Goal: Task Accomplishment & Management: Use online tool/utility

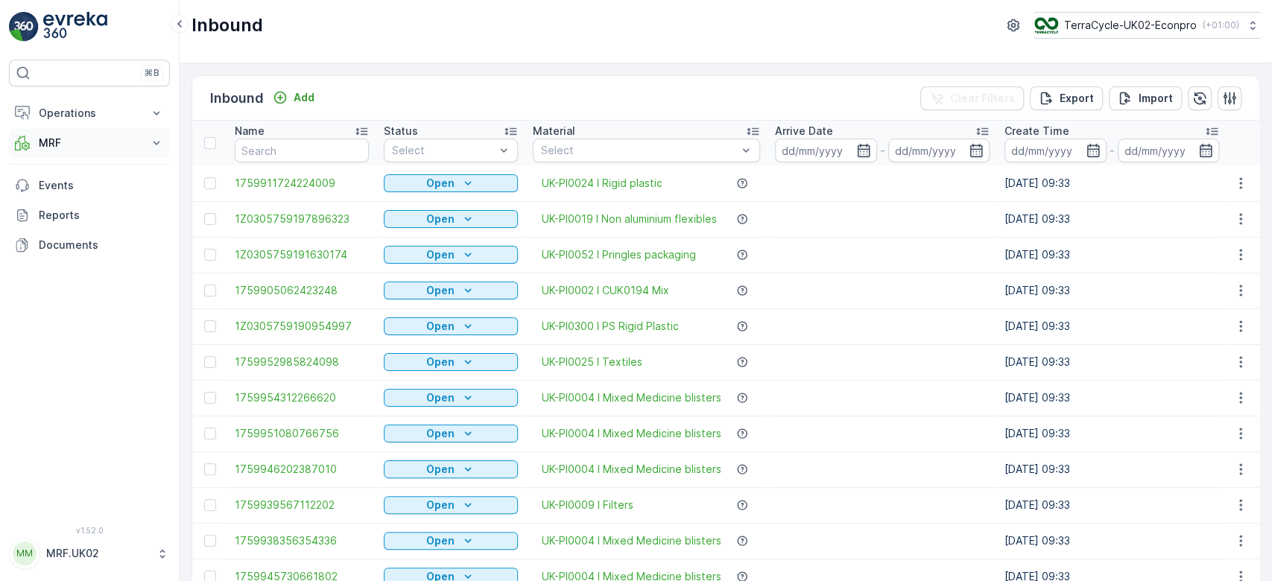
click at [130, 141] on p "MRF" at bounding box center [89, 143] width 101 height 15
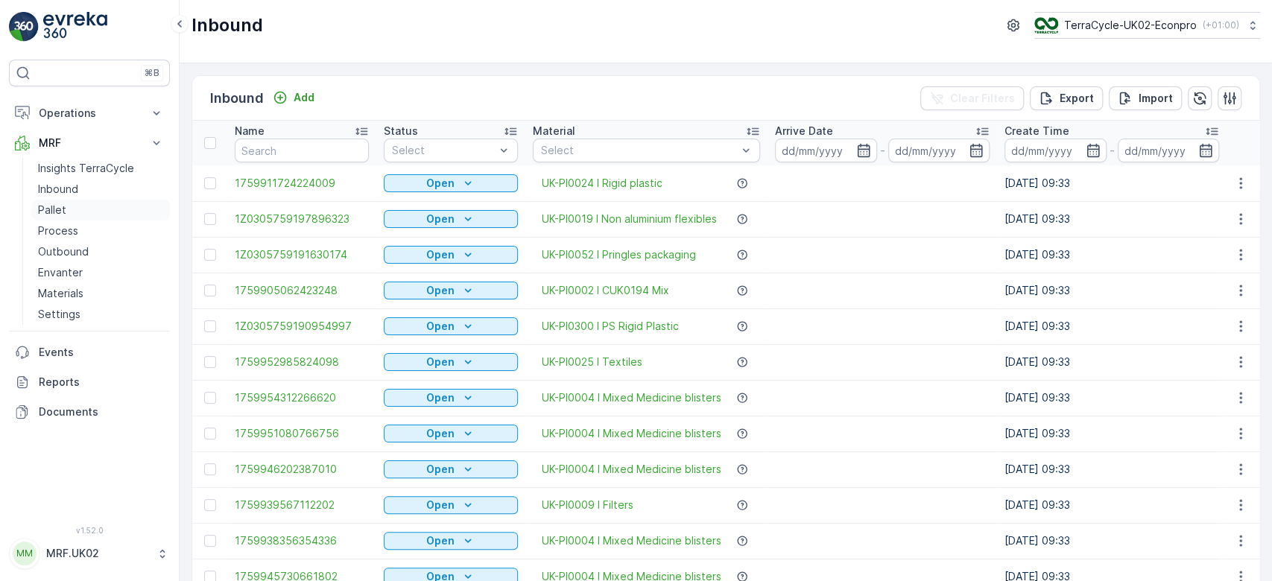
click at [83, 215] on link "Pallet" at bounding box center [101, 210] width 138 height 21
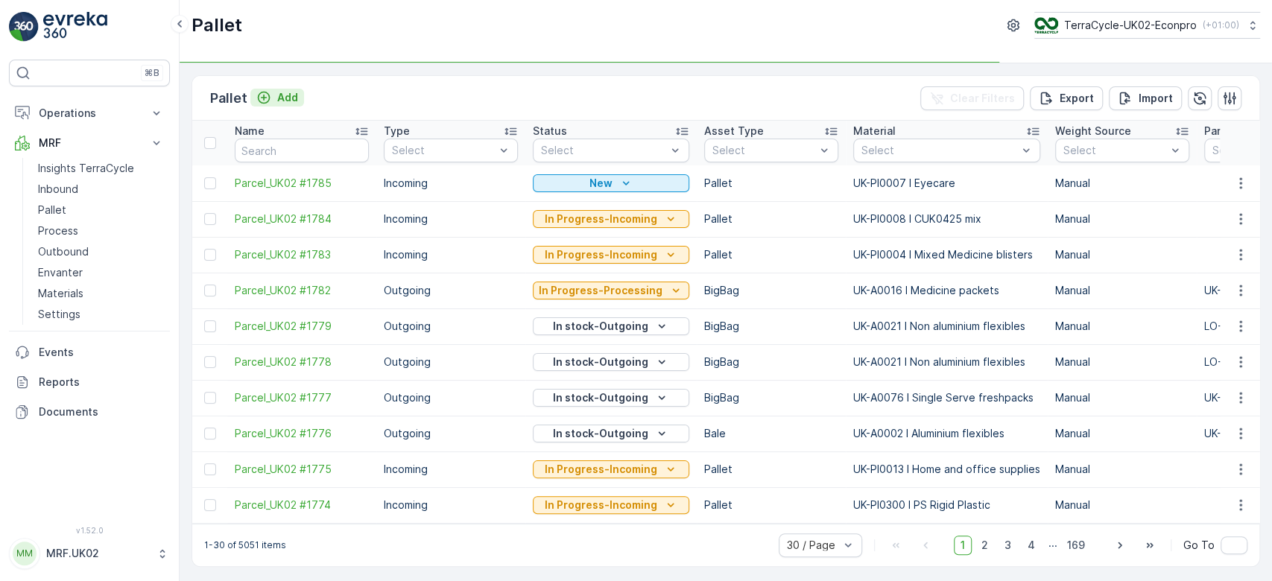
click at [280, 98] on p "Add" at bounding box center [287, 97] width 21 height 15
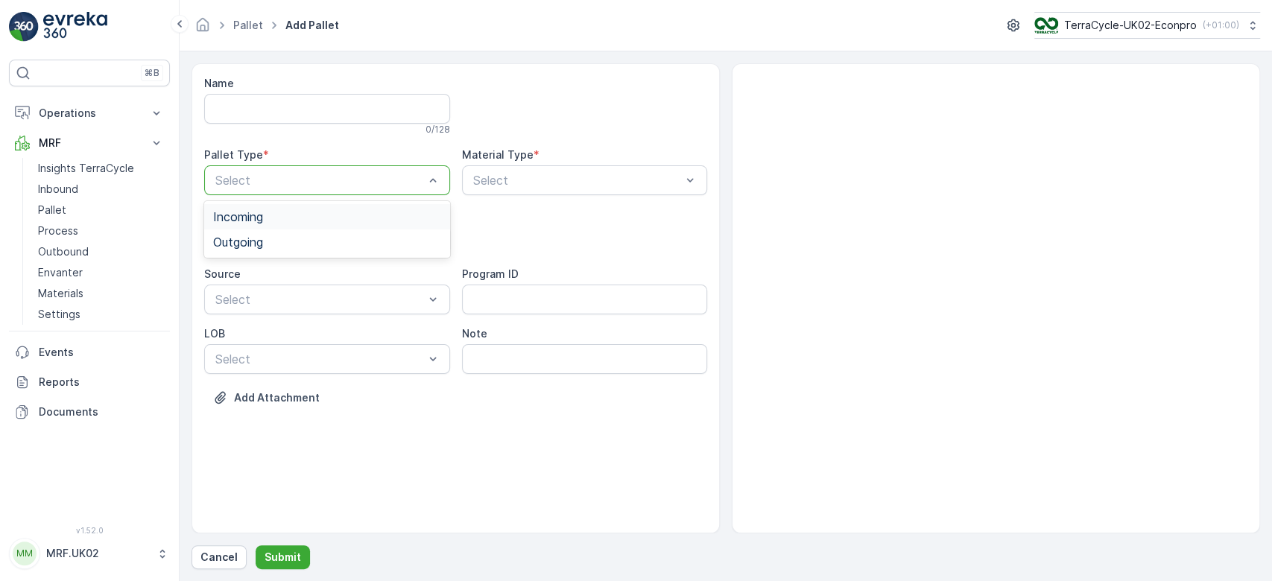
type input "n"
click at [320, 181] on div at bounding box center [320, 180] width 212 height 13
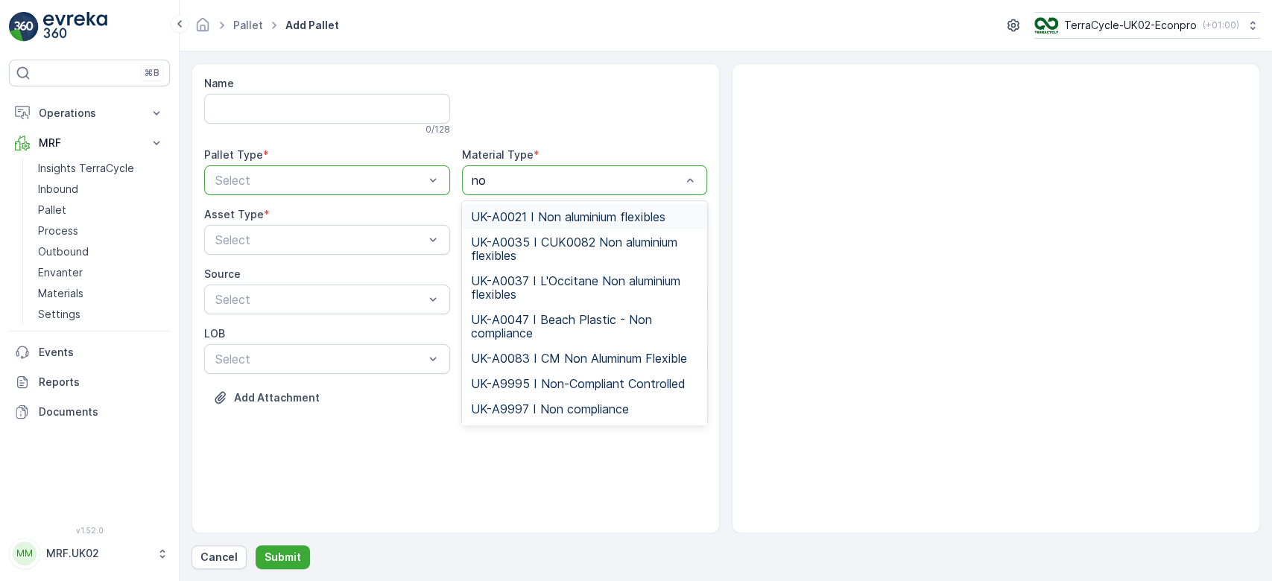
type input "non"
click at [537, 206] on div "UK-A0021 I Non aluminium flexibles" at bounding box center [585, 216] width 246 height 25
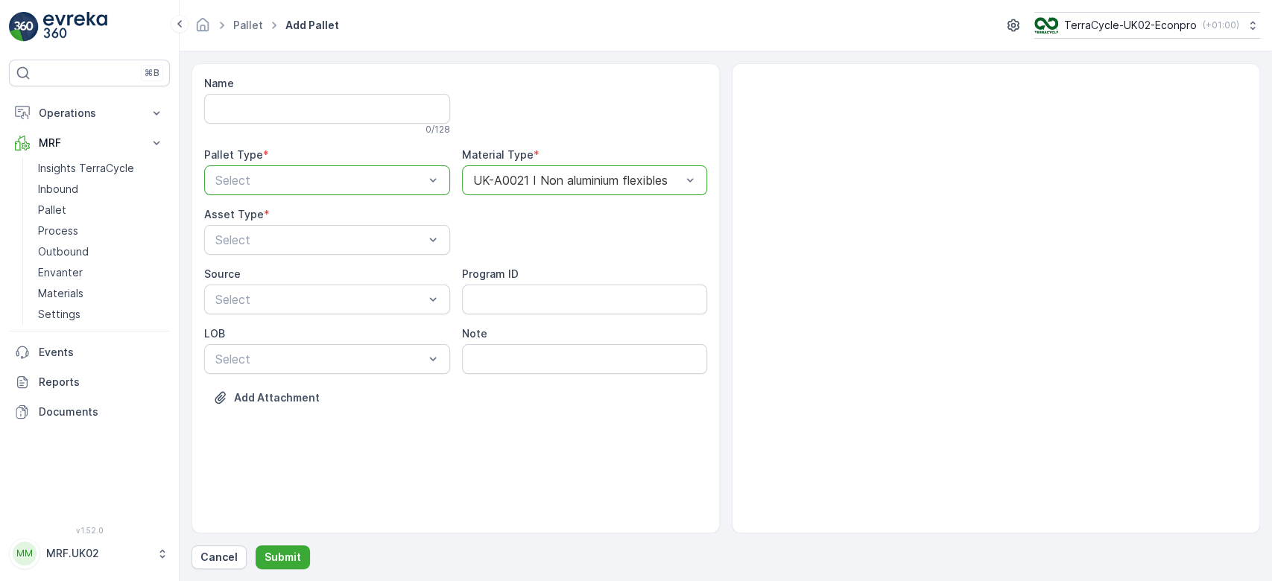
click at [408, 181] on div at bounding box center [320, 180] width 212 height 13
click at [310, 241] on div "Outgoing" at bounding box center [327, 242] width 228 height 13
click at [272, 348] on div "BigBag" at bounding box center [327, 352] width 228 height 13
click at [276, 560] on p "Submit" at bounding box center [283, 557] width 37 height 15
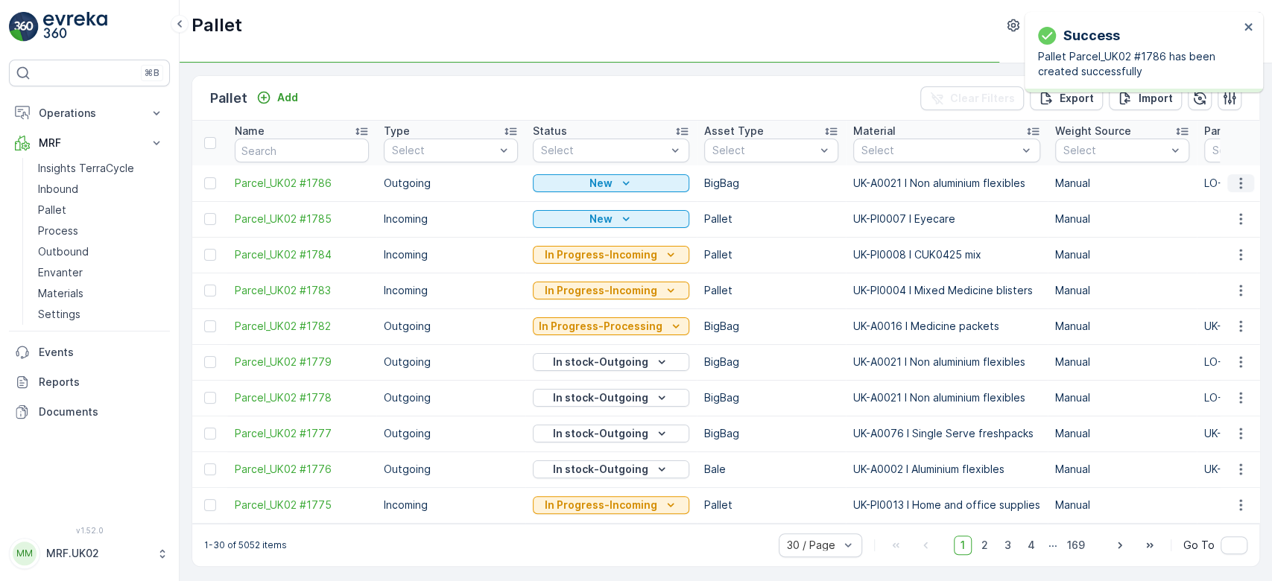
click at [1242, 186] on icon "button" at bounding box center [1240, 183] width 15 height 15
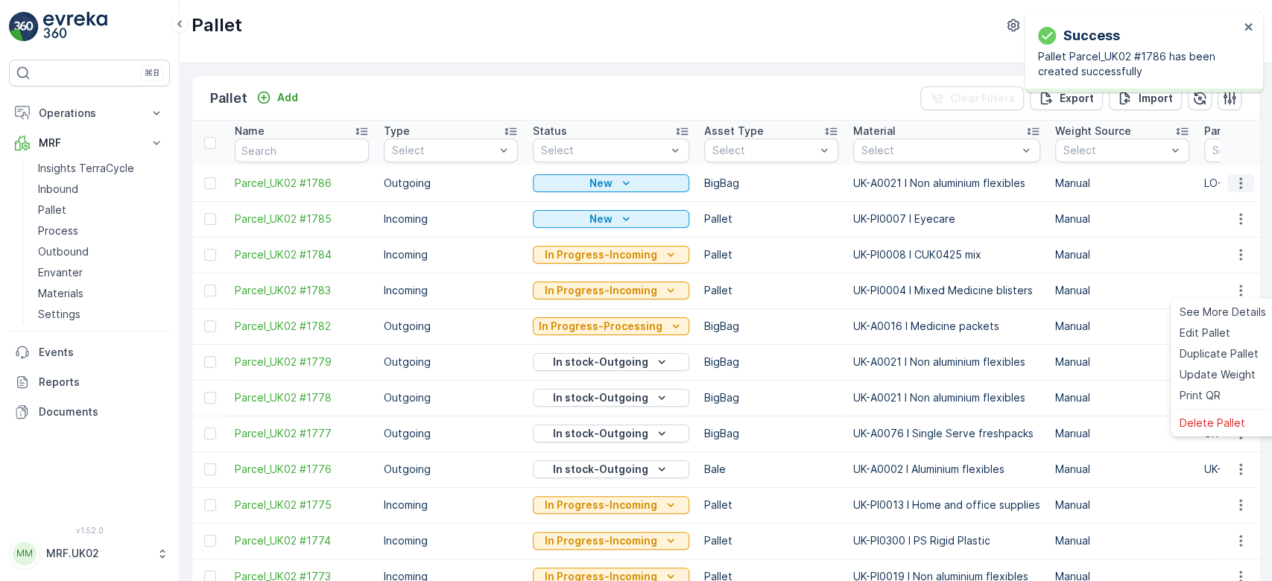
click at [1240, 183] on icon "button" at bounding box center [1240, 183] width 15 height 15
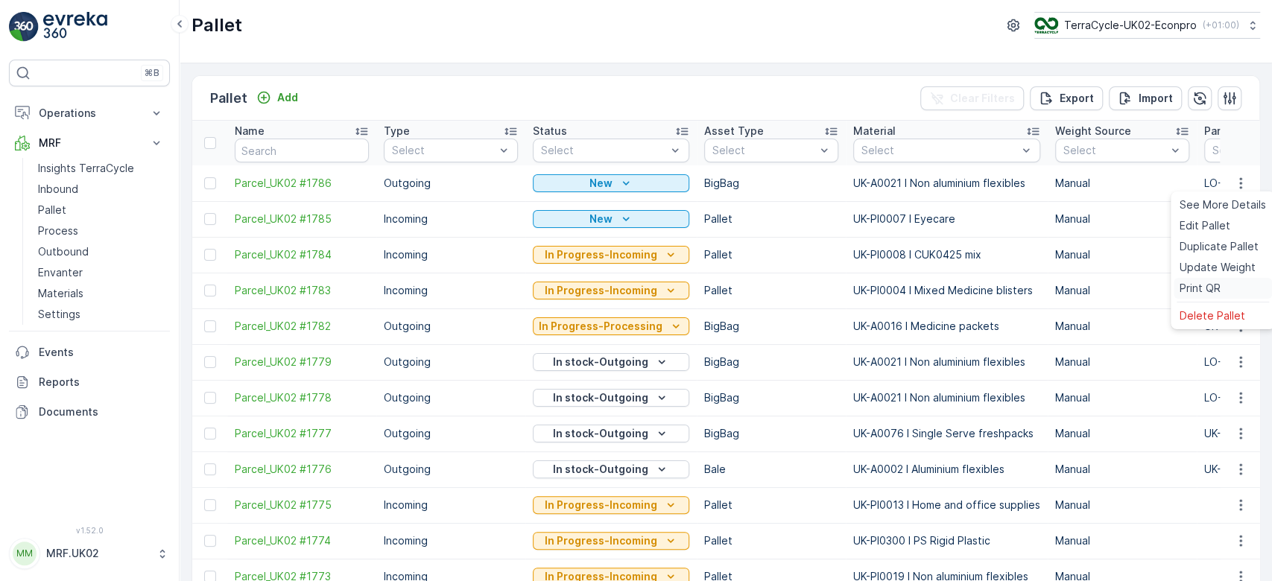
click at [1230, 288] on div "Print QR" at bounding box center [1223, 288] width 98 height 21
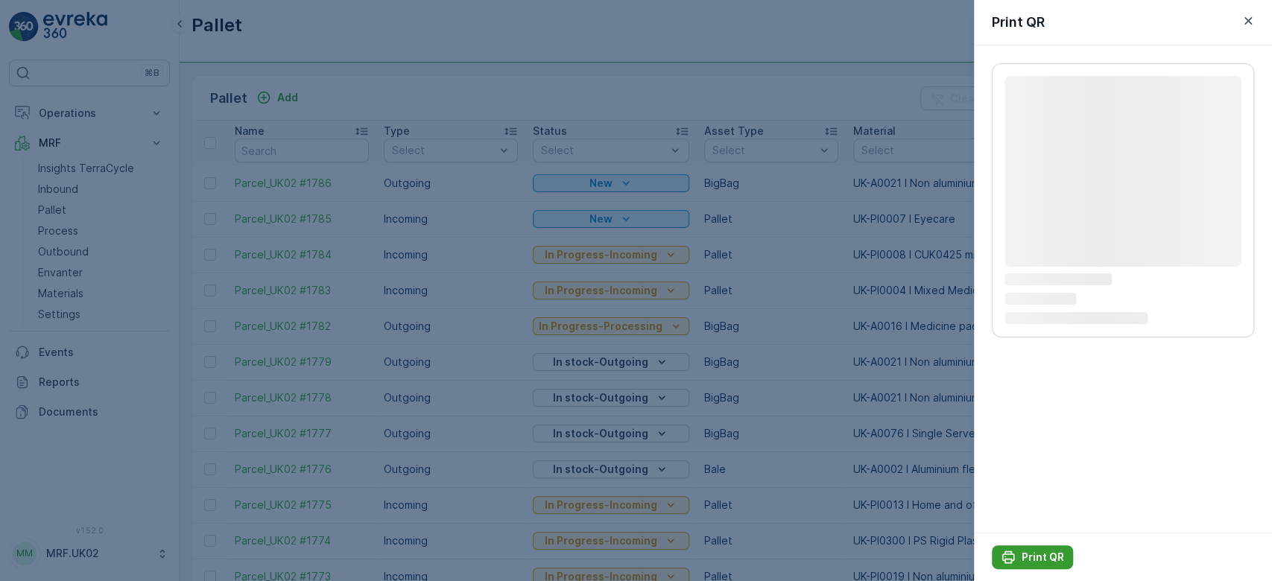
click at [1037, 557] on p "Print QR" at bounding box center [1043, 557] width 42 height 15
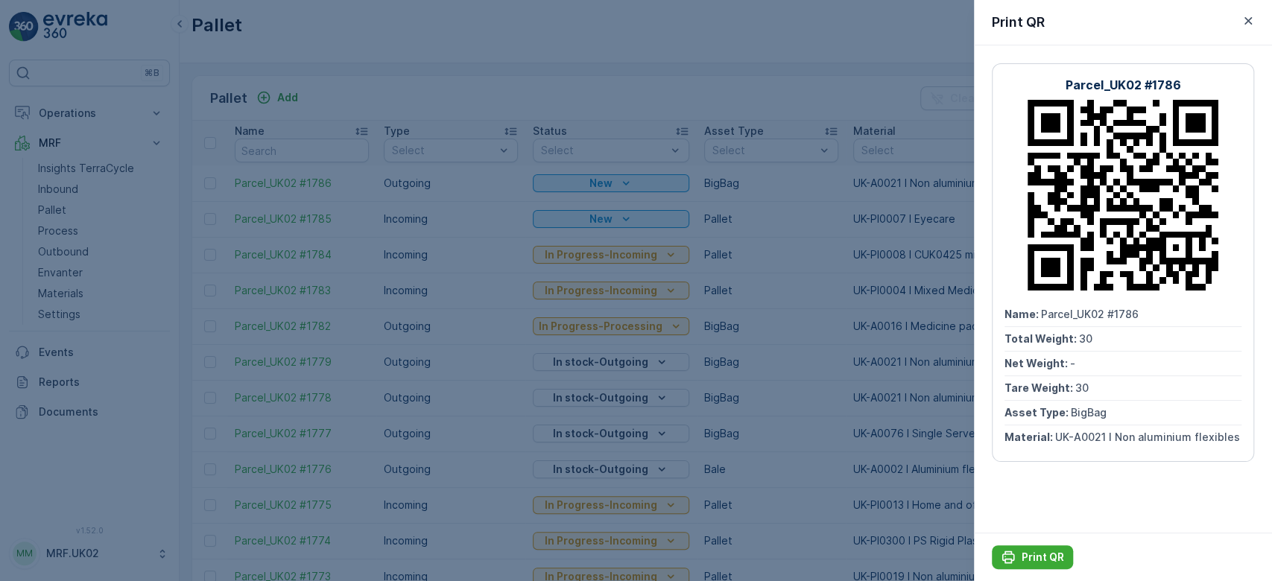
click at [274, 89] on div at bounding box center [636, 290] width 1272 height 581
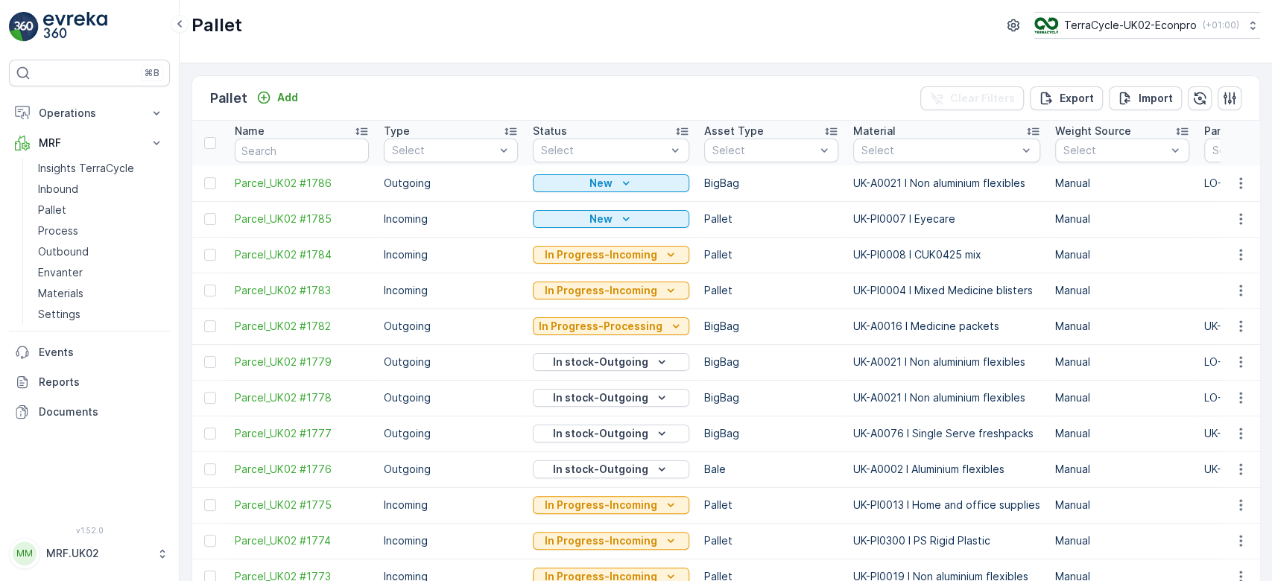
click at [274, 90] on div "Add" at bounding box center [277, 97] width 42 height 15
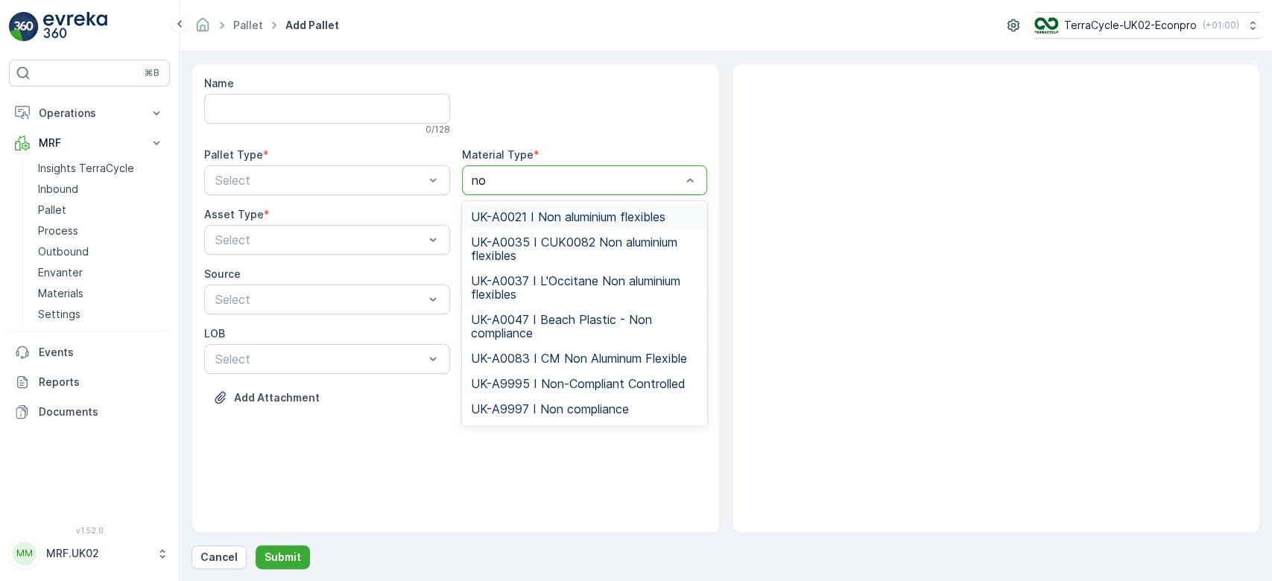
type input "non"
click at [553, 210] on span "UK-A0021 I Non aluminium flexibles" at bounding box center [568, 216] width 195 height 13
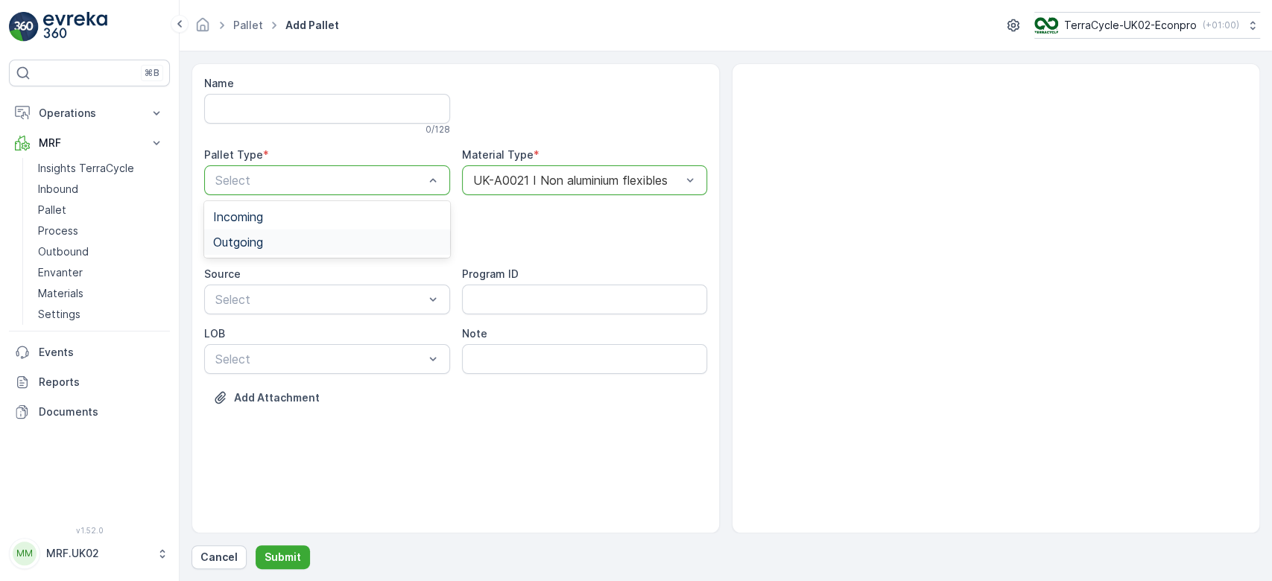
click at [312, 237] on div "Outgoing" at bounding box center [327, 242] width 228 height 13
click at [236, 352] on span "BigBag" at bounding box center [232, 352] width 39 height 13
click at [280, 560] on p "Submit" at bounding box center [283, 557] width 37 height 15
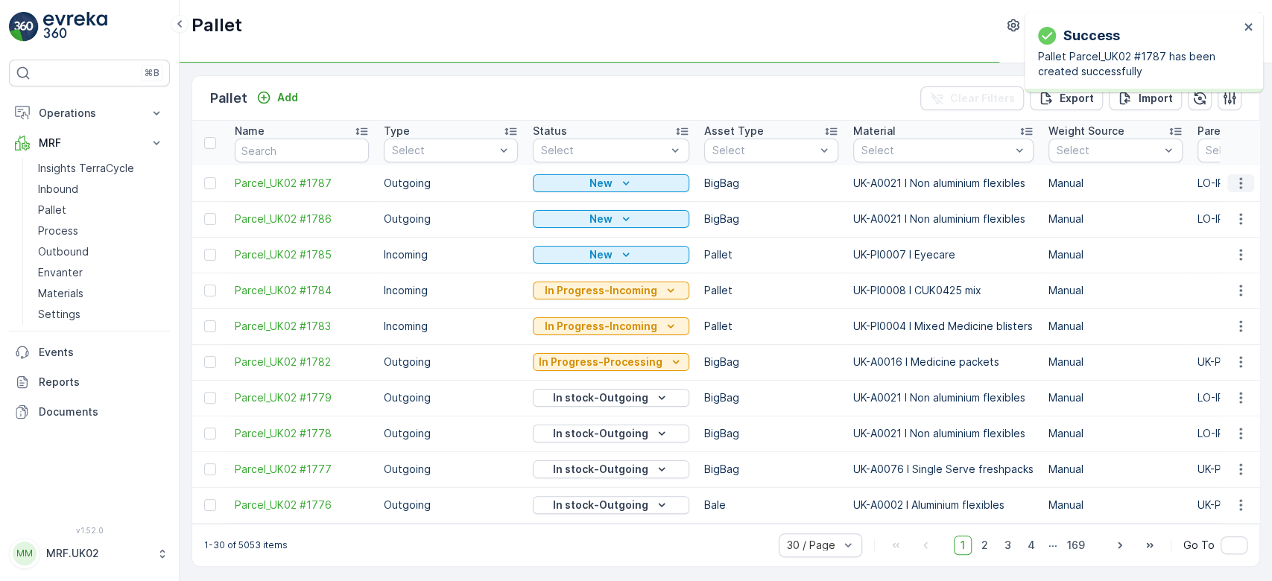
click at [1235, 178] on icon "button" at bounding box center [1240, 183] width 15 height 15
click at [1228, 288] on div "Print QR" at bounding box center [1223, 288] width 98 height 21
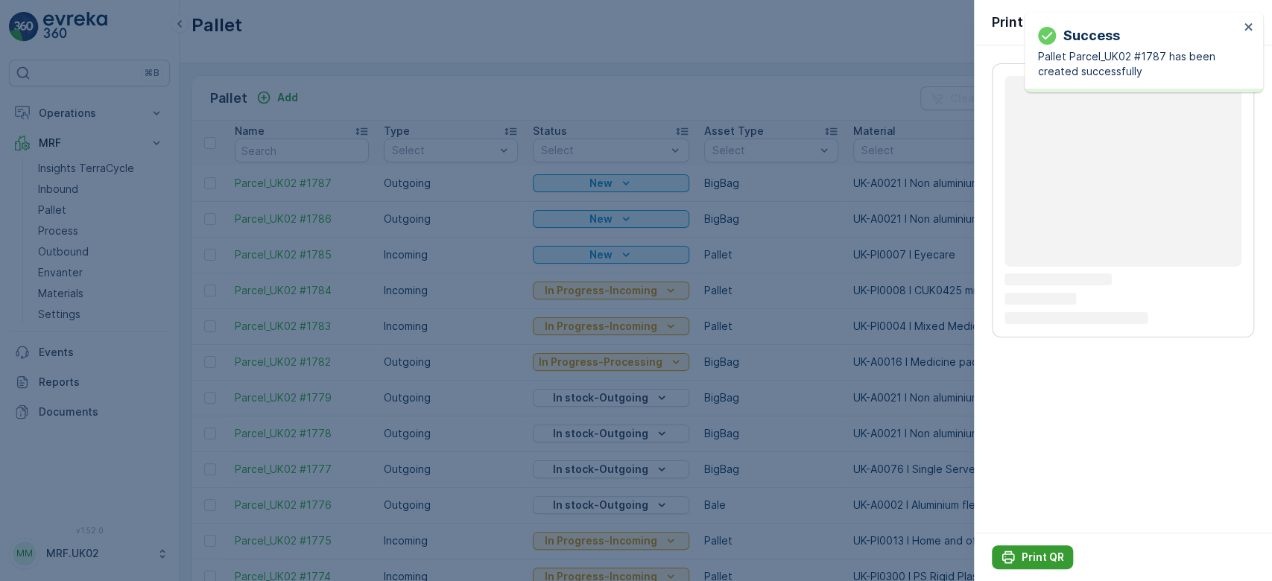
click at [1025, 551] on p "Print QR" at bounding box center [1043, 557] width 42 height 15
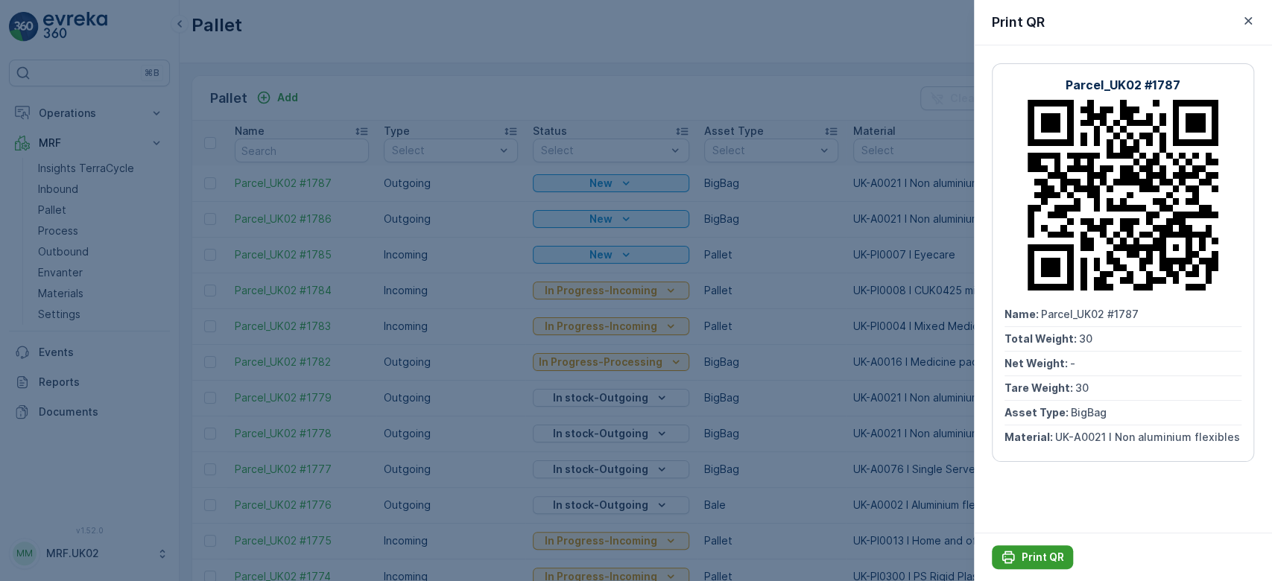
click at [1025, 551] on p "Print QR" at bounding box center [1043, 557] width 42 height 15
click at [305, 91] on div at bounding box center [636, 290] width 1272 height 581
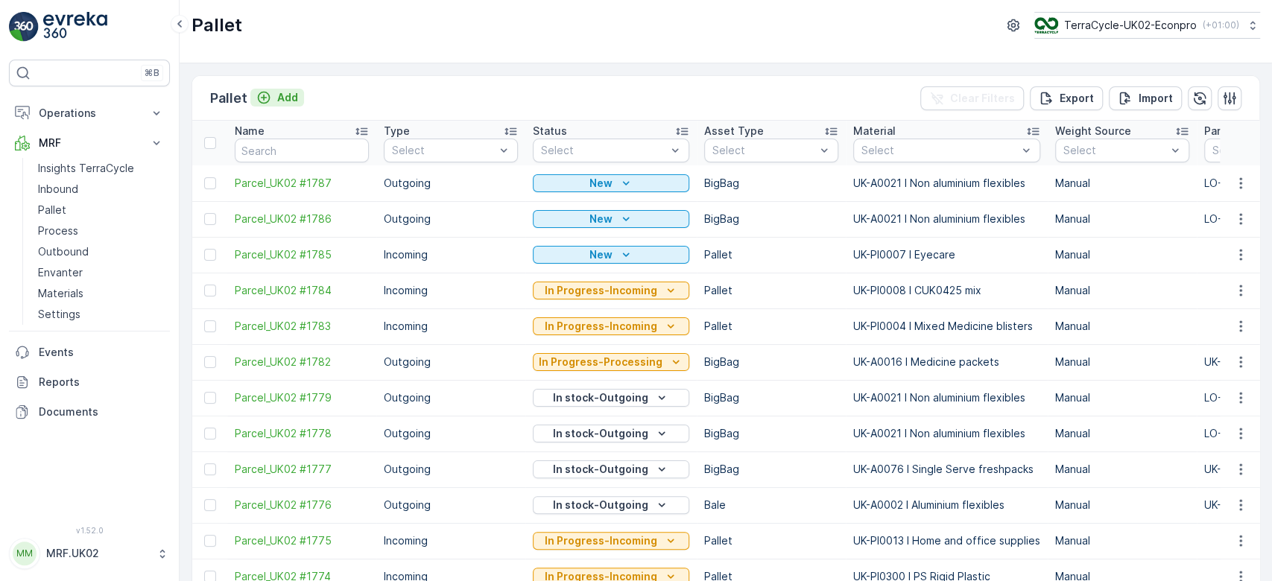
click at [280, 98] on p "Add" at bounding box center [287, 97] width 21 height 15
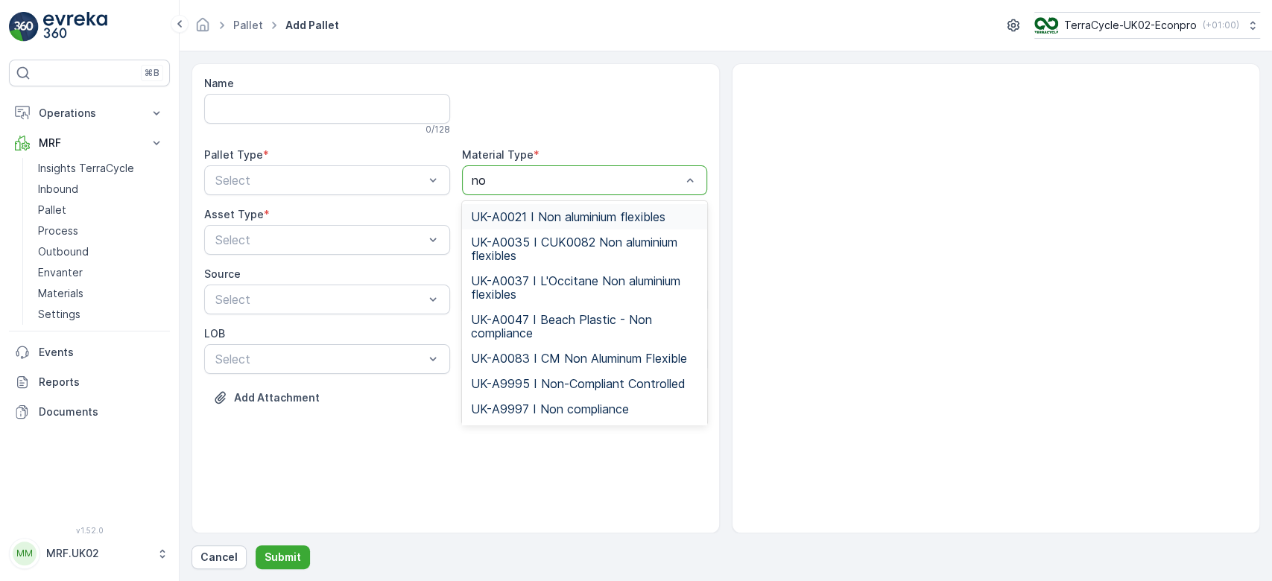
type input "non"
click at [550, 212] on span "UK-A0021 I Non aluminium flexibles" at bounding box center [568, 216] width 195 height 13
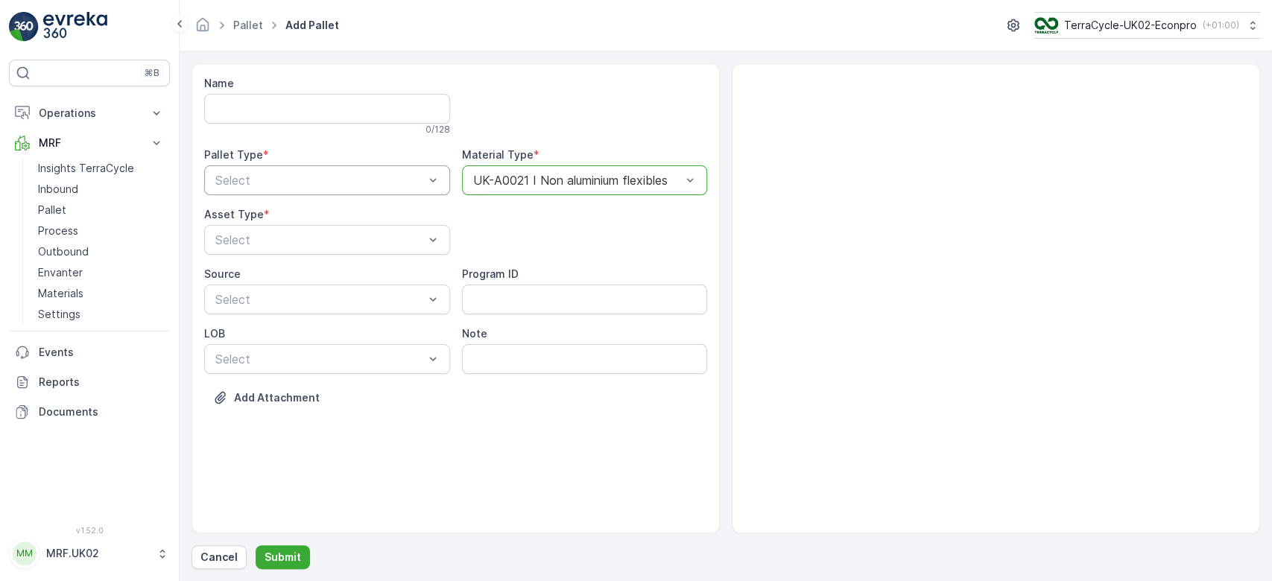
click at [394, 170] on div "Select" at bounding box center [327, 180] width 246 height 30
click at [364, 242] on div "Outgoing" at bounding box center [327, 242] width 228 height 13
click at [310, 350] on div "BigBag" at bounding box center [327, 352] width 228 height 13
click at [285, 557] on p "Submit" at bounding box center [283, 557] width 37 height 15
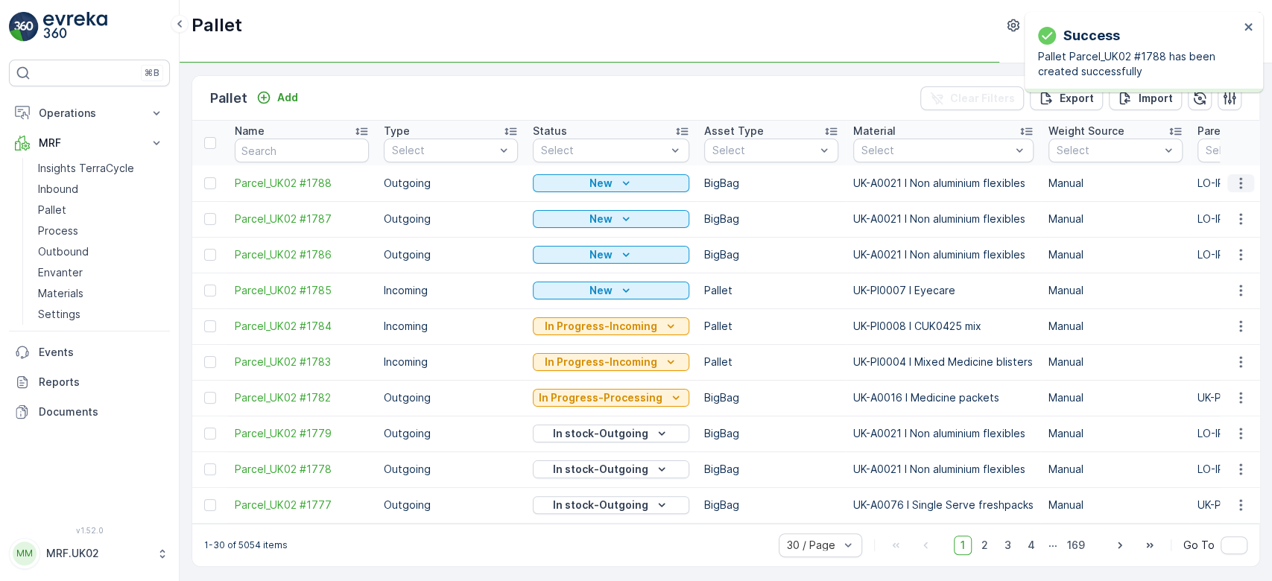
click at [1239, 182] on icon "button" at bounding box center [1240, 182] width 2 height 11
click at [1213, 289] on span "Print QR" at bounding box center [1200, 288] width 41 height 15
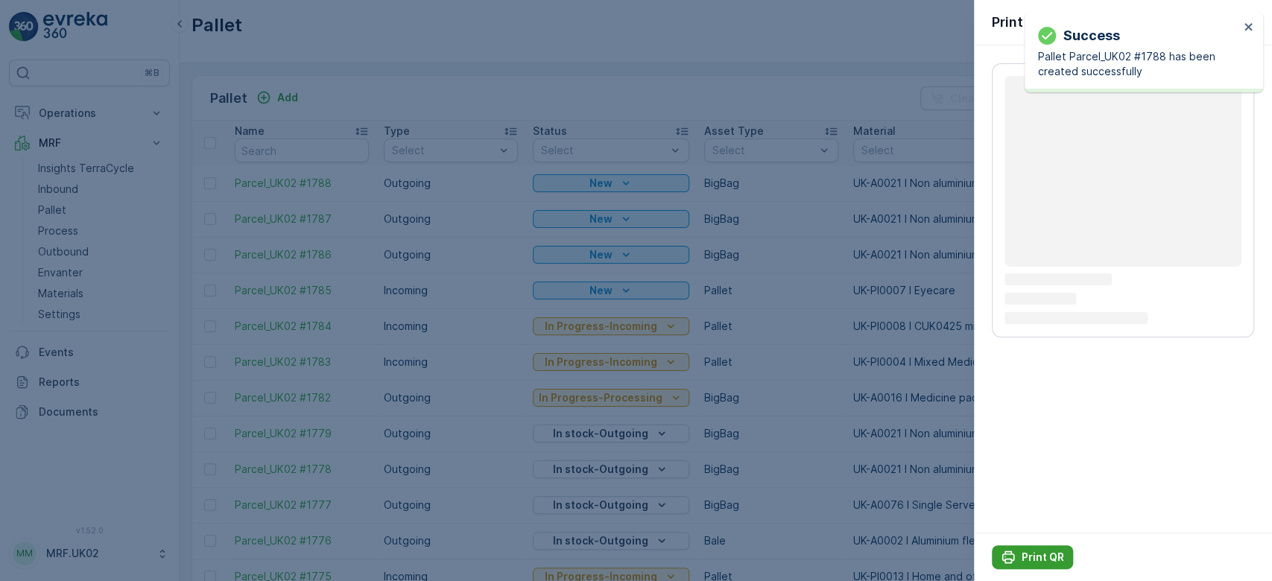
click at [1031, 557] on p "Print QR" at bounding box center [1043, 557] width 42 height 15
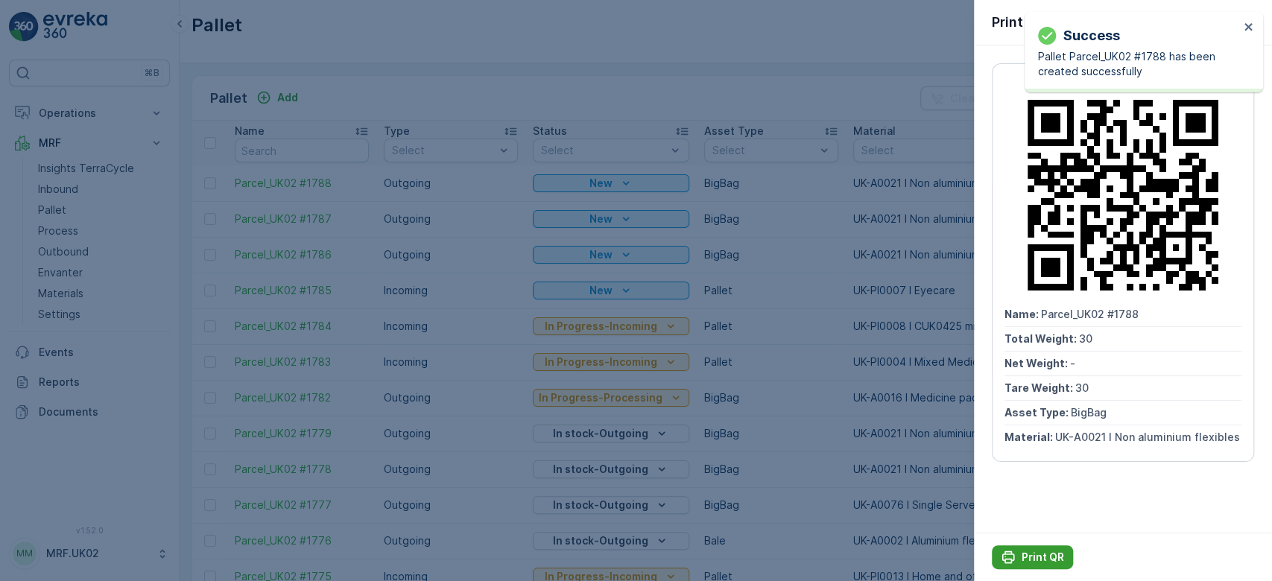
click at [1031, 557] on p "Print QR" at bounding box center [1043, 557] width 42 height 15
click at [293, 94] on div at bounding box center [636, 290] width 1272 height 581
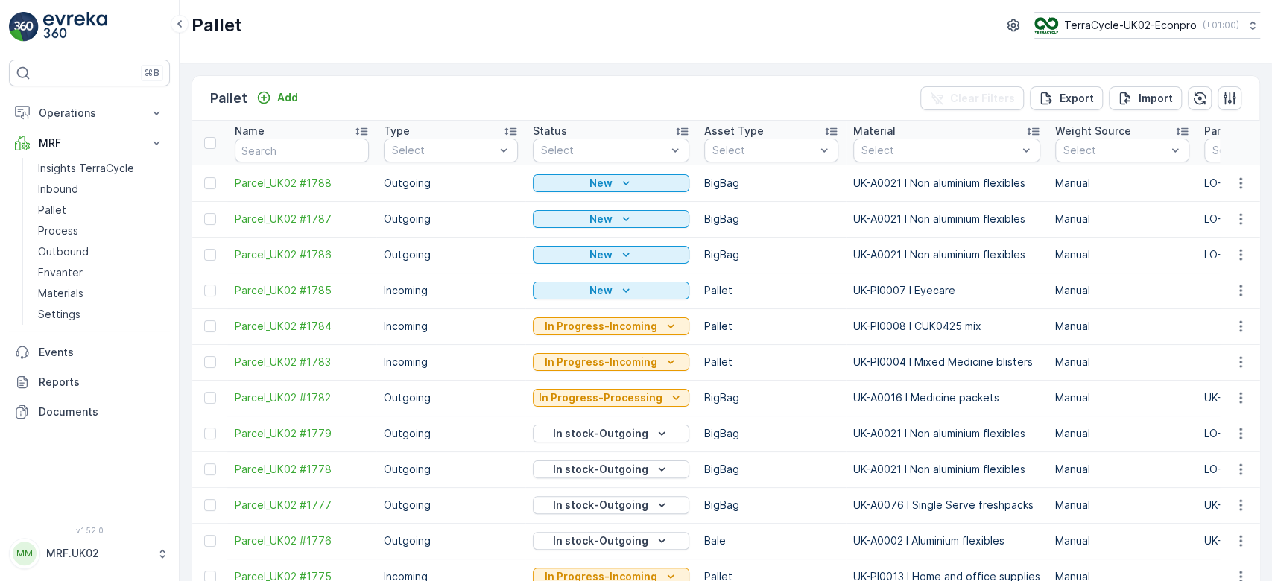
click at [293, 94] on p "Add" at bounding box center [287, 97] width 21 height 15
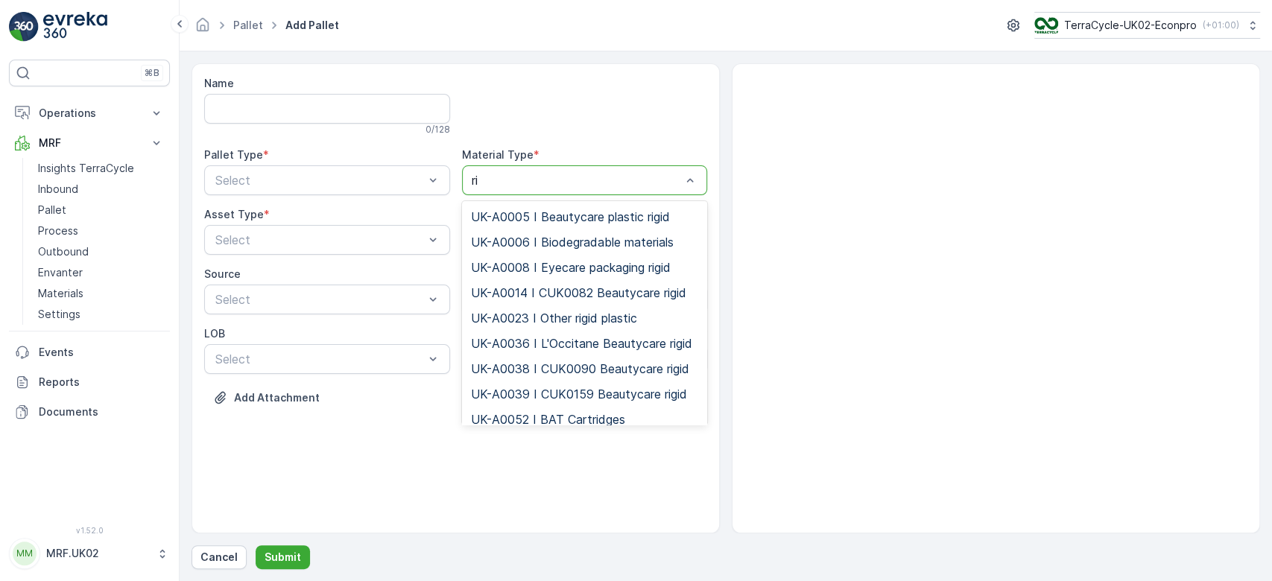
type input "r"
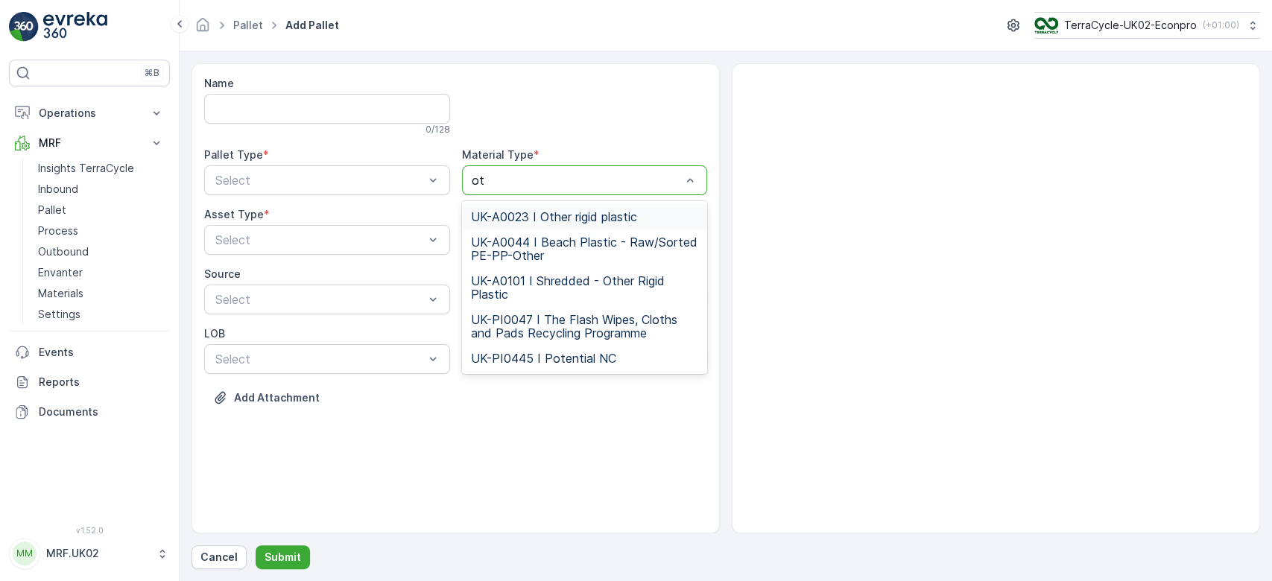
type input "oth"
click at [598, 210] on span "UK-A0023 I Other rigid plastic" at bounding box center [554, 216] width 166 height 13
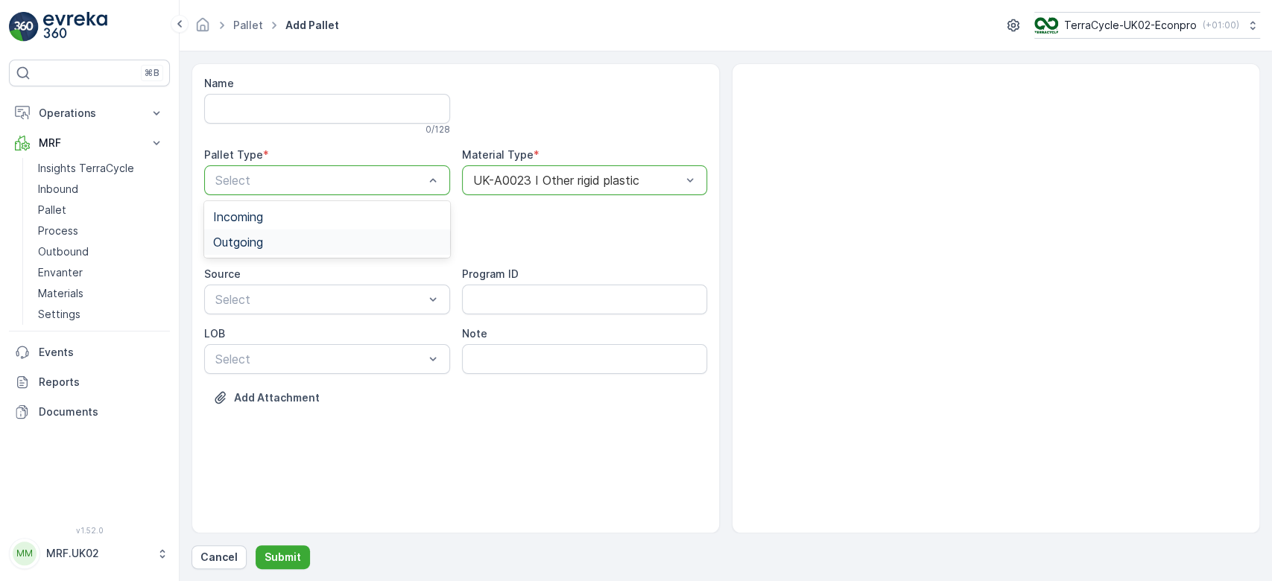
click at [301, 236] on div "Outgoing" at bounding box center [327, 242] width 228 height 13
click at [253, 353] on div "BigBag" at bounding box center [327, 352] width 228 height 13
click at [285, 563] on p "Submit" at bounding box center [283, 557] width 37 height 15
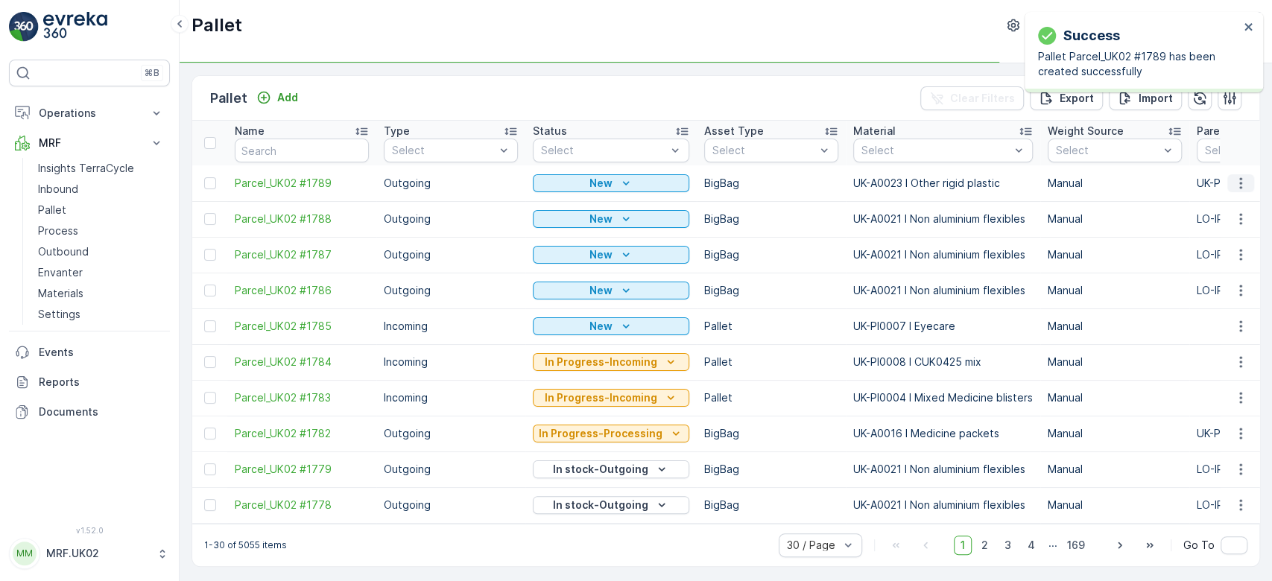
click at [1239, 183] on icon "button" at bounding box center [1240, 183] width 15 height 15
click at [1223, 287] on div "Print QR" at bounding box center [1223, 288] width 98 height 21
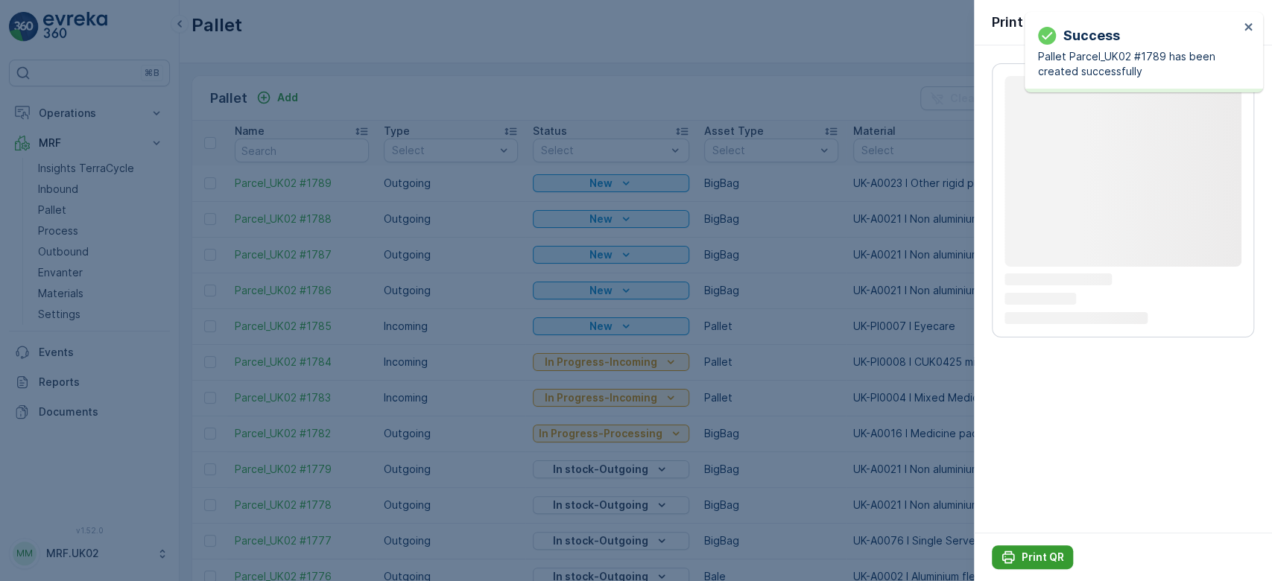
click at [1040, 558] on p "Print QR" at bounding box center [1043, 557] width 42 height 15
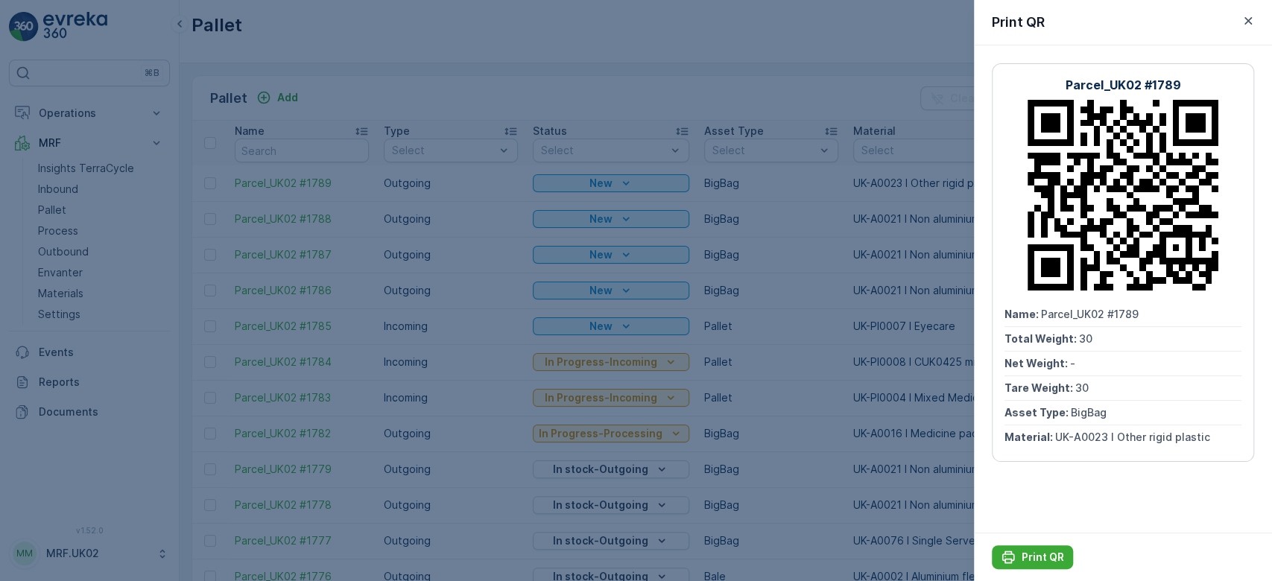
click at [282, 89] on div at bounding box center [636, 290] width 1272 height 581
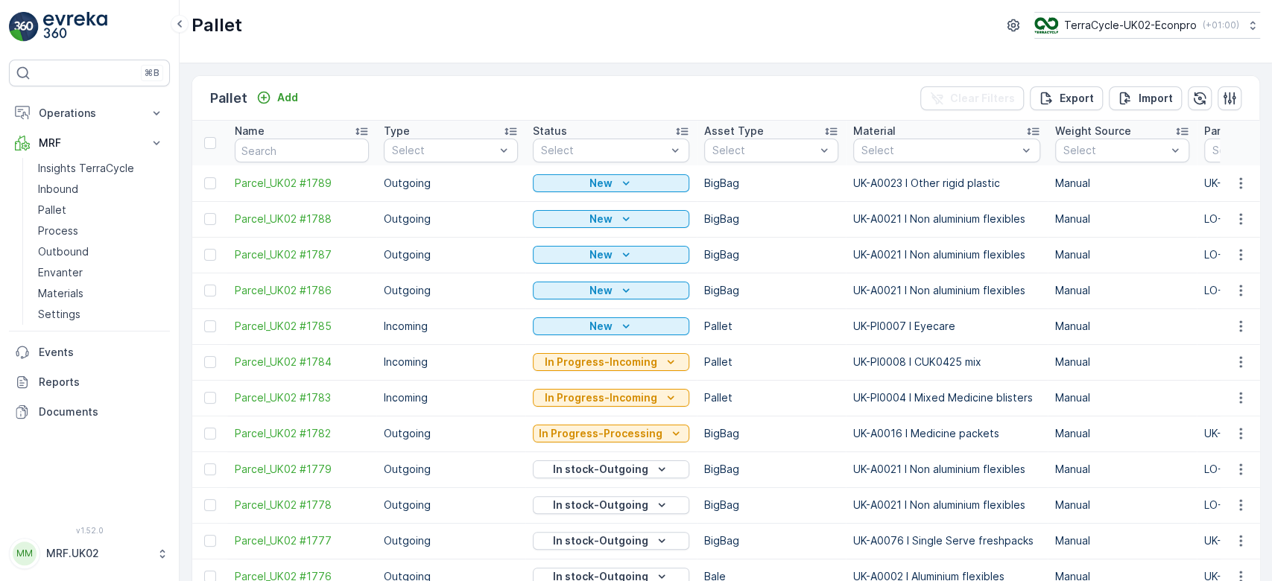
click at [282, 90] on p "Add" at bounding box center [287, 97] width 21 height 15
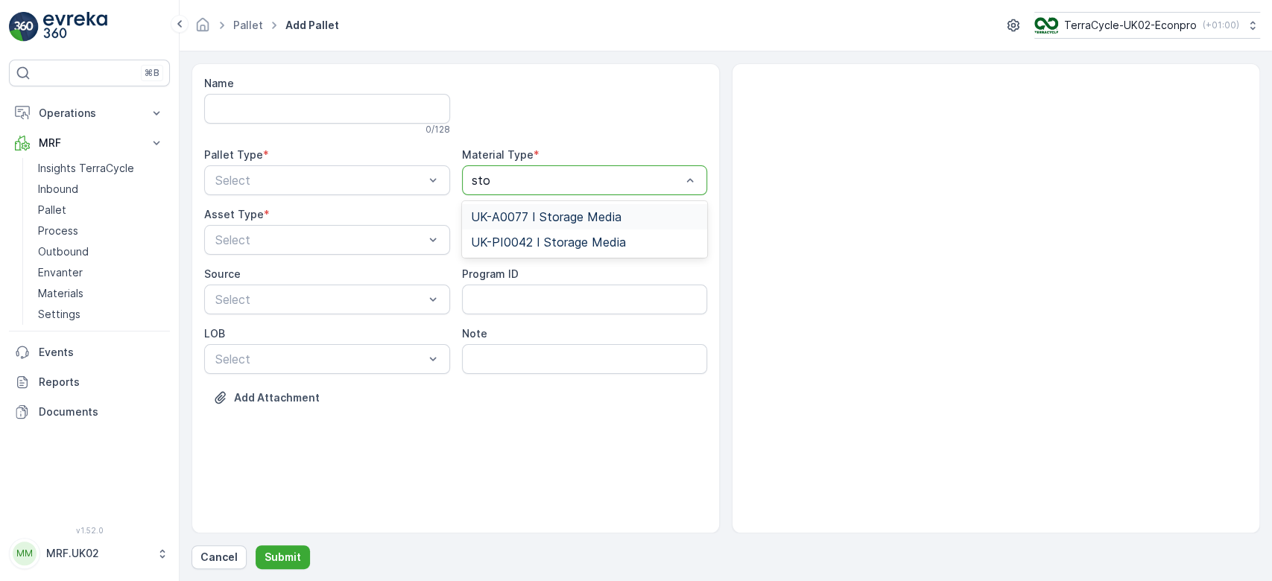
type input "stor"
click at [544, 214] on span "UK-A0077 I Storage Media" at bounding box center [546, 216] width 151 height 13
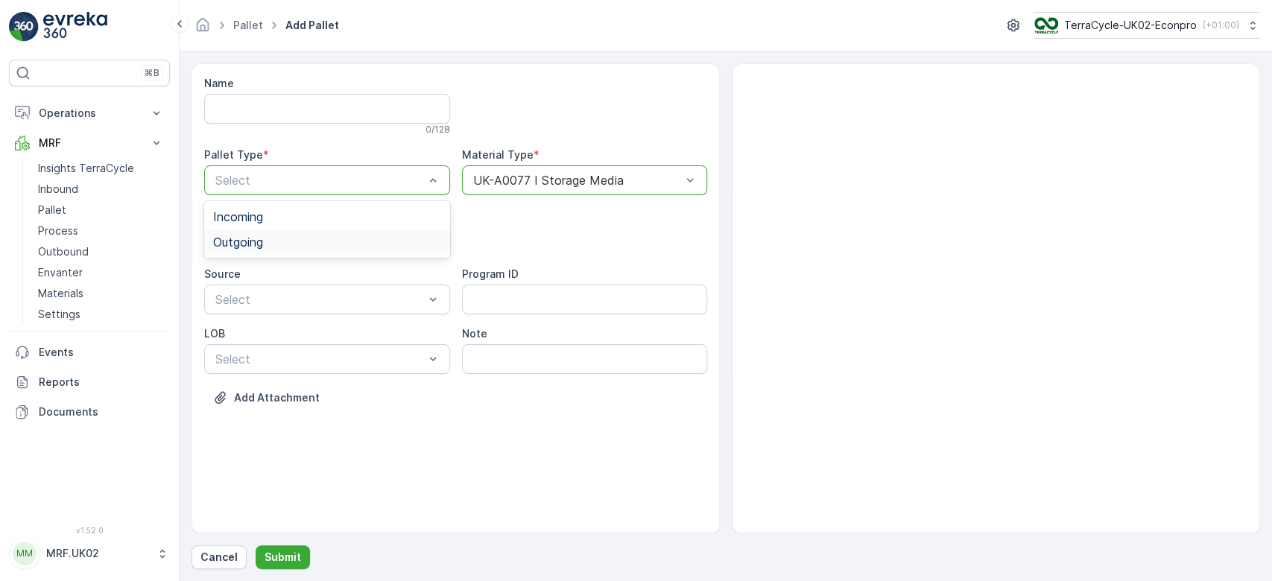
click at [328, 238] on div "Outgoing" at bounding box center [327, 242] width 228 height 13
click at [260, 351] on div "BigBag" at bounding box center [327, 352] width 228 height 13
click at [281, 565] on button "Submit" at bounding box center [283, 558] width 54 height 24
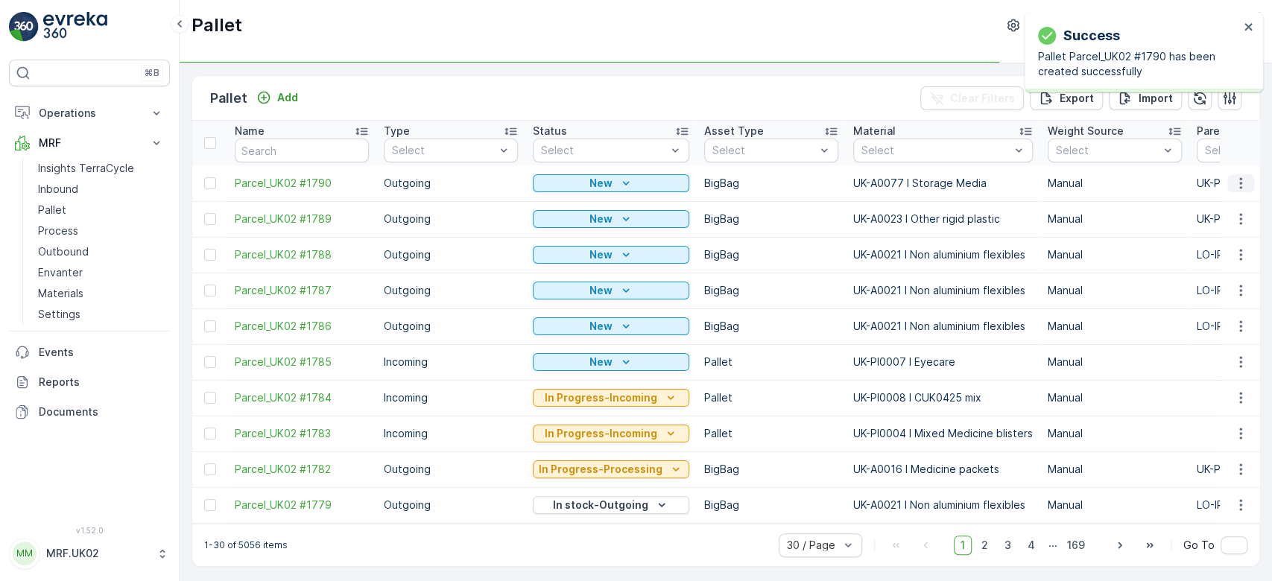
click at [1233, 177] on icon "button" at bounding box center [1240, 183] width 15 height 15
click at [1226, 290] on div "Print QR" at bounding box center [1223, 288] width 98 height 21
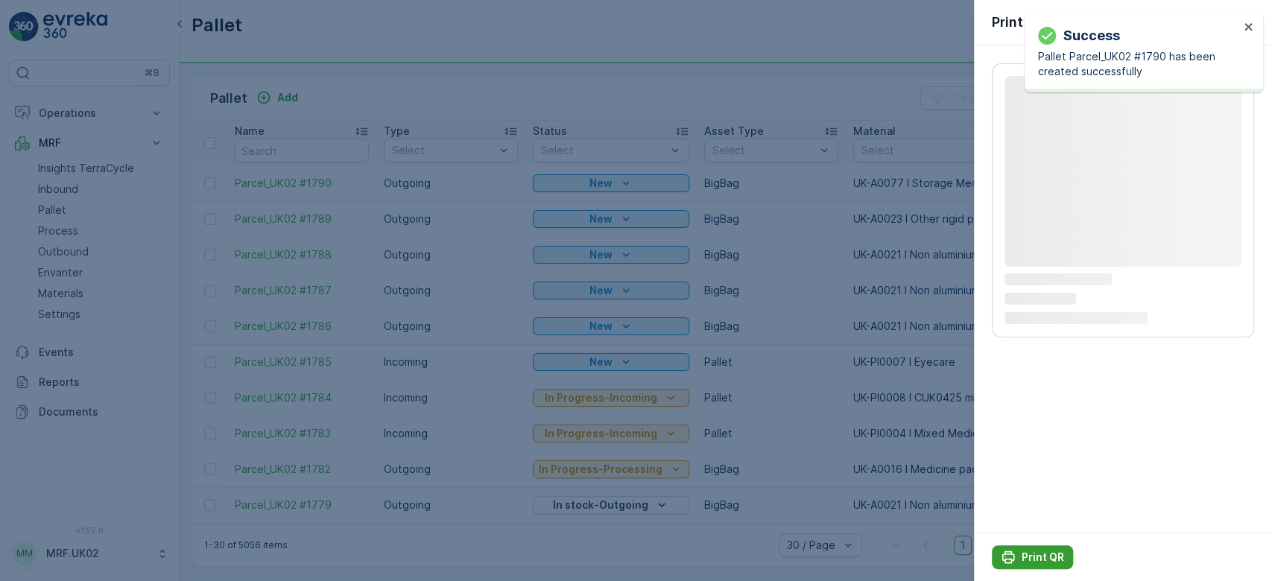
click at [1042, 556] on p "Print QR" at bounding box center [1043, 557] width 42 height 15
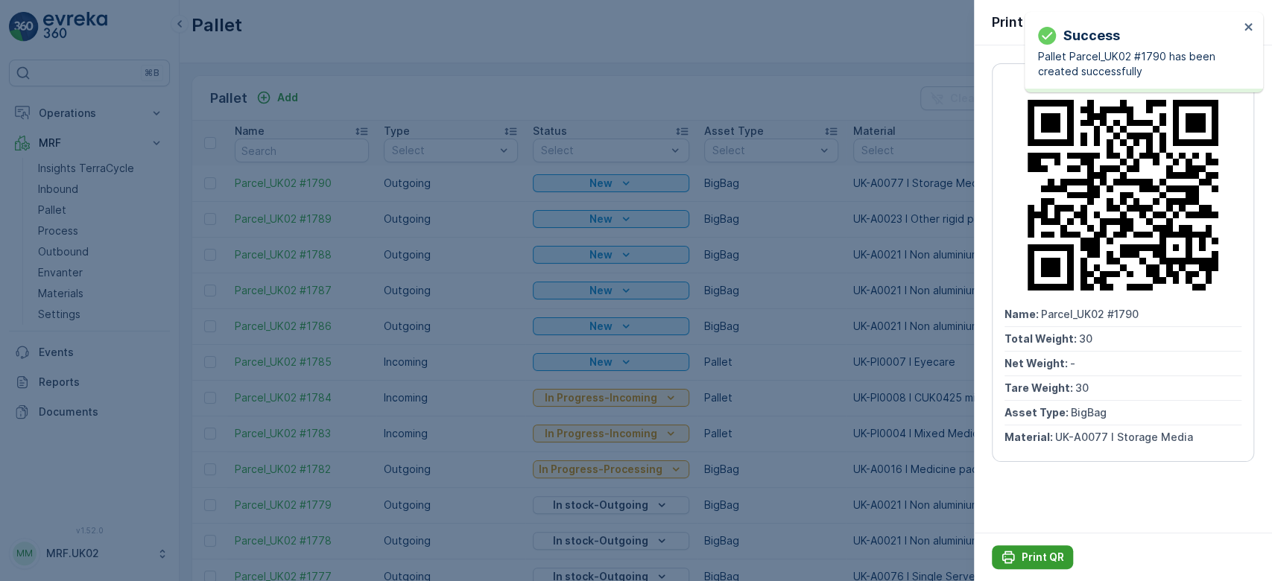
click at [1042, 556] on p "Print QR" at bounding box center [1043, 557] width 42 height 15
click at [284, 94] on div at bounding box center [636, 290] width 1272 height 581
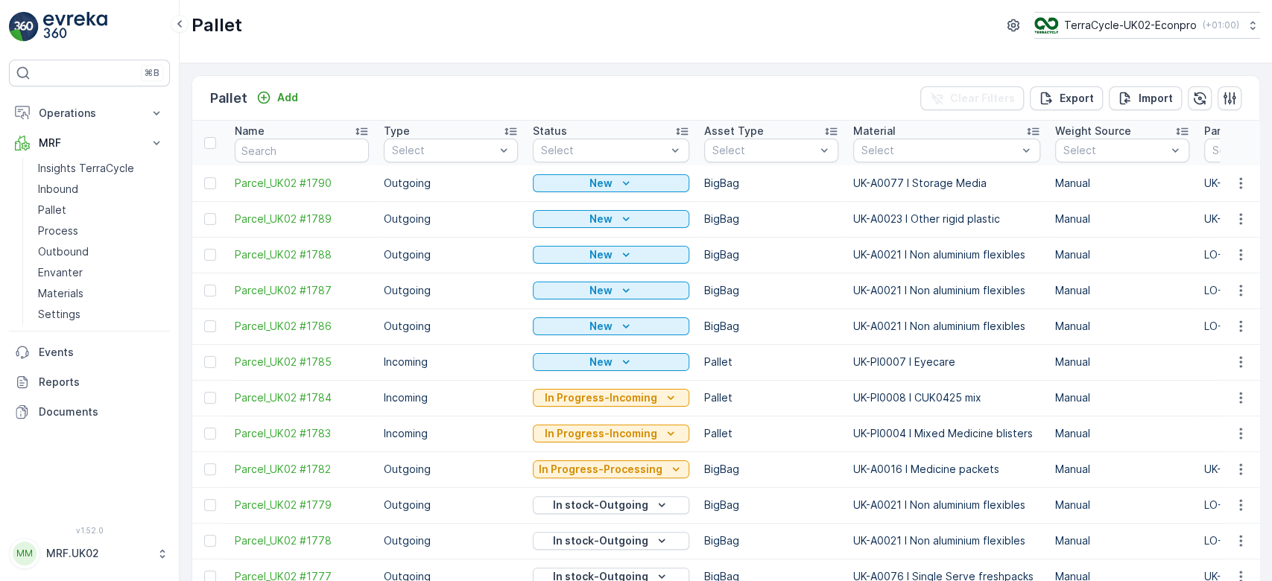
click at [284, 94] on p "Add" at bounding box center [287, 97] width 21 height 15
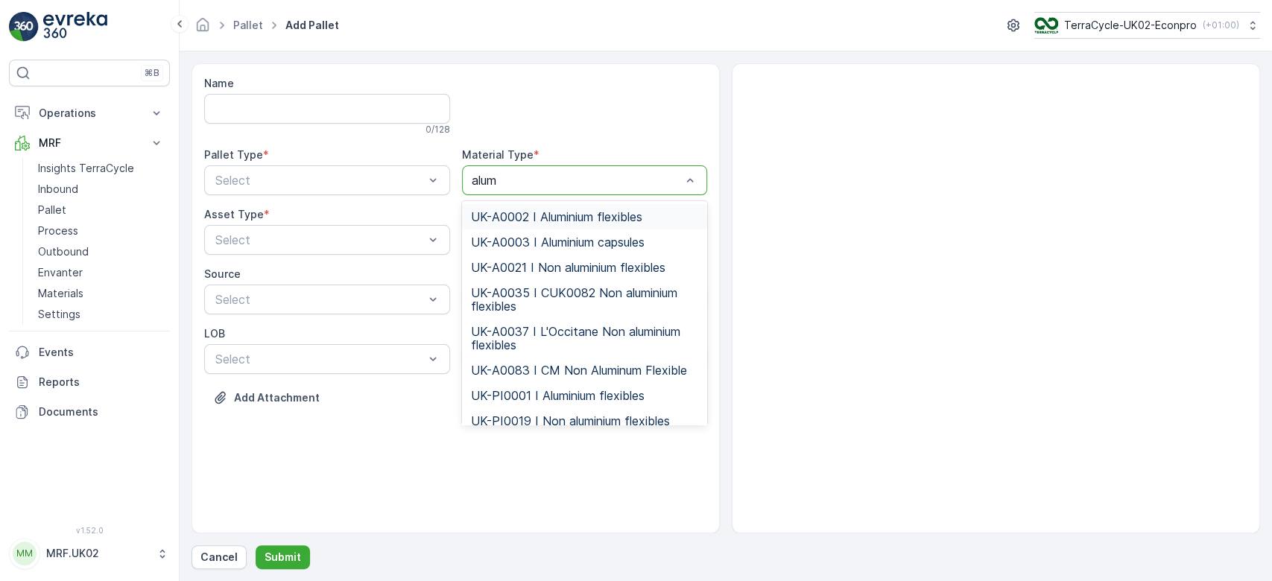
type input "alumi"
click at [589, 217] on span "UK-A0002 I Aluminium flexibles" at bounding box center [556, 216] width 171 height 13
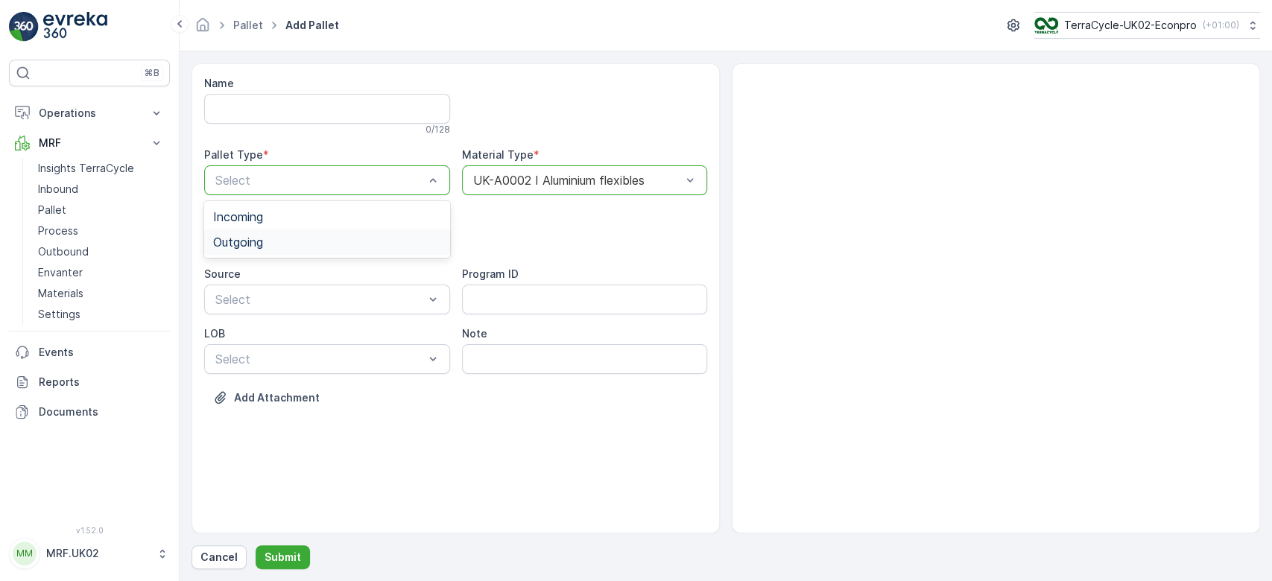
click at [304, 236] on div "Outgoing" at bounding box center [327, 242] width 228 height 13
click at [256, 347] on div "BigBag" at bounding box center [327, 352] width 228 height 13
click at [278, 555] on p "Submit" at bounding box center [283, 557] width 37 height 15
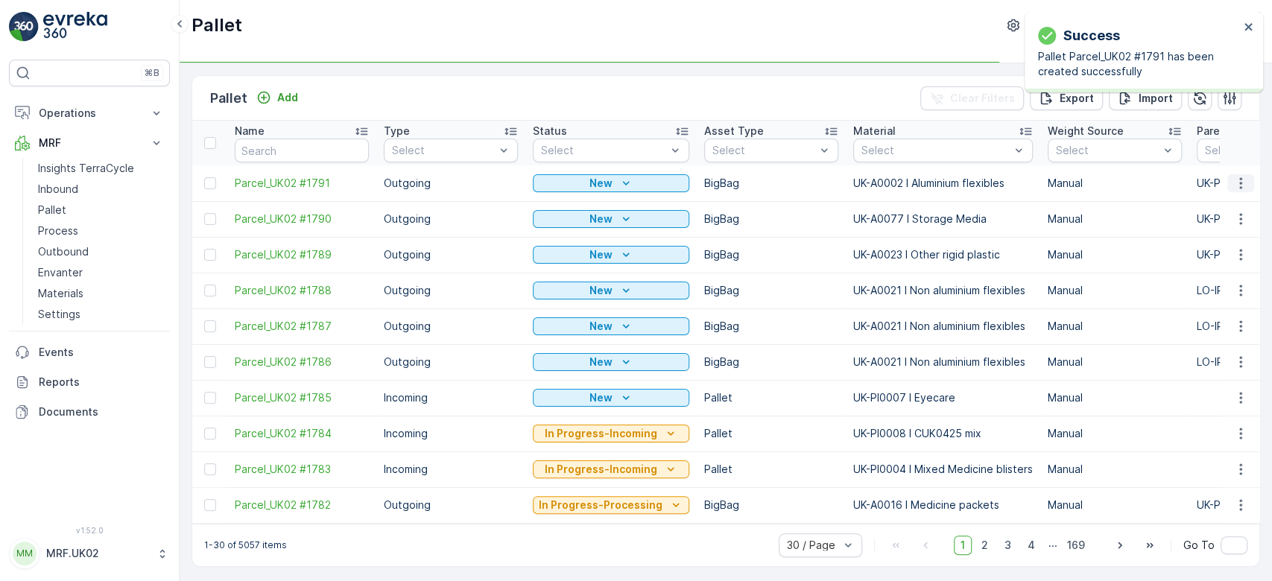
click at [1239, 183] on icon "button" at bounding box center [1240, 183] width 15 height 15
click at [1224, 282] on div "Print QR" at bounding box center [1223, 288] width 98 height 21
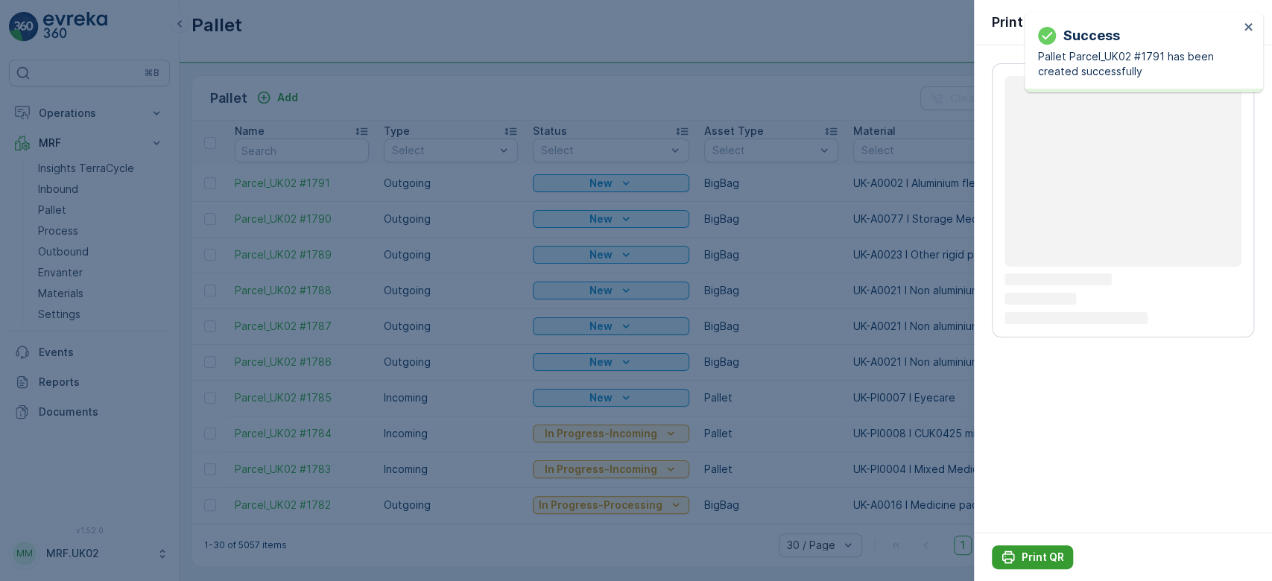
click at [1043, 553] on p "Print QR" at bounding box center [1043, 557] width 42 height 15
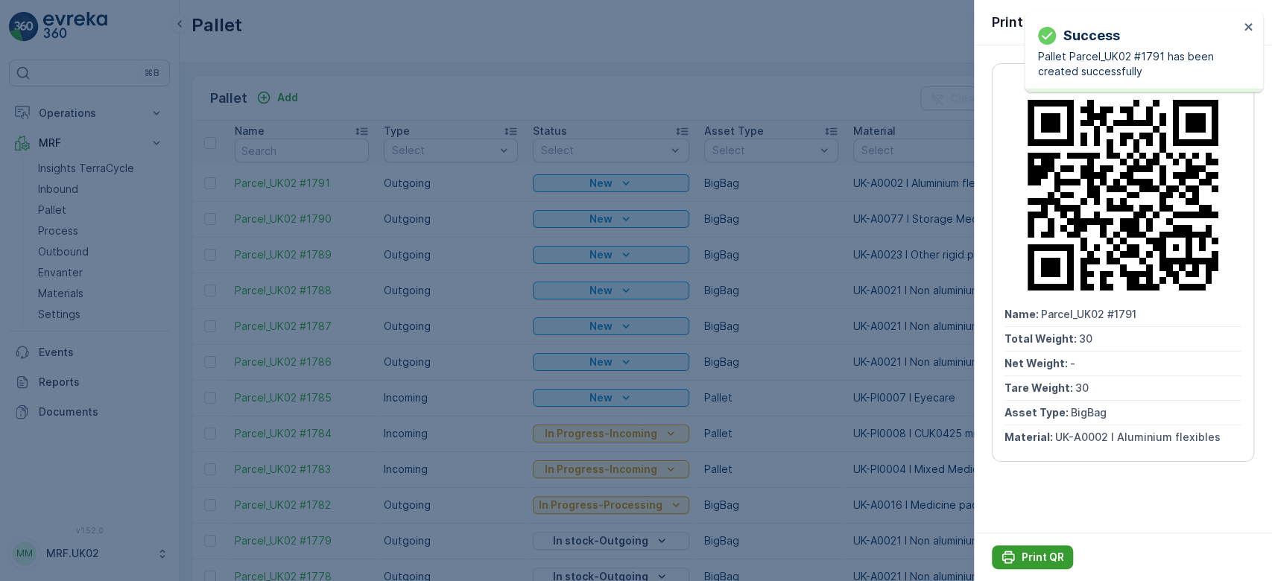
click at [1043, 553] on p "Print QR" at bounding box center [1043, 557] width 42 height 15
click at [72, 189] on div at bounding box center [636, 290] width 1272 height 581
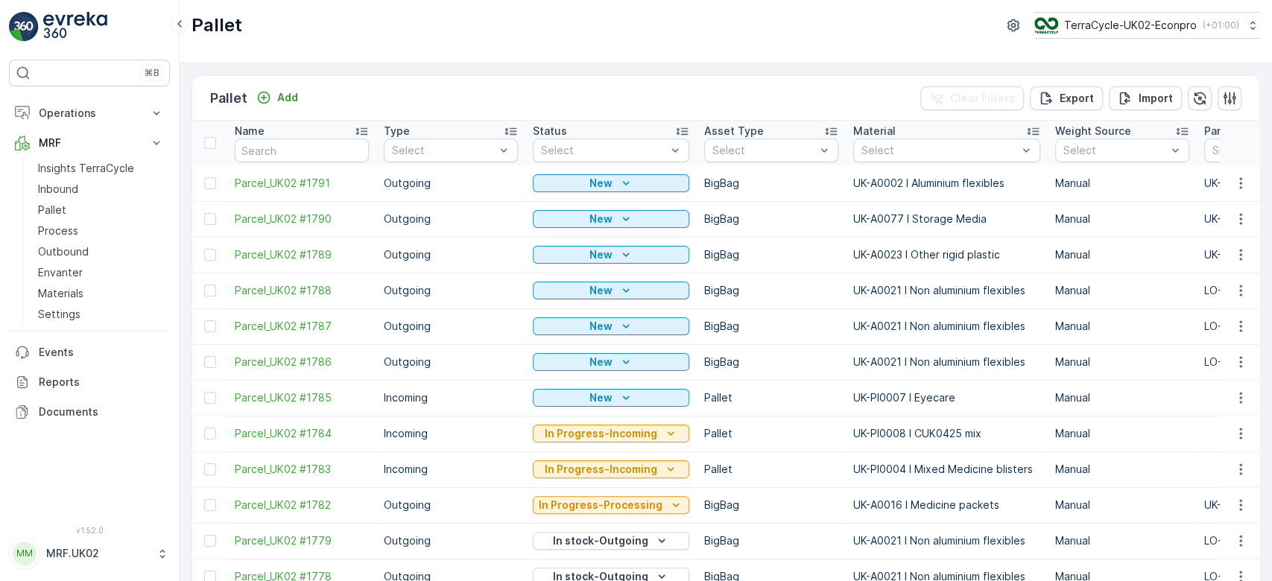
click at [72, 189] on p "Inbound" at bounding box center [58, 189] width 40 height 15
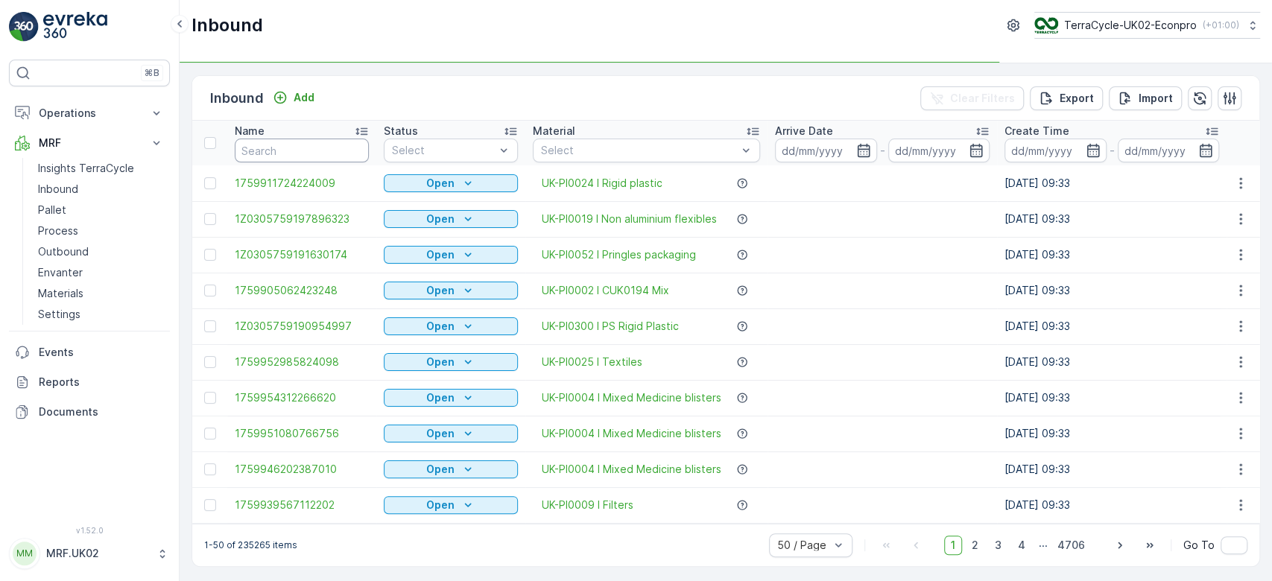
click at [285, 152] on input "text" at bounding box center [302, 151] width 134 height 24
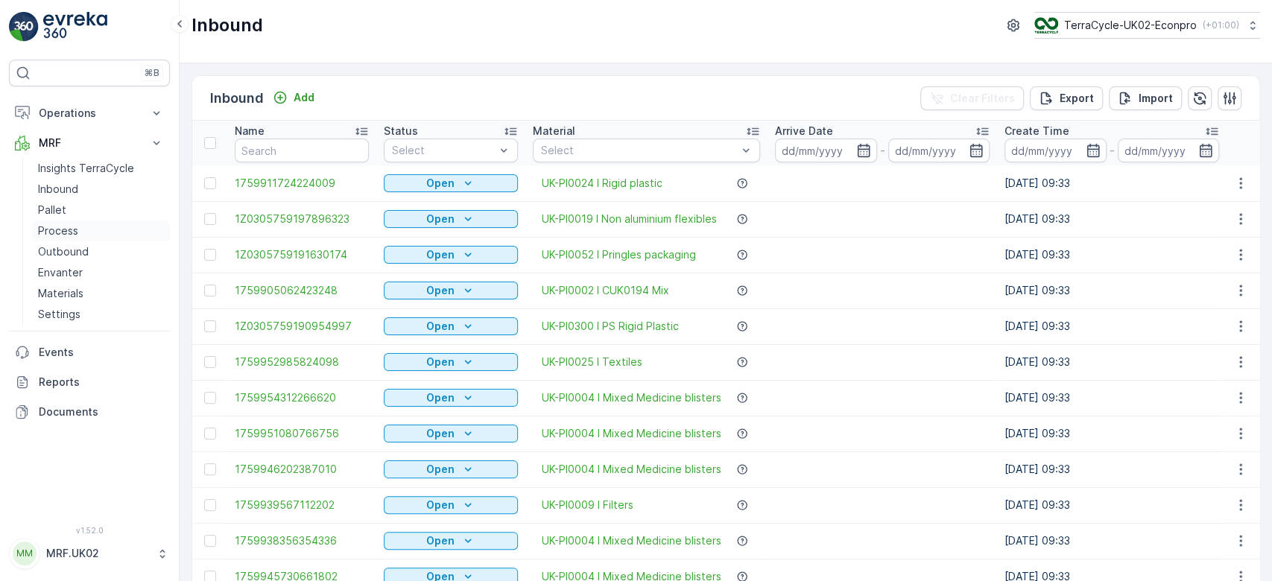
click at [88, 224] on link "Process" at bounding box center [101, 231] width 138 height 21
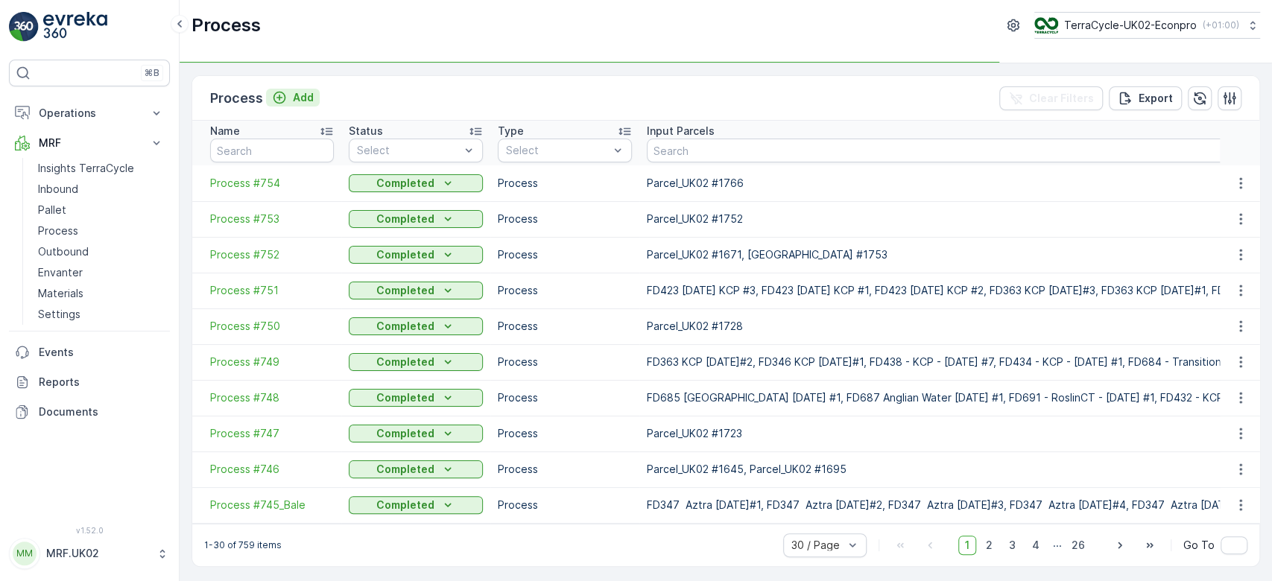
click at [300, 95] on p "Add" at bounding box center [303, 97] width 21 height 15
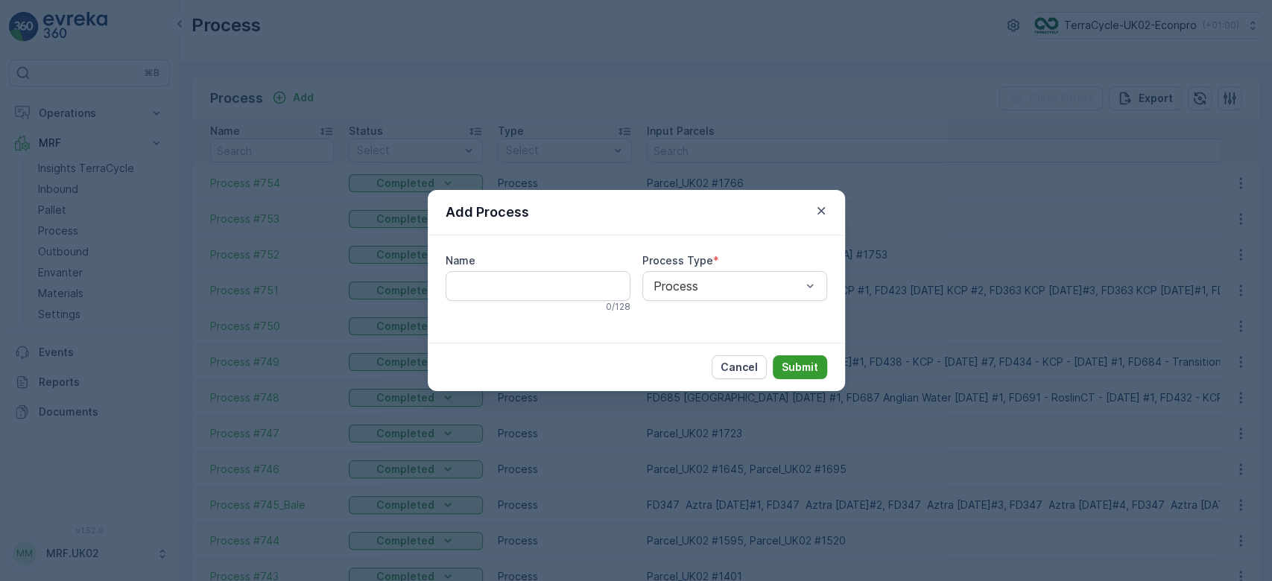
click at [807, 375] on button "Submit" at bounding box center [800, 367] width 54 height 24
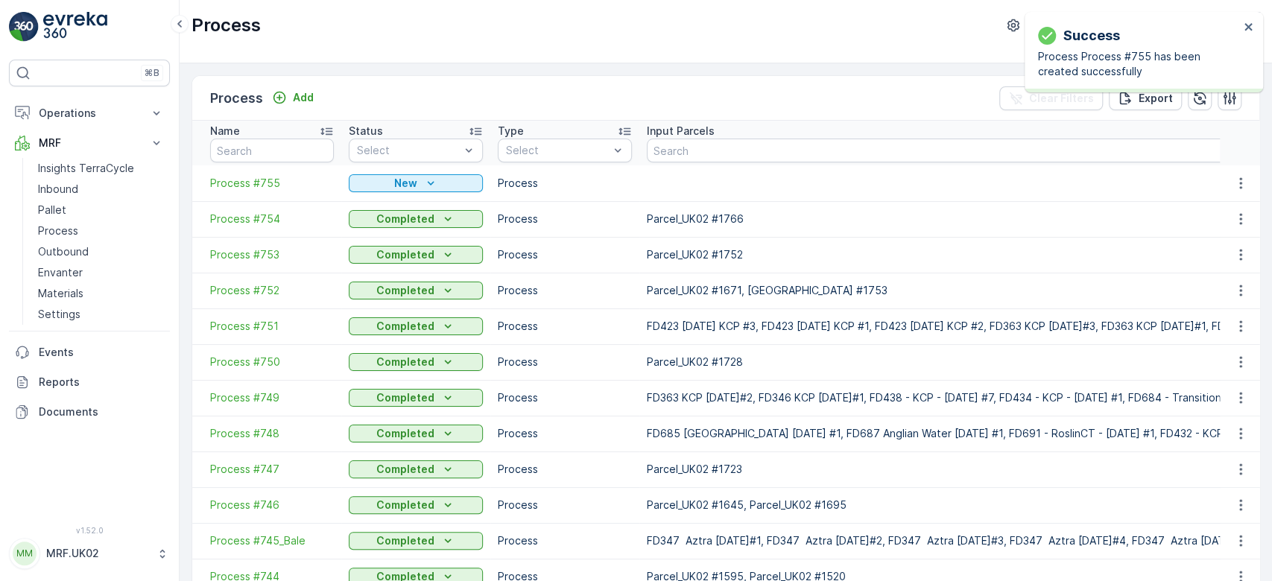
click at [253, 179] on span "Process #755" at bounding box center [272, 183] width 124 height 15
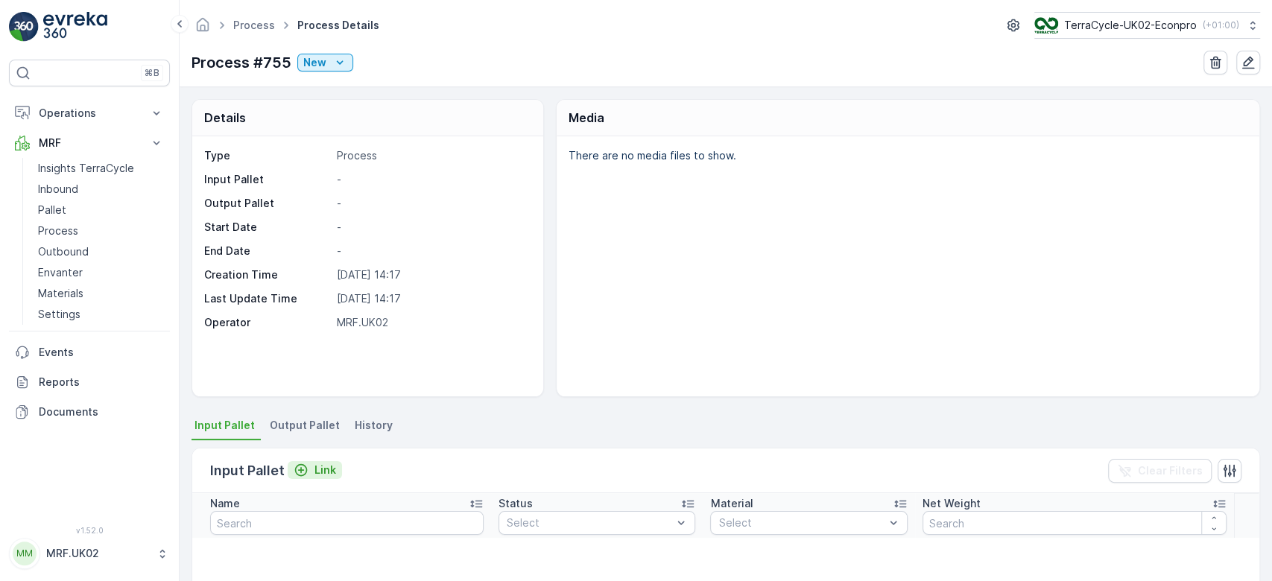
click at [325, 471] on p "Link" at bounding box center [325, 470] width 22 height 15
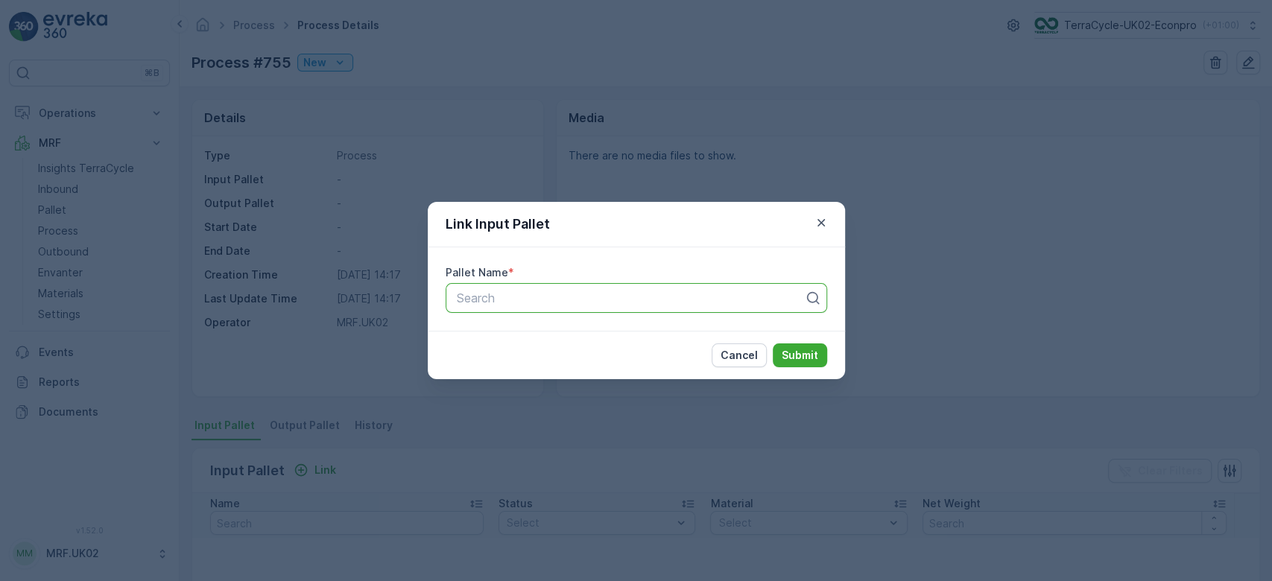
click at [490, 297] on div at bounding box center [630, 297] width 350 height 13
type input "1750"
click at [537, 358] on span "Parcel_UK02 #1750" at bounding box center [508, 359] width 109 height 13
click at [806, 358] on p "Submit" at bounding box center [800, 355] width 37 height 15
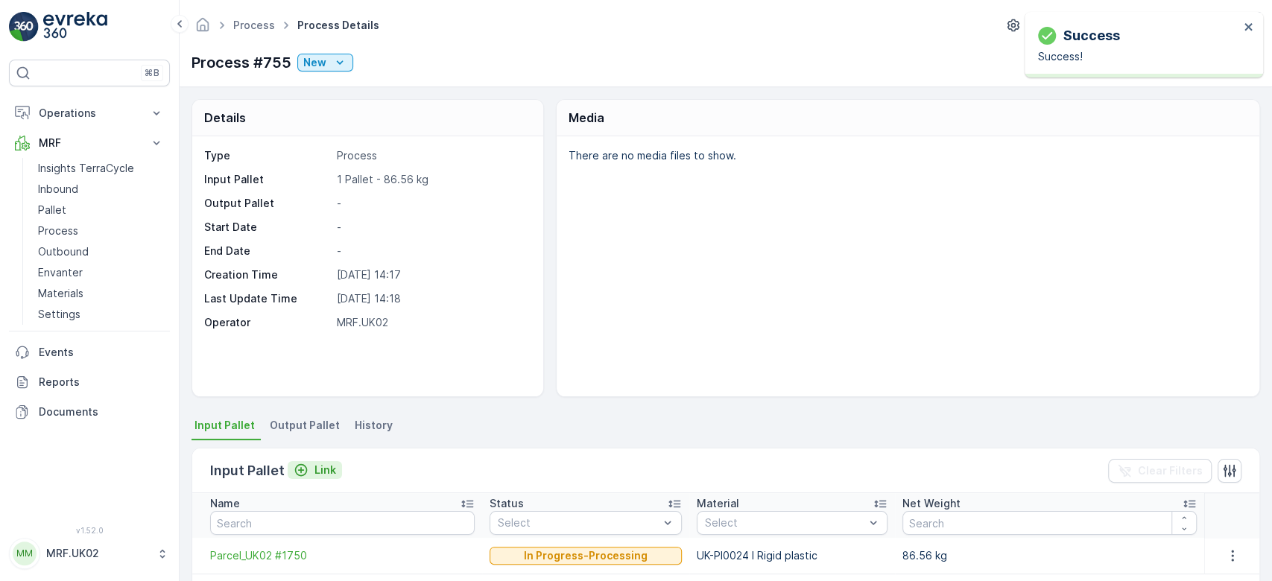
click at [319, 475] on p "Link" at bounding box center [325, 470] width 22 height 15
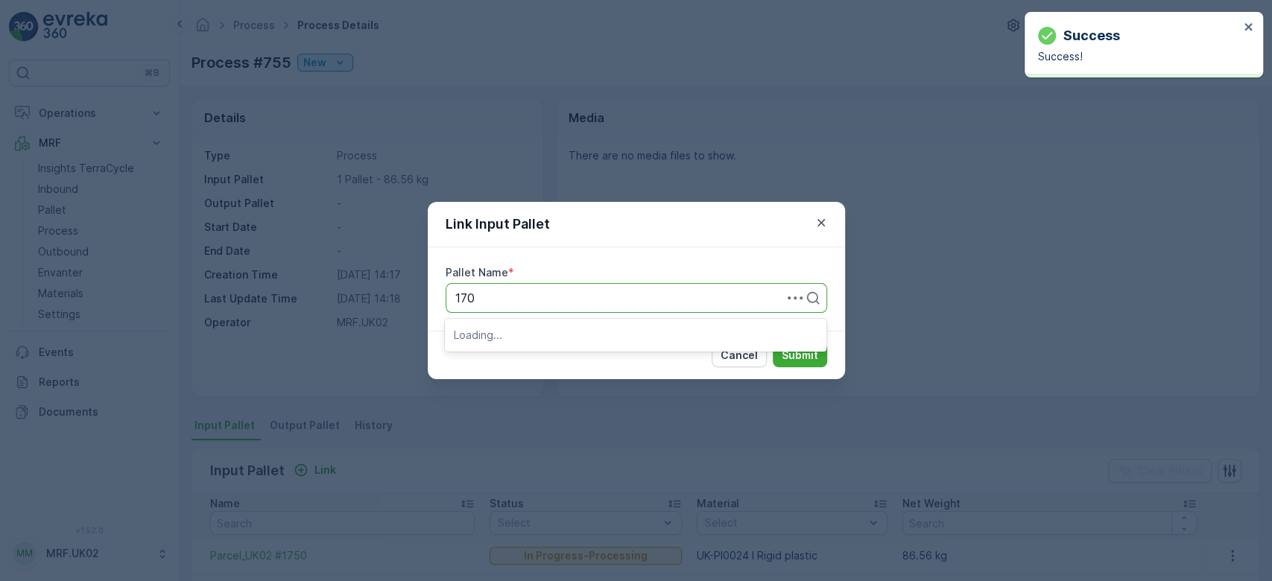
type input "1704"
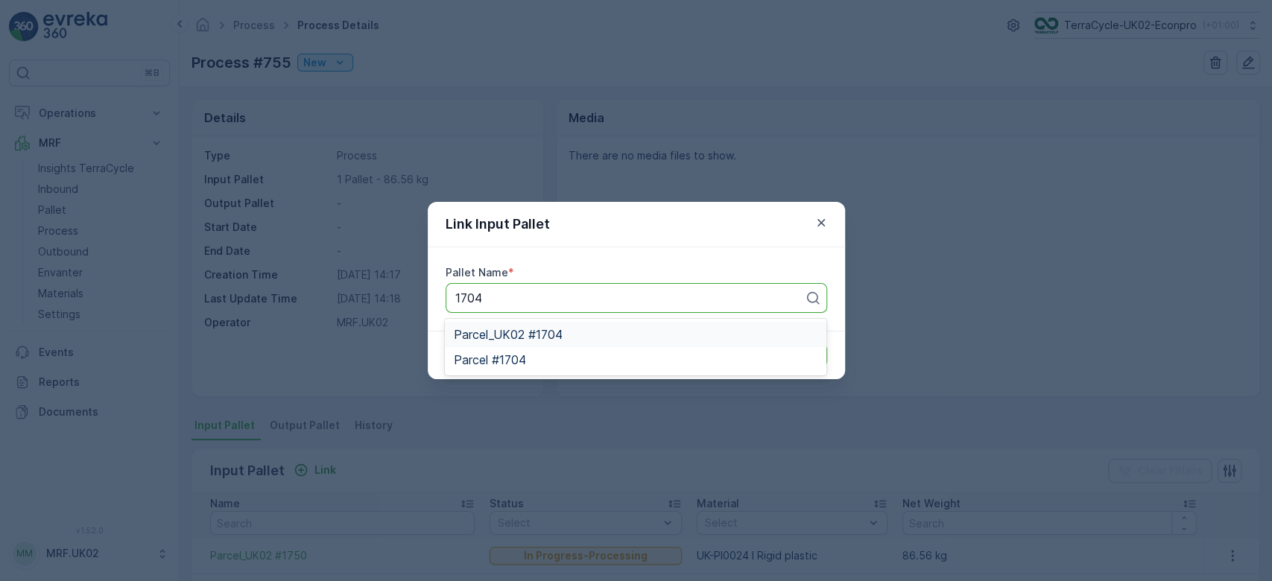
click at [527, 325] on div "Parcel_UK02 #1704" at bounding box center [636, 334] width 382 height 25
click at [811, 354] on p "Submit" at bounding box center [800, 355] width 37 height 15
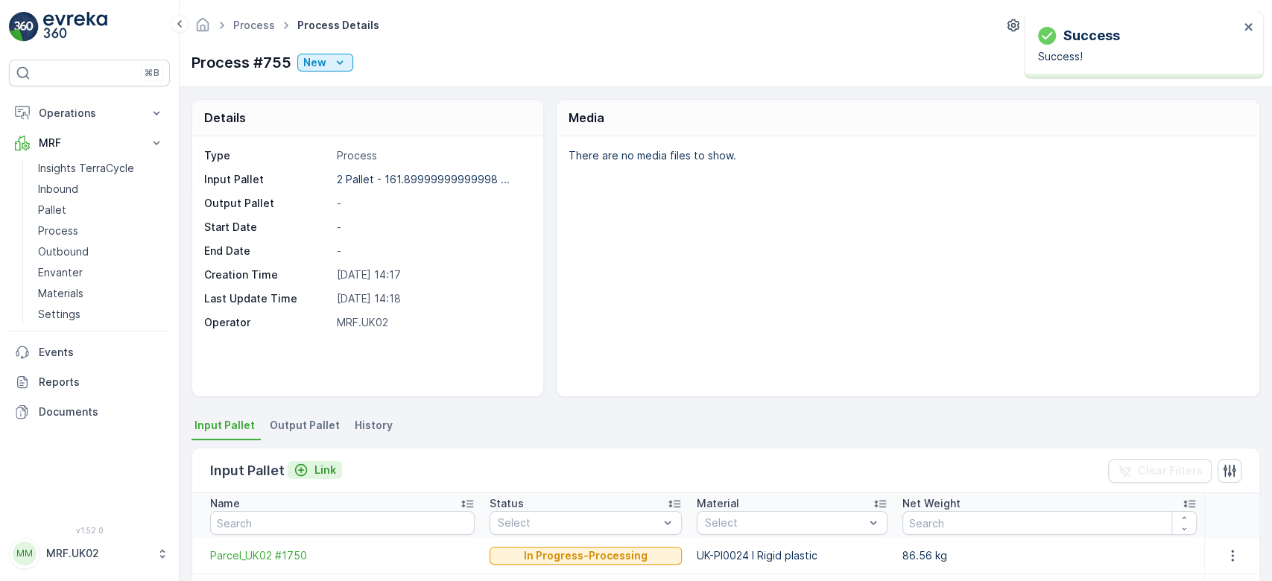
click at [322, 473] on p "Link" at bounding box center [325, 470] width 22 height 15
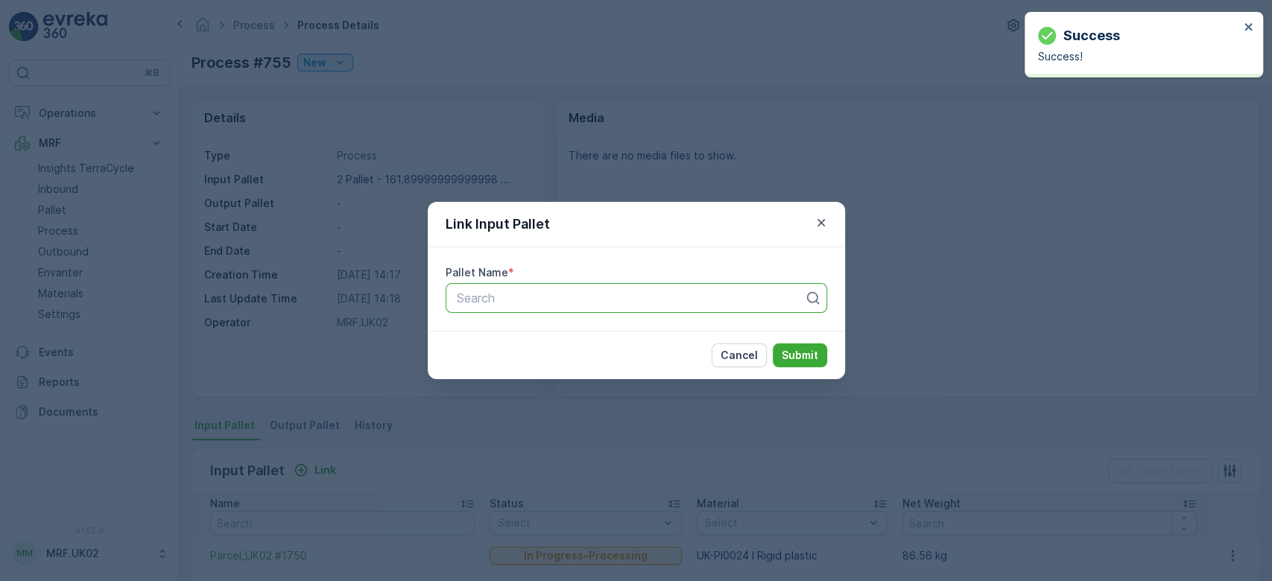
click at [553, 294] on div at bounding box center [630, 297] width 350 height 13
type input "1716"
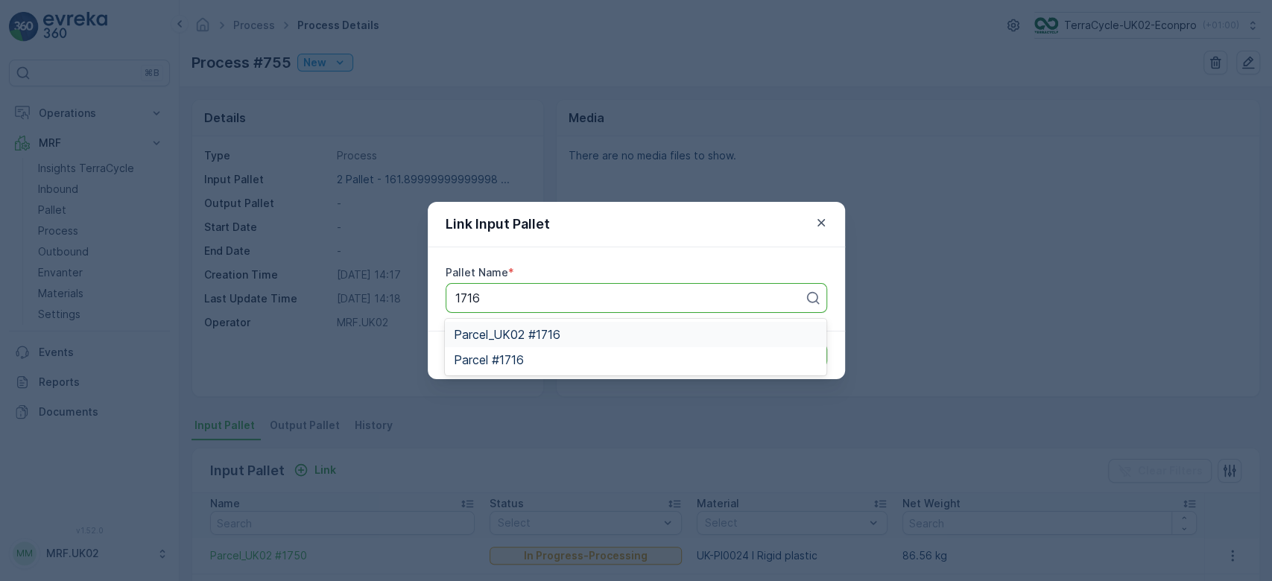
click at [552, 331] on span "Parcel_UK02 #1716" at bounding box center [507, 334] width 107 height 13
click at [791, 348] on p "Submit" at bounding box center [800, 355] width 37 height 15
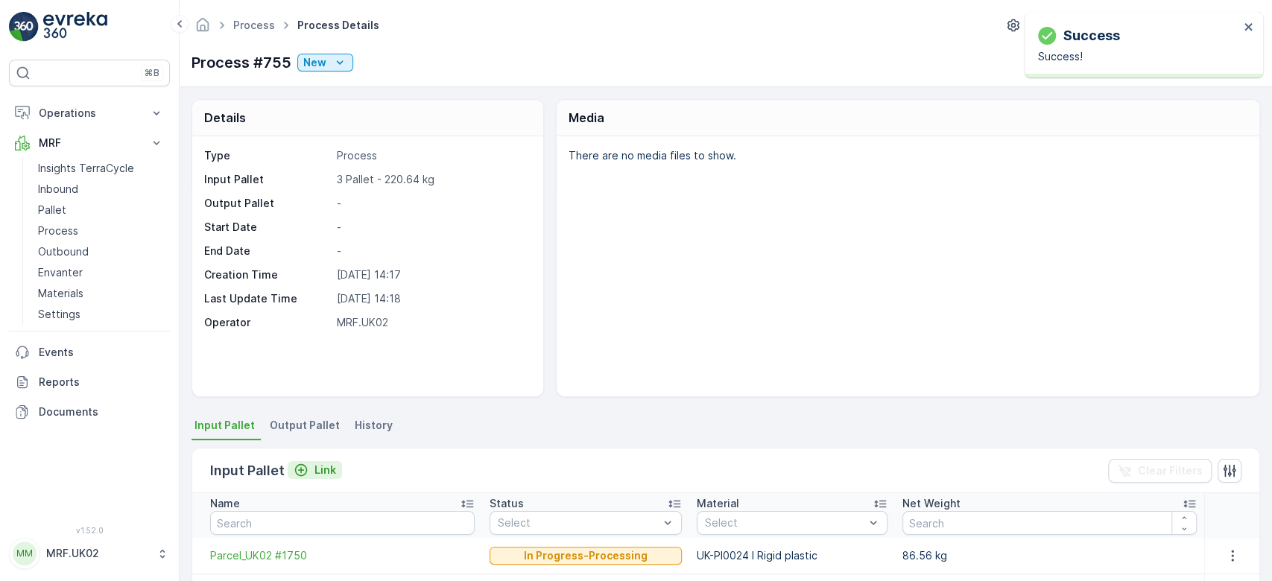
click at [315, 468] on p "Link" at bounding box center [325, 470] width 22 height 15
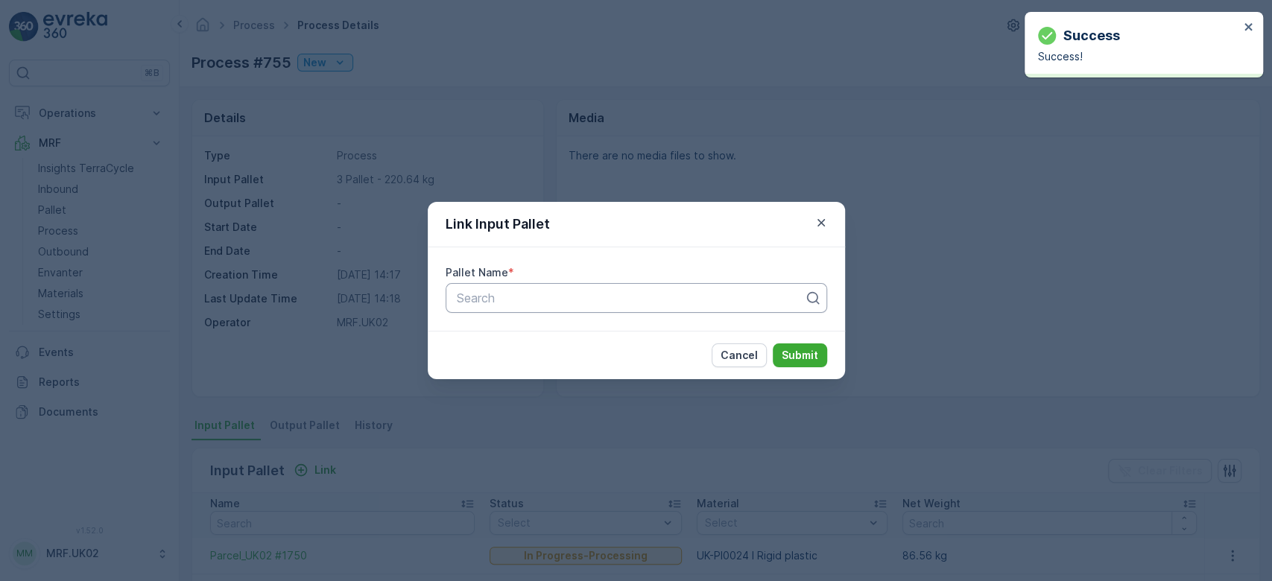
click at [511, 294] on div at bounding box center [630, 297] width 350 height 13
type input "1733"
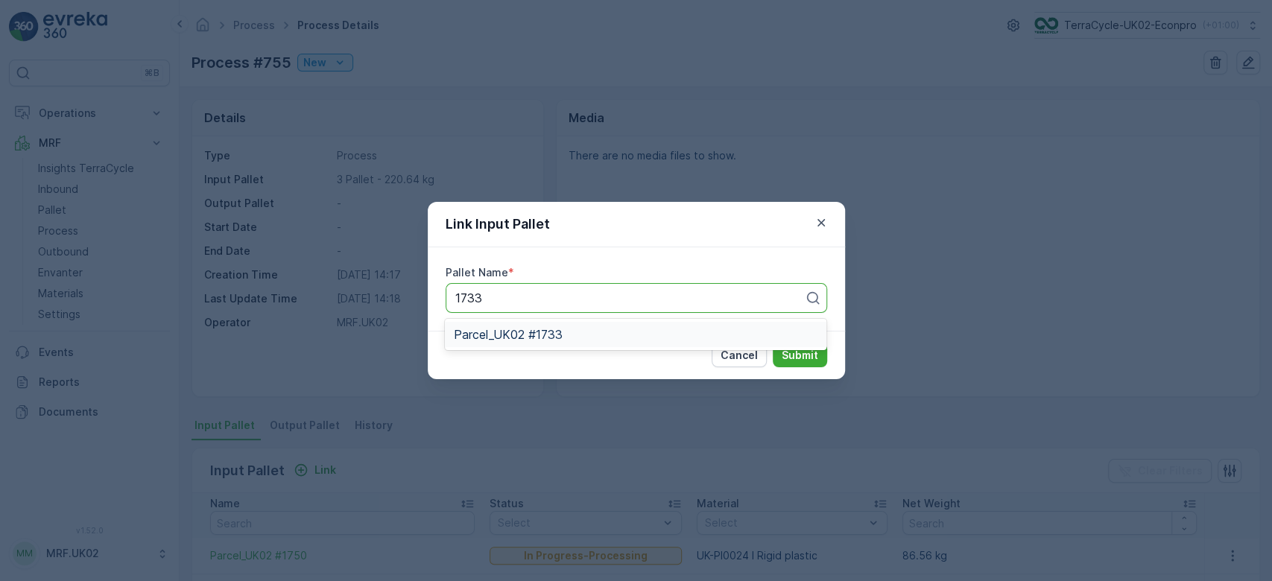
click at [578, 329] on div "Parcel_UK02 #1733" at bounding box center [636, 334] width 364 height 13
click at [806, 356] on p "Submit" at bounding box center [800, 355] width 37 height 15
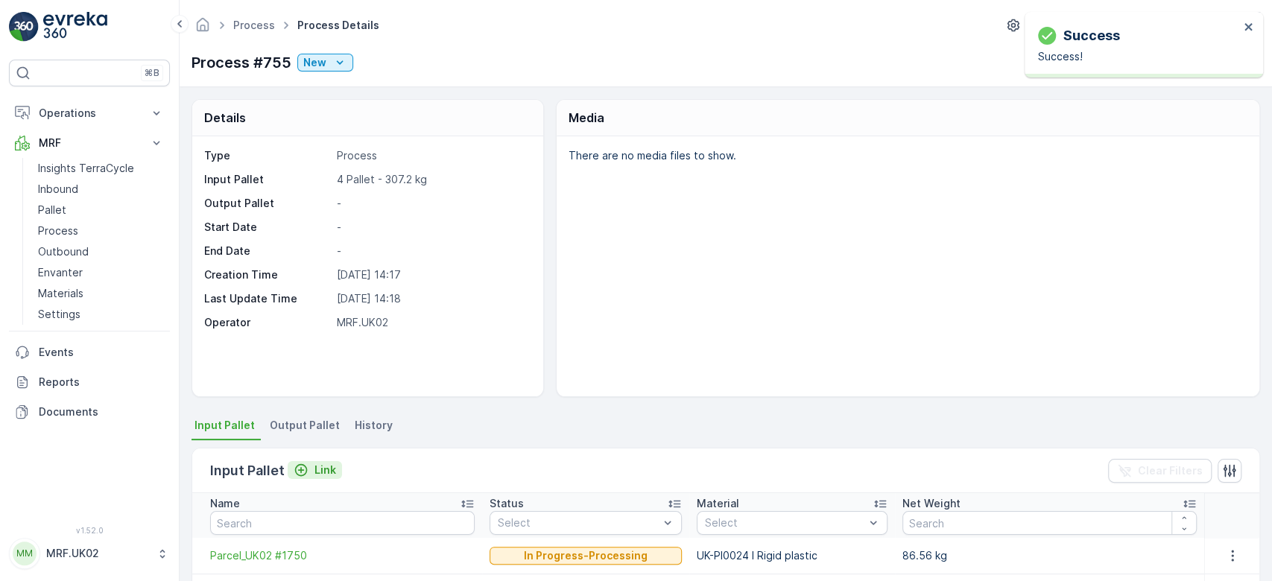
click at [314, 468] on p "Link" at bounding box center [325, 470] width 22 height 15
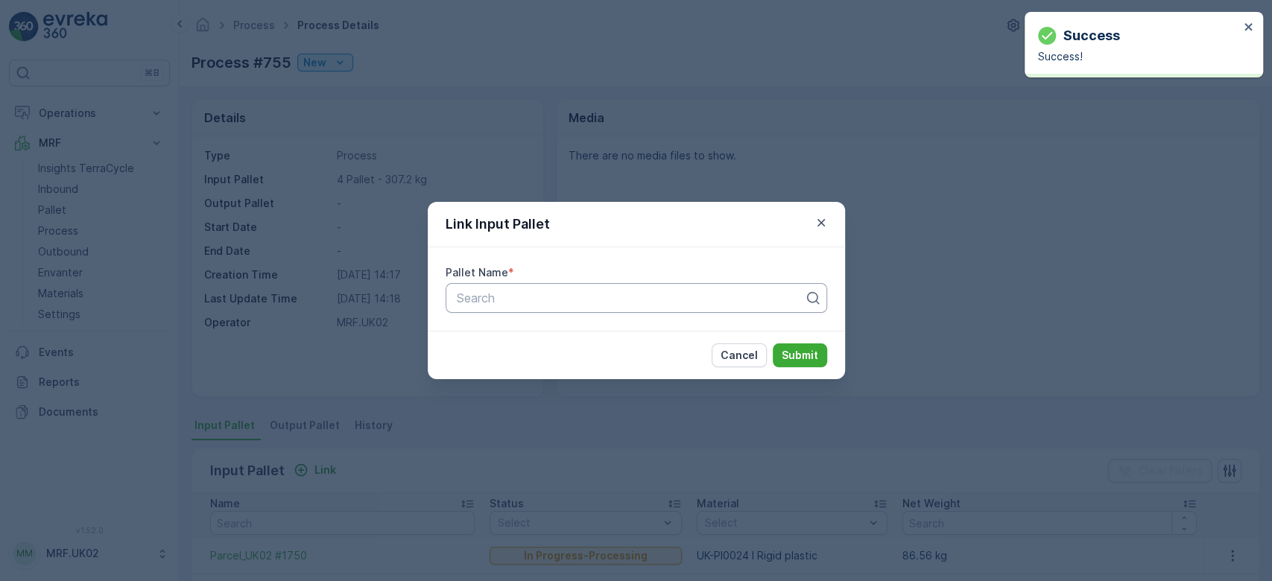
click at [483, 303] on div at bounding box center [630, 297] width 350 height 13
type input "1739"
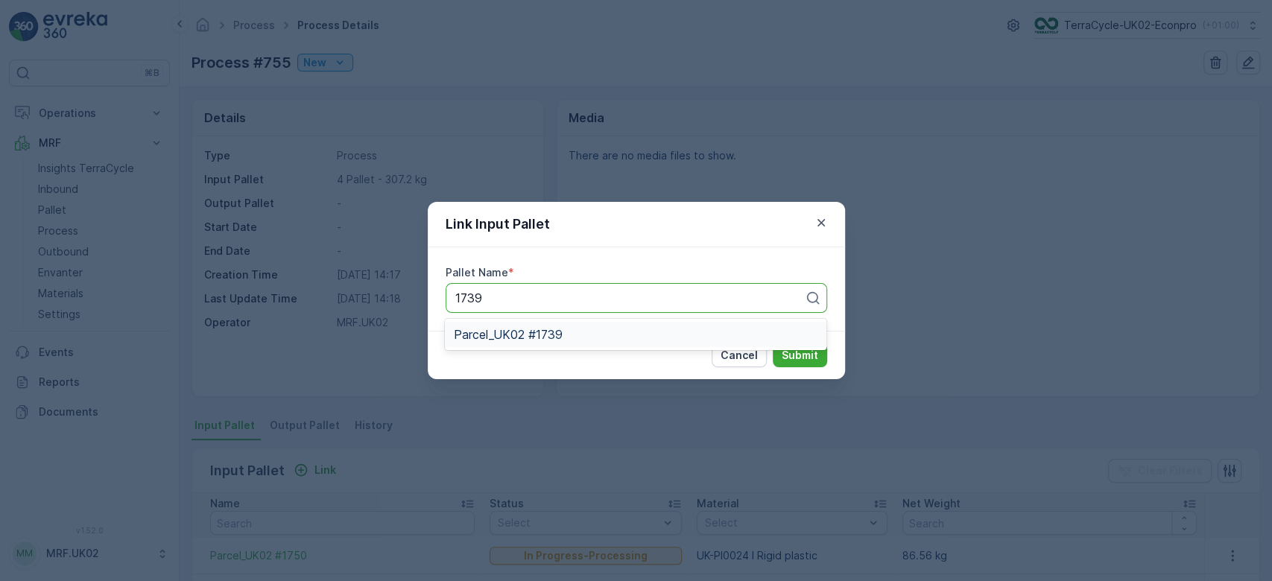
click at [503, 328] on span "Parcel_UK02 #1739" at bounding box center [508, 334] width 109 height 13
click at [793, 350] on p "Submit" at bounding box center [800, 355] width 37 height 15
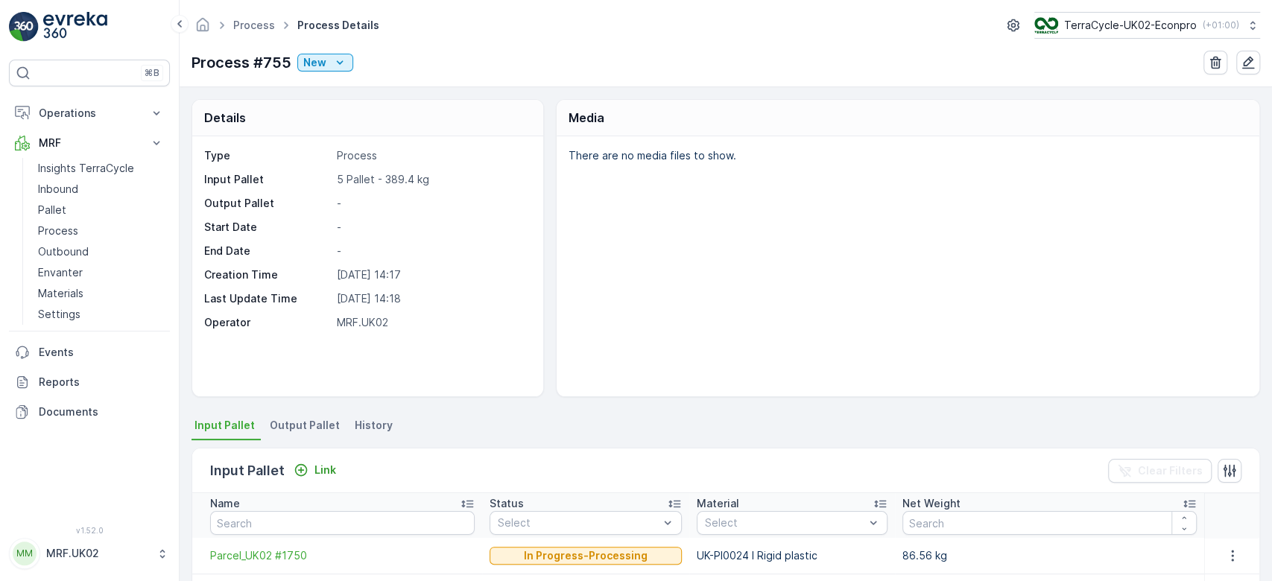
click at [292, 432] on span "Output Pallet" at bounding box center [305, 425] width 70 height 15
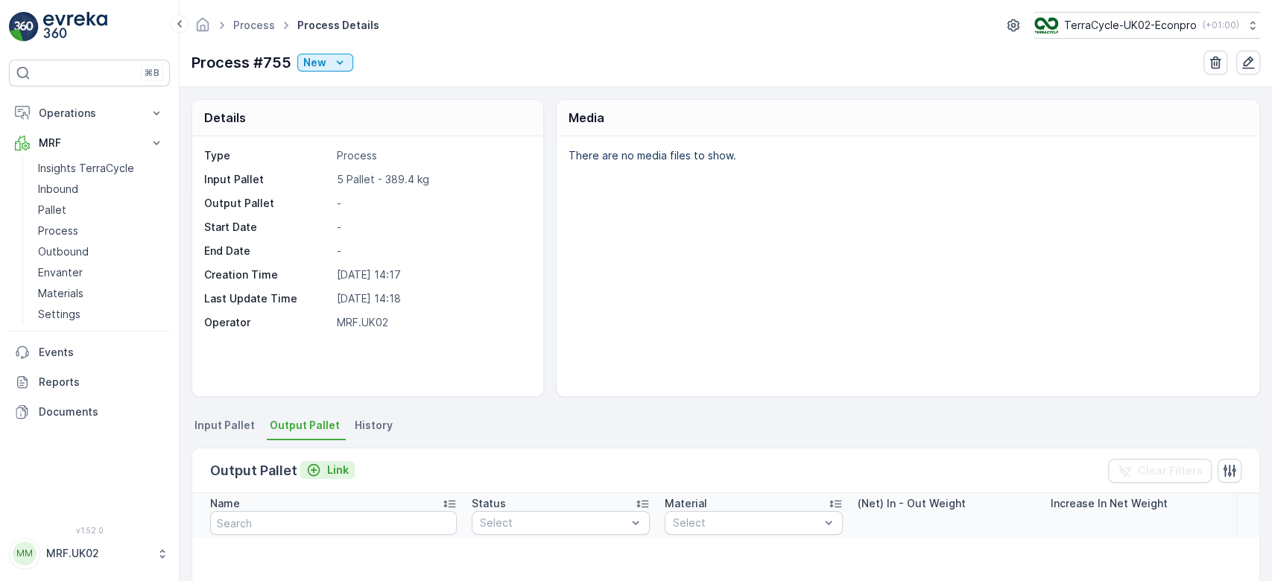
click at [335, 467] on p "Link" at bounding box center [338, 470] width 22 height 15
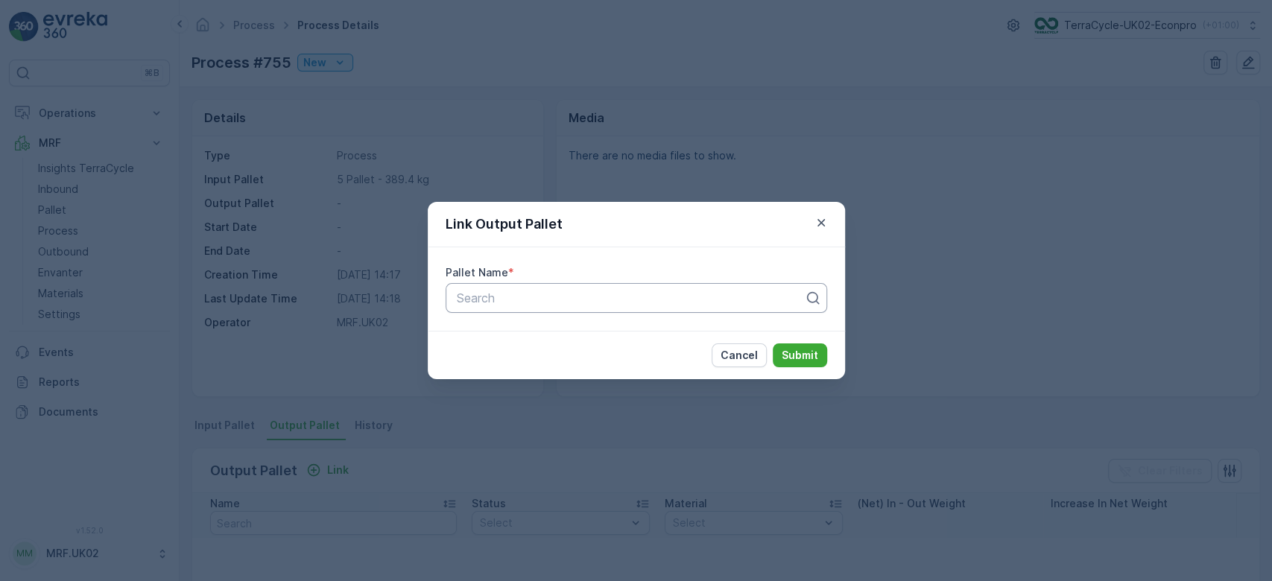
click at [493, 300] on div at bounding box center [630, 297] width 350 height 13
type input "1786"
click at [545, 354] on span "Parcel_UK02 #1786" at bounding box center [508, 359] width 109 height 13
click at [800, 350] on p "Submit" at bounding box center [800, 355] width 37 height 15
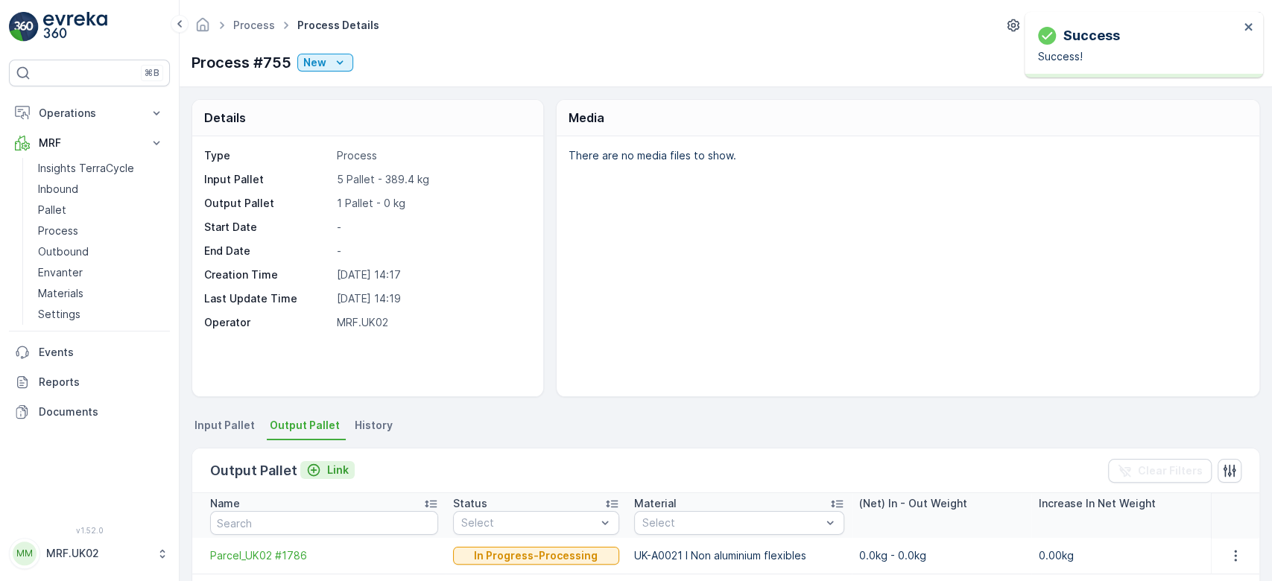
click at [329, 464] on p "Link" at bounding box center [338, 470] width 22 height 15
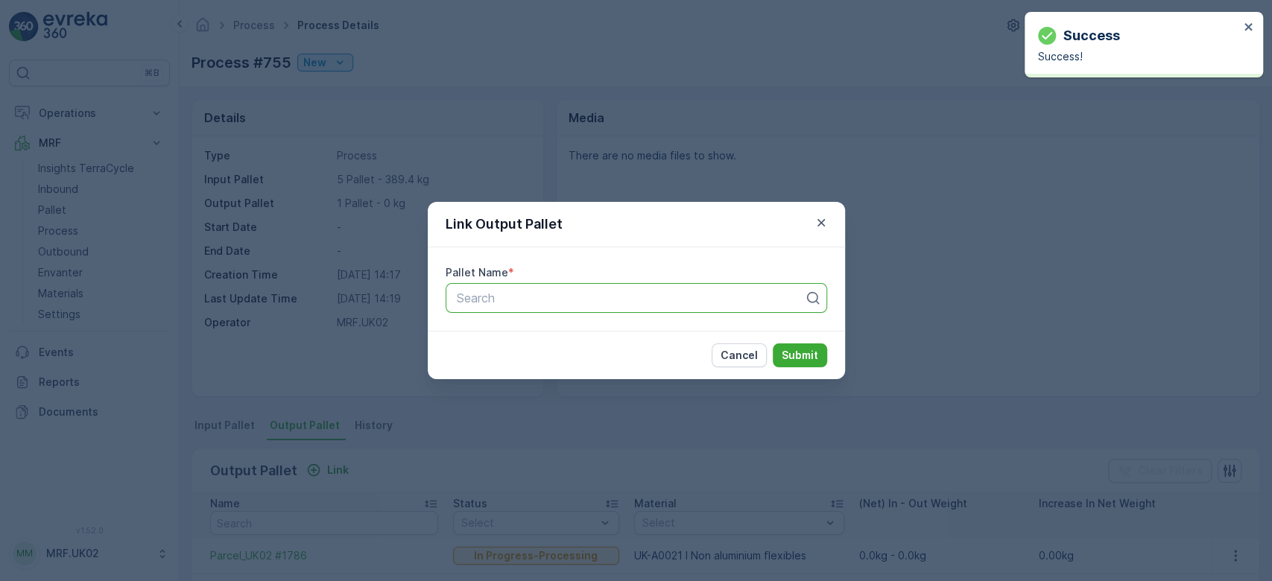
click at [537, 293] on div at bounding box center [630, 297] width 350 height 13
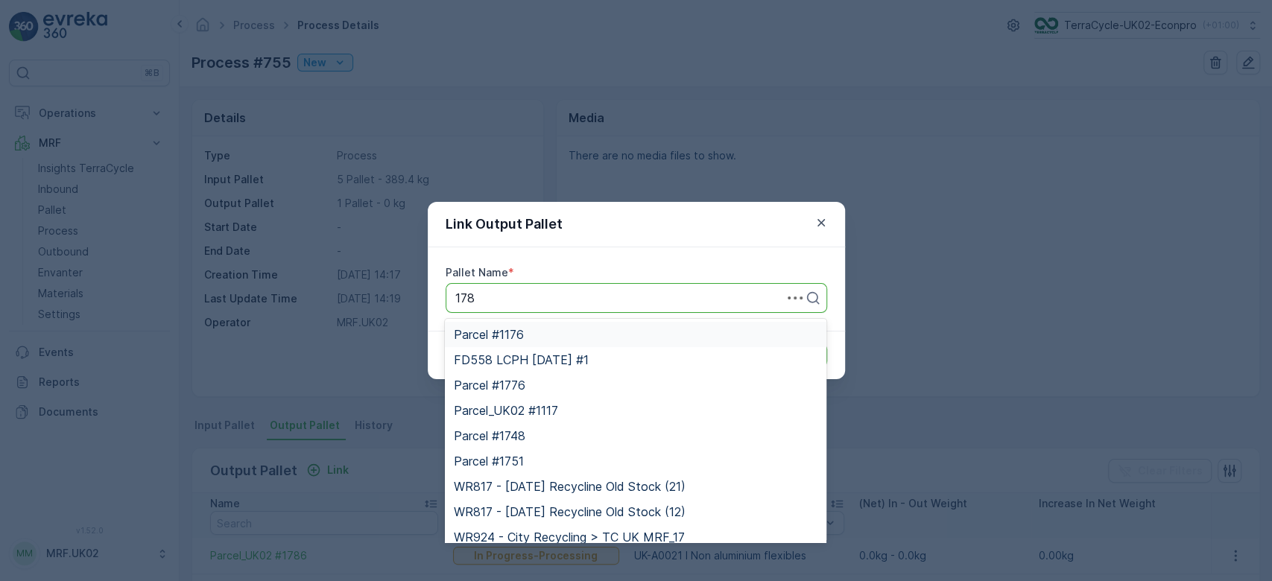
type input "1787"
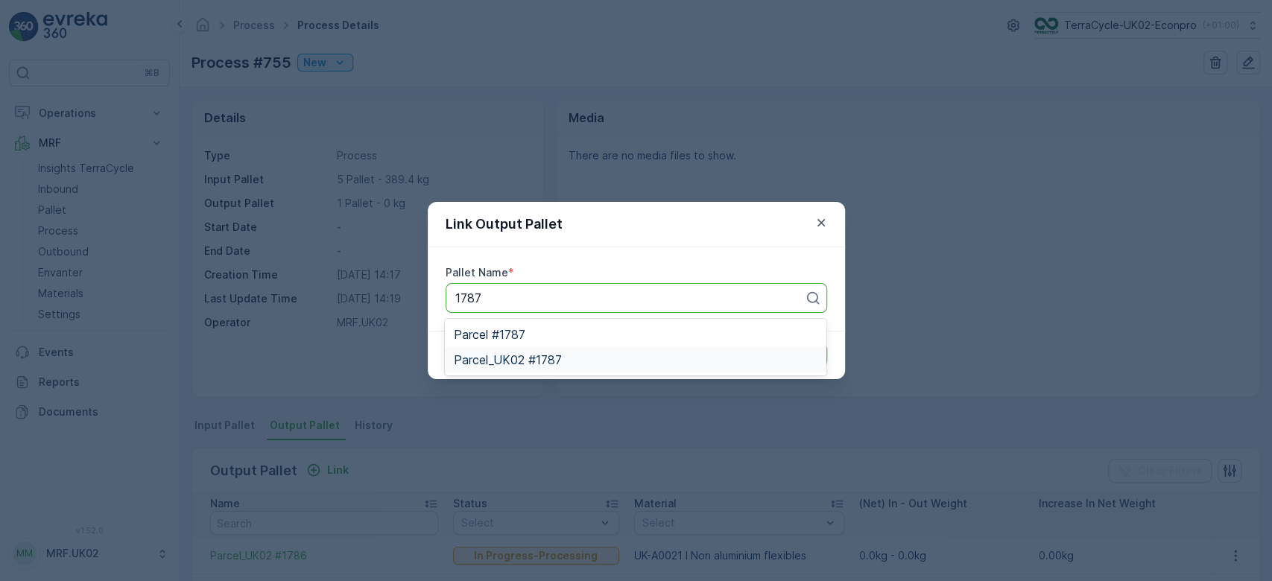
click at [534, 361] on span "Parcel_UK02 #1787" at bounding box center [508, 359] width 108 height 13
click at [790, 351] on p "Submit" at bounding box center [800, 355] width 37 height 15
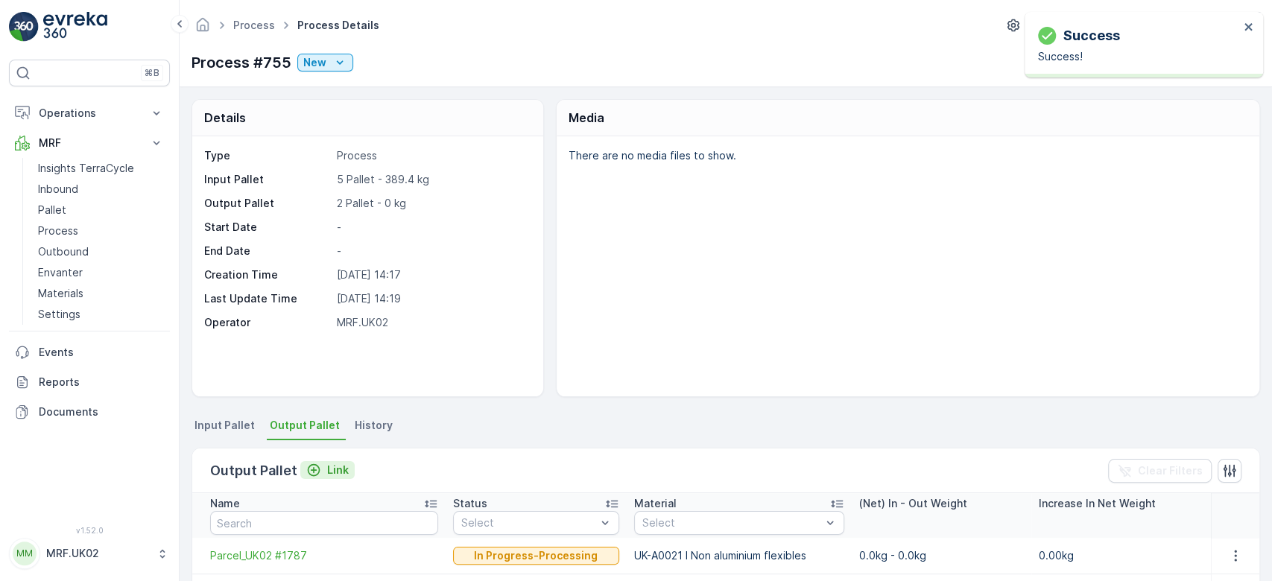
click at [343, 467] on p "Link" at bounding box center [338, 470] width 22 height 15
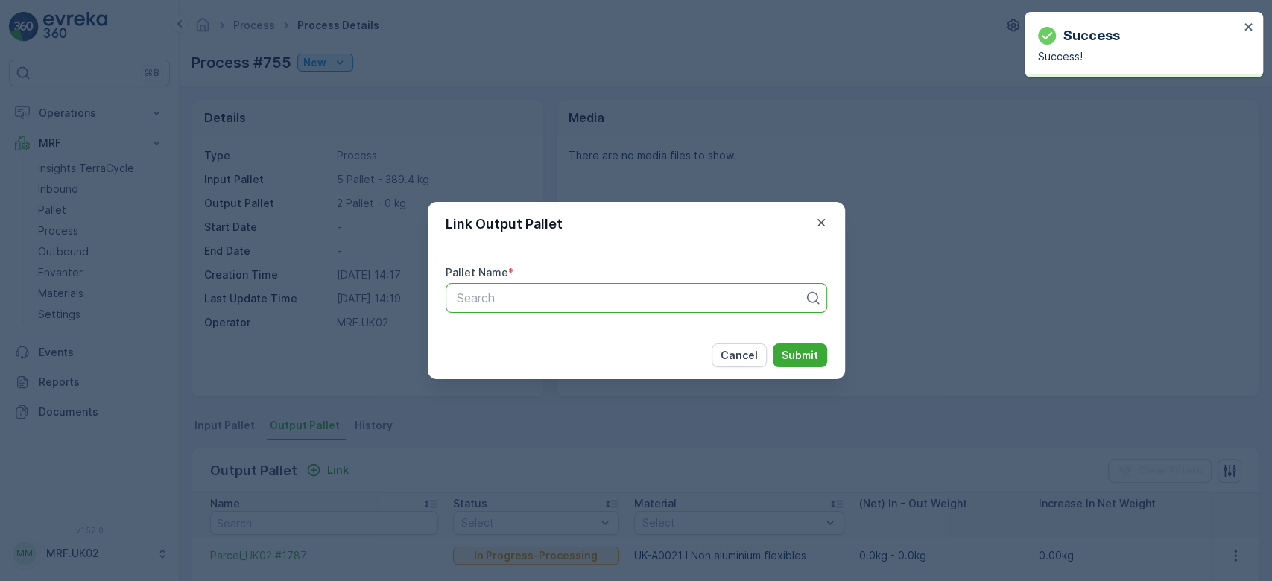
click at [557, 295] on div at bounding box center [630, 297] width 350 height 13
type input "1788"
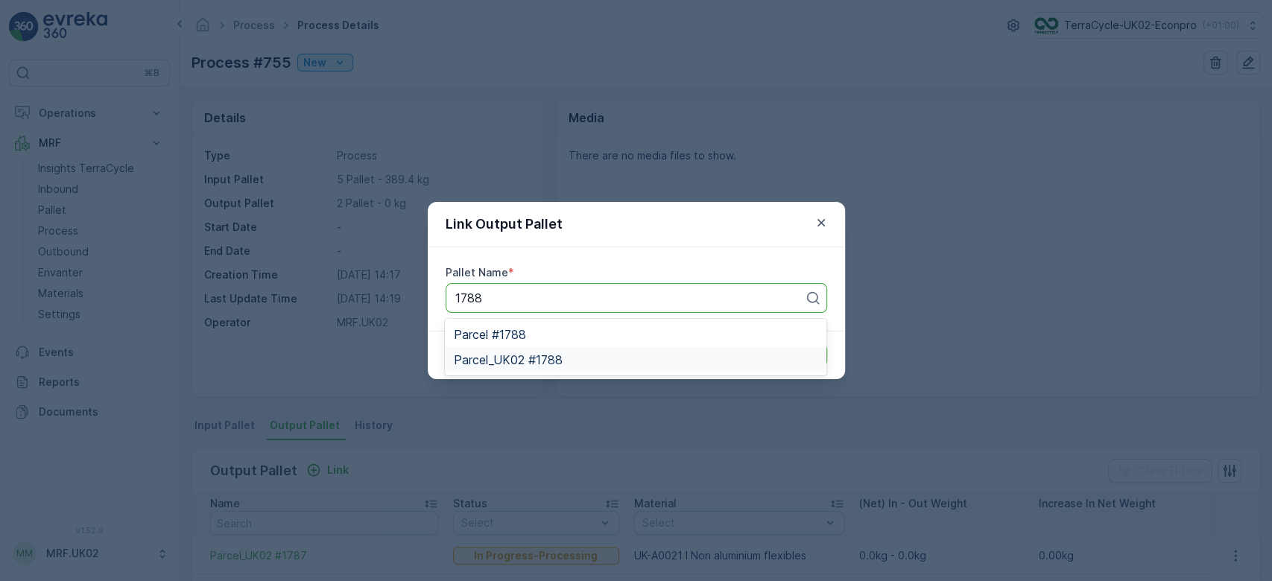
click at [547, 361] on span "Parcel_UK02 #1788" at bounding box center [508, 359] width 109 height 13
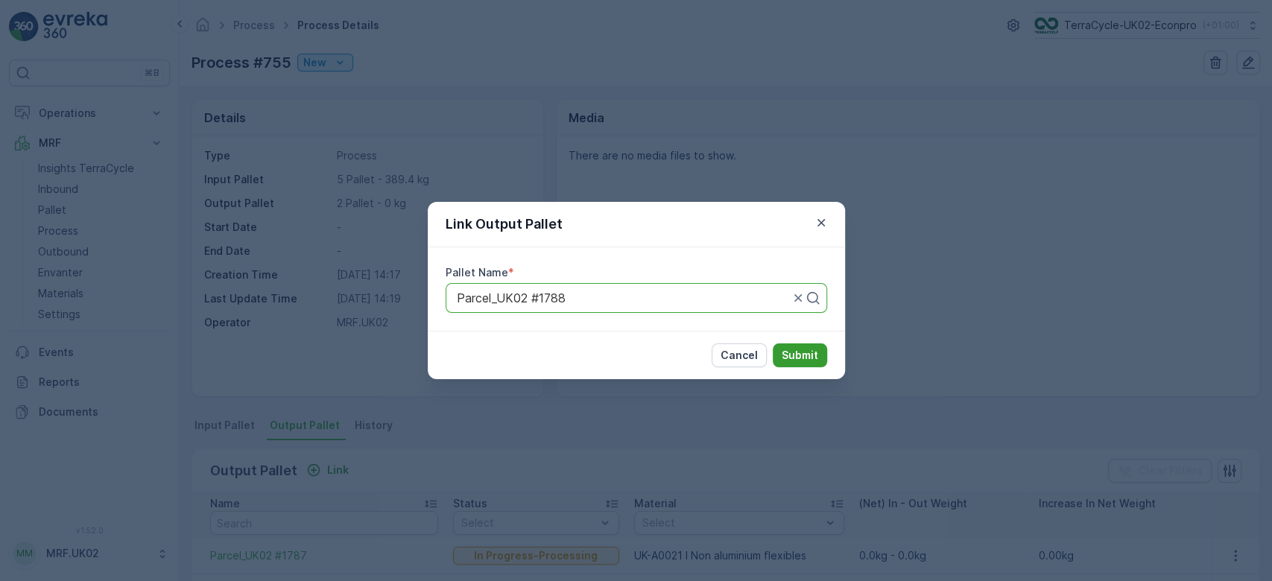
click at [797, 352] on p "Submit" at bounding box center [800, 355] width 37 height 15
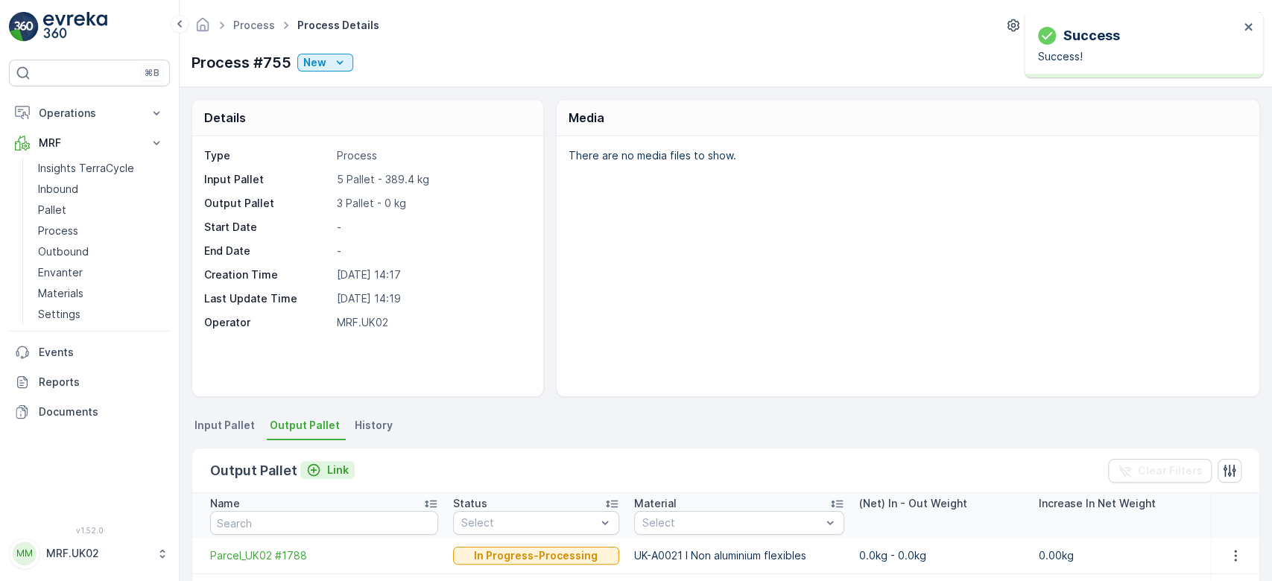
click at [329, 467] on p "Link" at bounding box center [338, 470] width 22 height 15
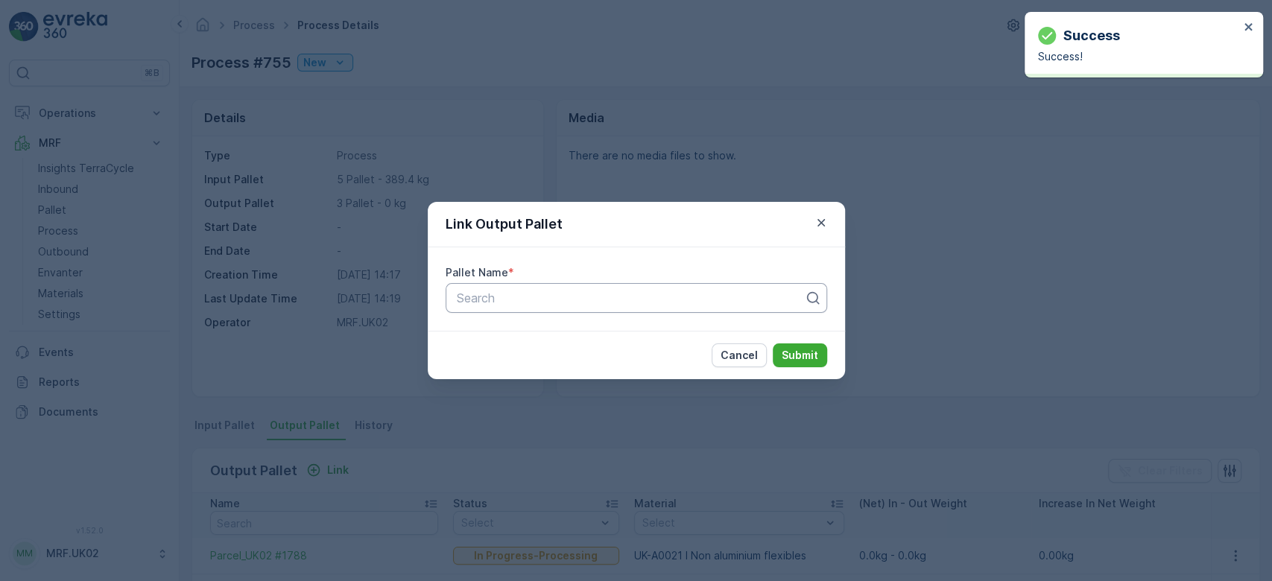
click at [504, 295] on div at bounding box center [630, 297] width 350 height 13
type input "1789"
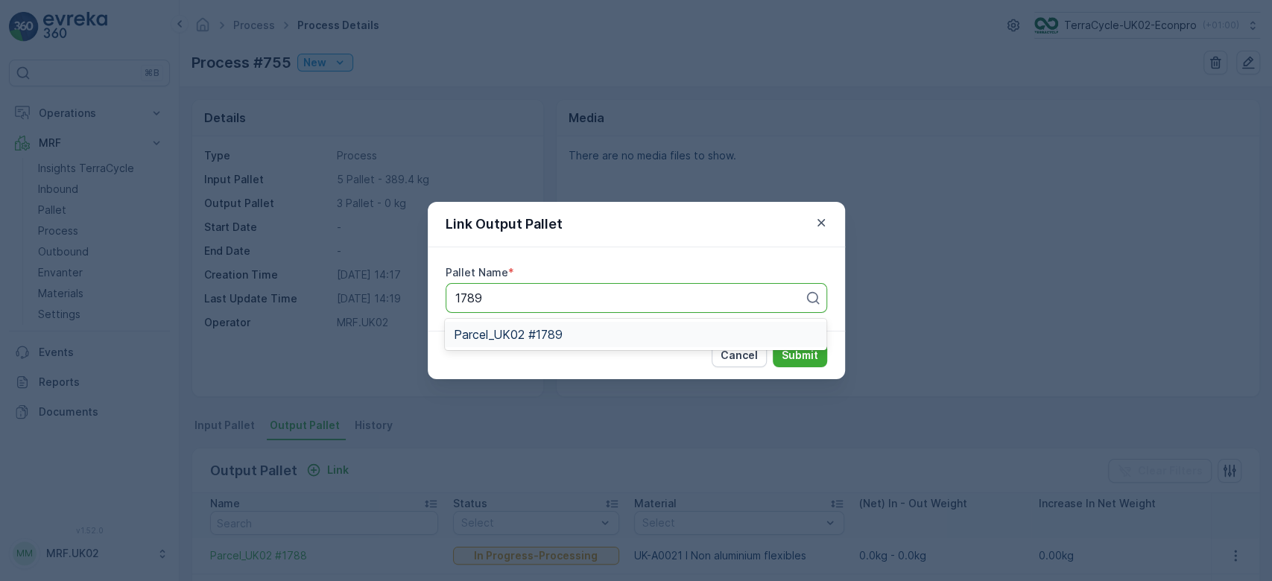
click at [534, 340] on span "Parcel_UK02 #1789" at bounding box center [508, 334] width 109 height 13
click at [807, 352] on p "Submit" at bounding box center [800, 355] width 37 height 15
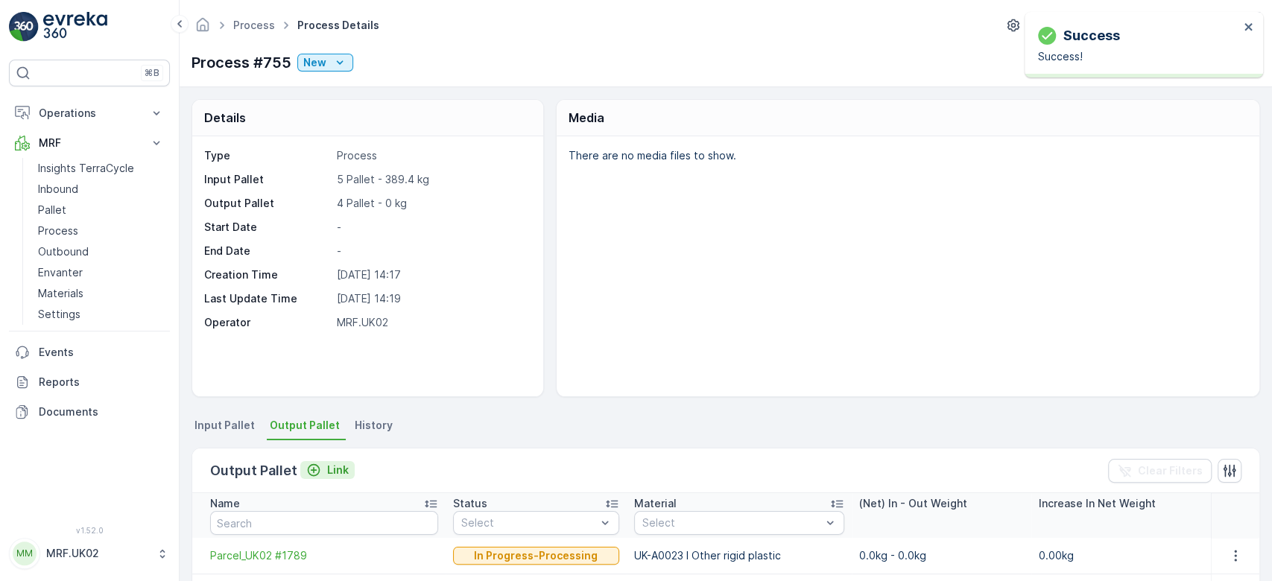
click at [334, 472] on p "Link" at bounding box center [338, 470] width 22 height 15
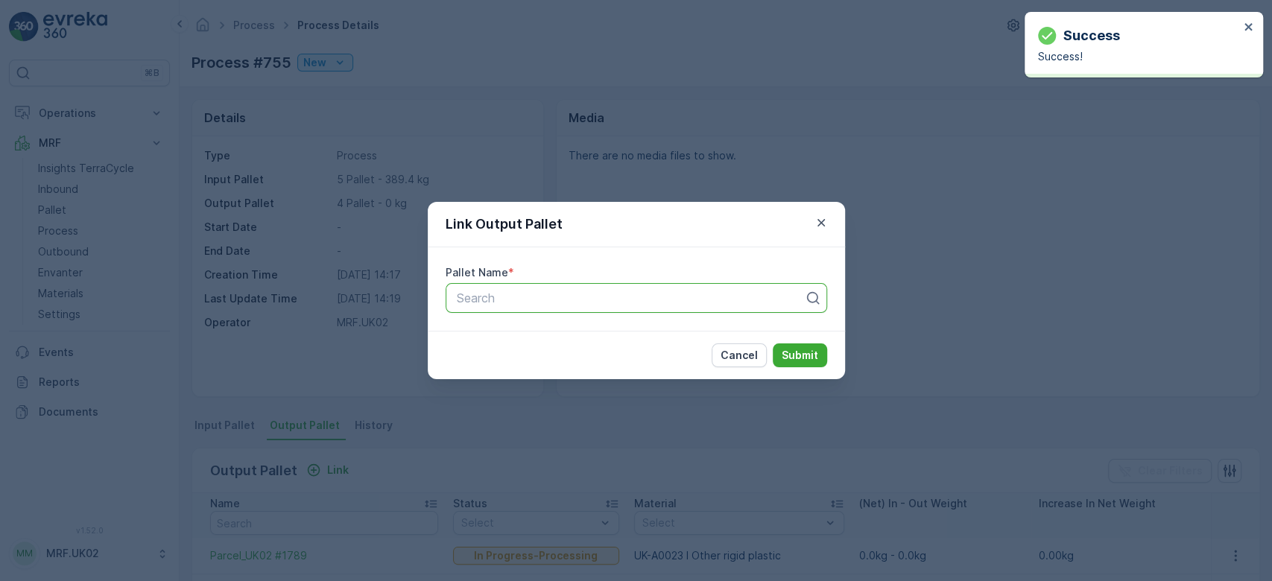
click at [554, 301] on div at bounding box center [630, 297] width 350 height 13
type input "1710"
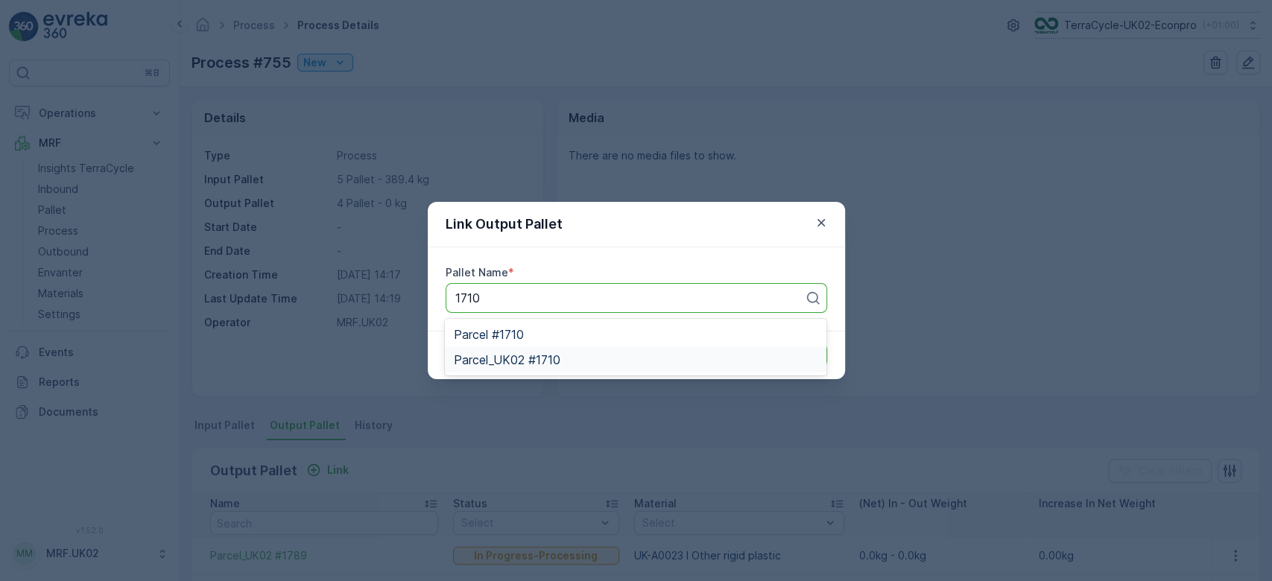
click at [517, 359] on span "Parcel_UK02 #1710" at bounding box center [507, 359] width 107 height 13
click at [800, 350] on p "Submit" at bounding box center [800, 355] width 37 height 15
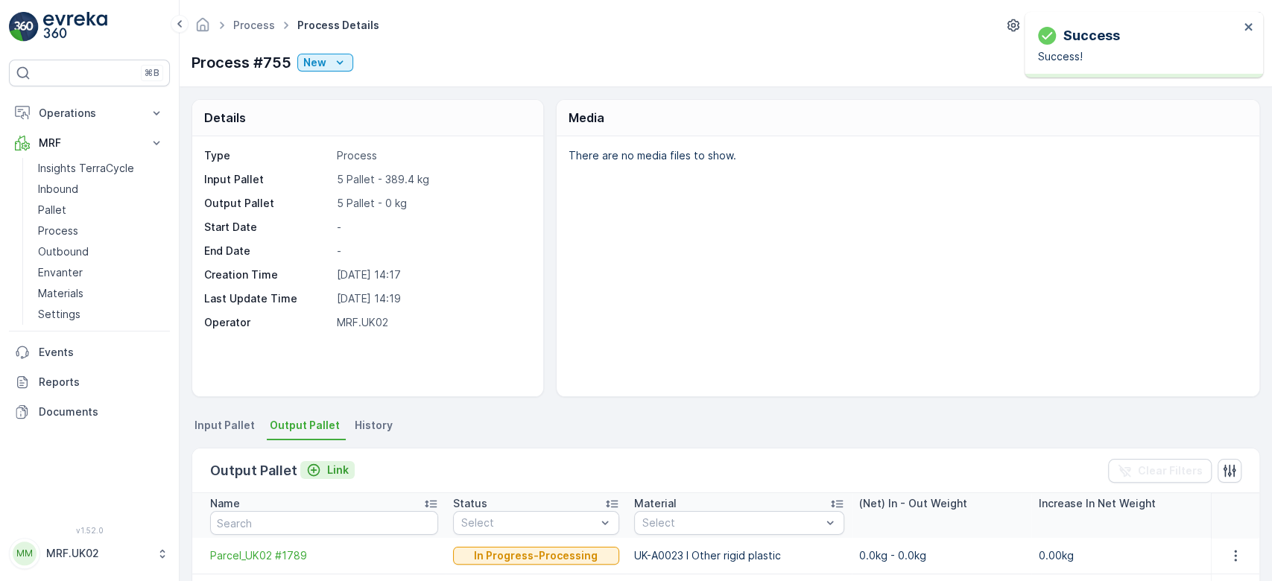
click at [323, 468] on div "Link" at bounding box center [327, 470] width 42 height 15
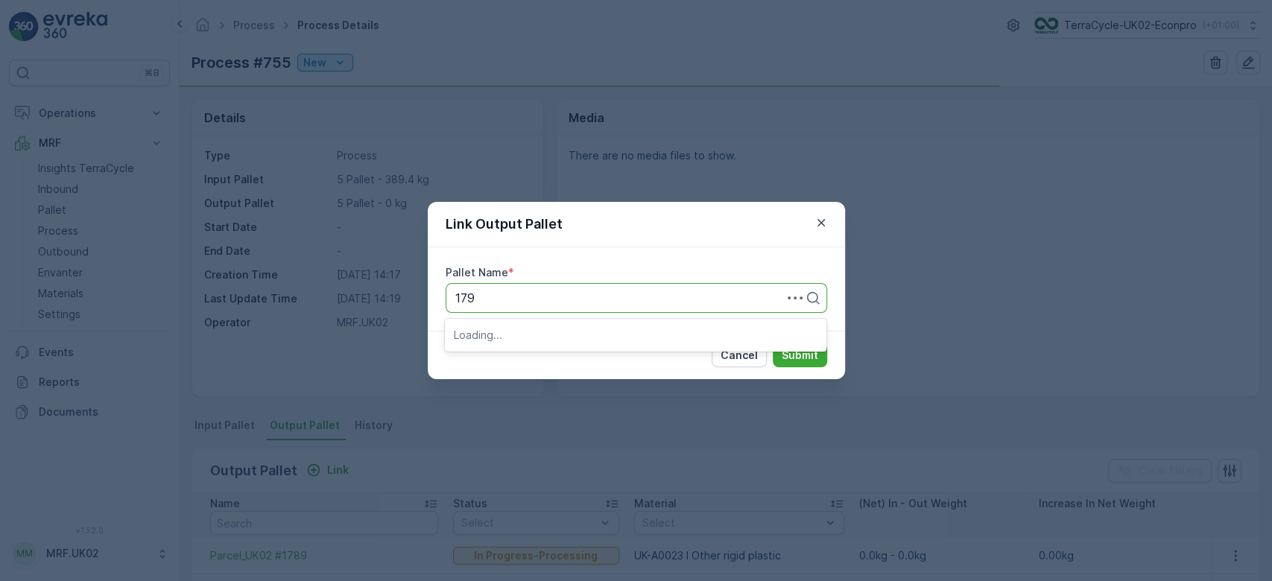
type input "1790"
click at [510, 340] on span "Parcel_UK02 #1790" at bounding box center [508, 334] width 109 height 13
click at [787, 349] on p "Submit" at bounding box center [800, 355] width 37 height 15
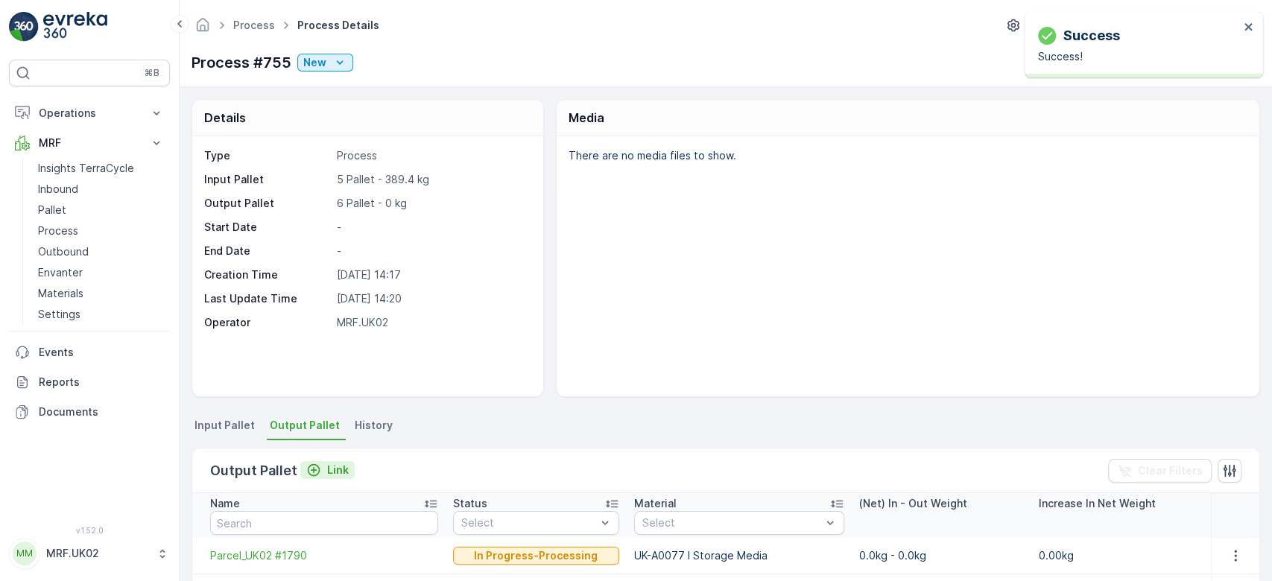
click at [345, 465] on p "Link" at bounding box center [338, 470] width 22 height 15
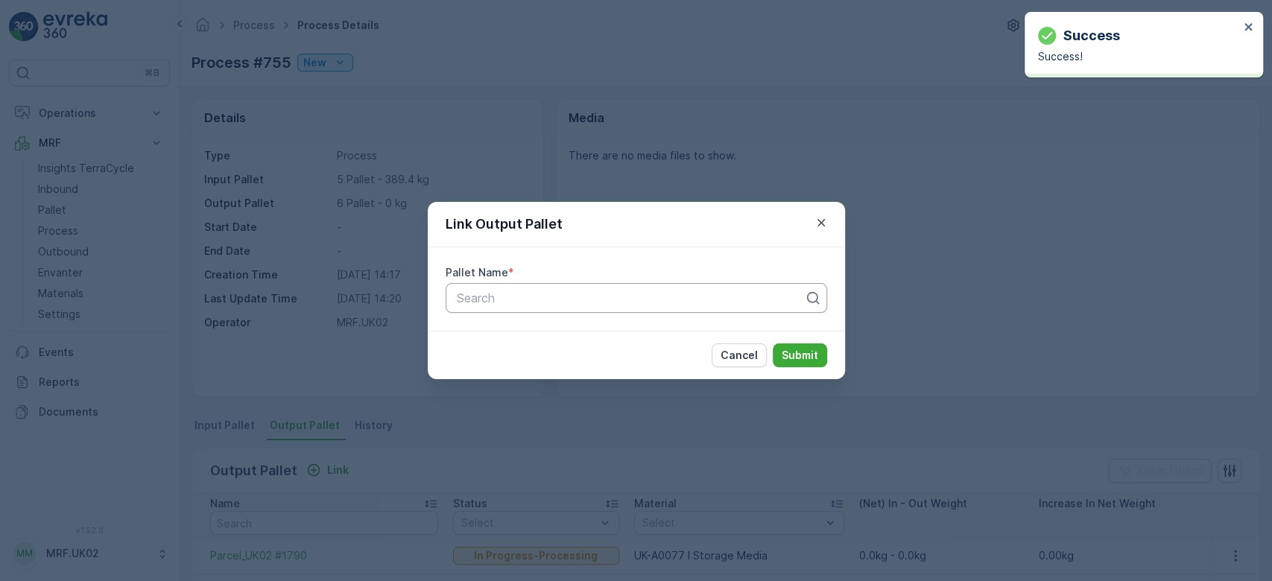
click at [499, 301] on div at bounding box center [630, 297] width 350 height 13
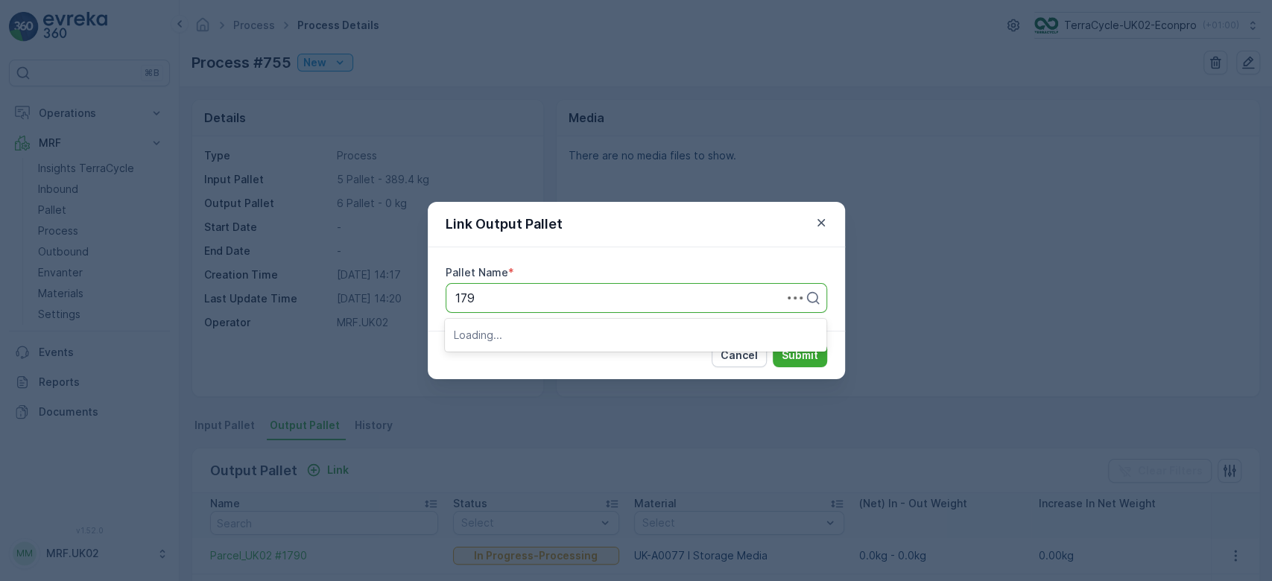
type input "1791"
click at [529, 343] on div "Parcel_UK02 #1791" at bounding box center [636, 334] width 382 height 25
click at [794, 358] on p "Submit" at bounding box center [800, 355] width 37 height 15
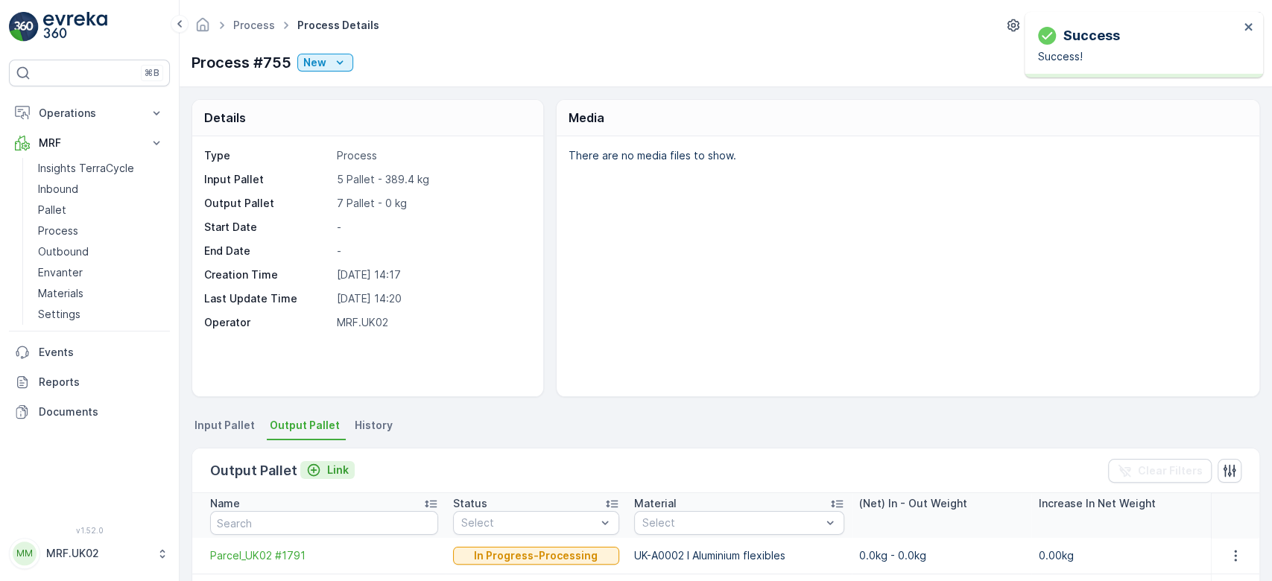
click at [328, 463] on p "Link" at bounding box center [338, 470] width 22 height 15
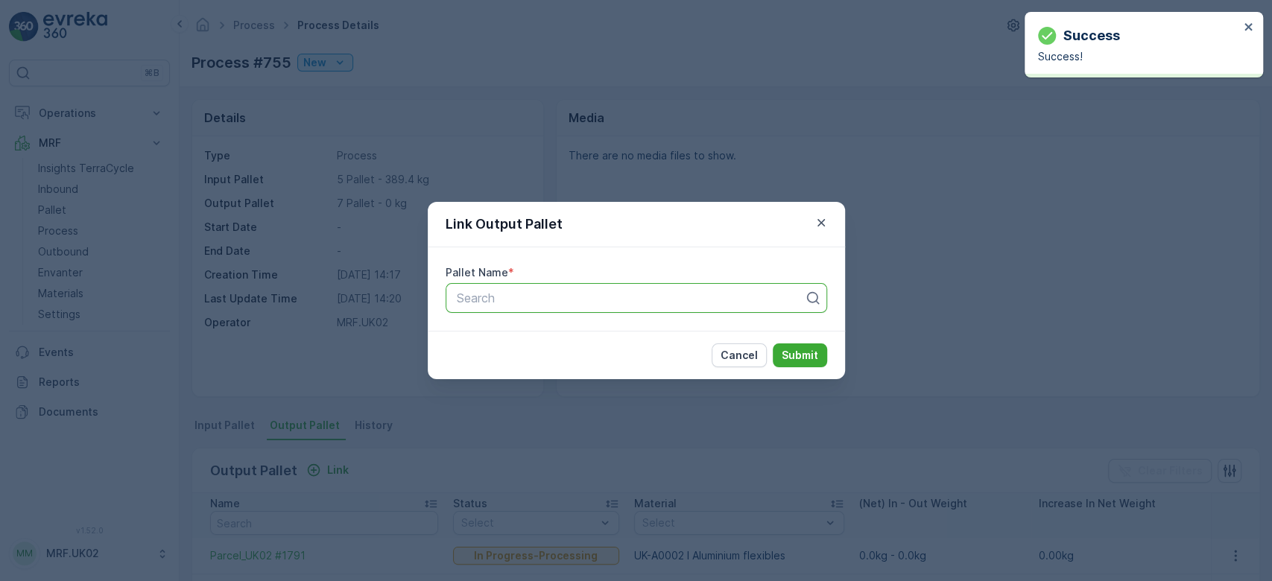
click at [584, 294] on div at bounding box center [630, 297] width 350 height 13
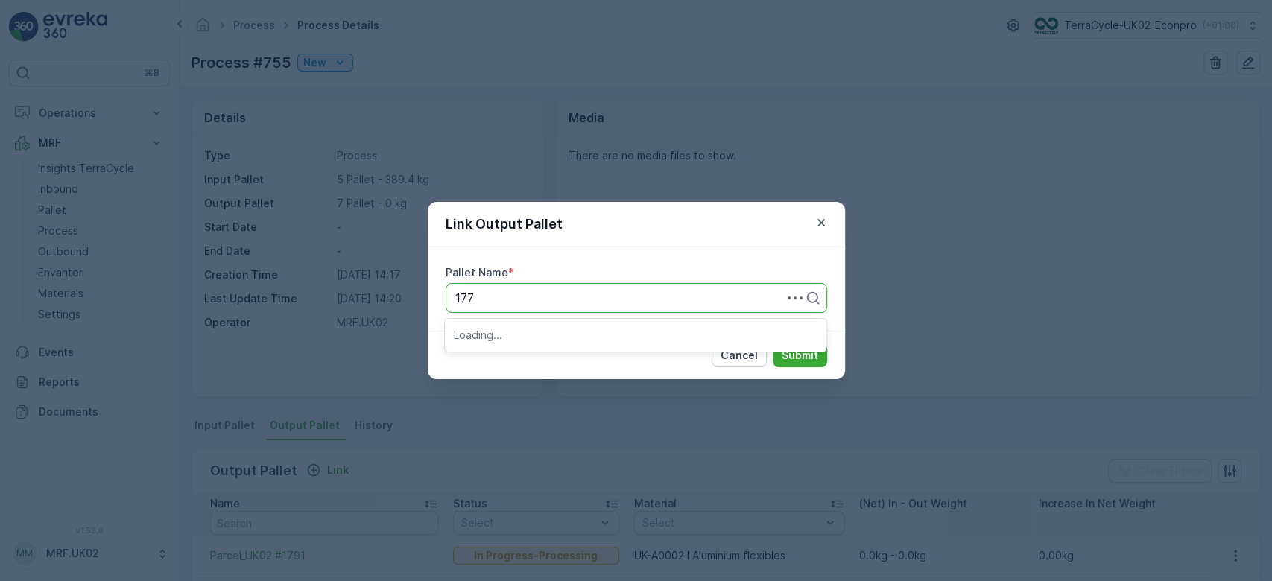
type input "1779"
click at [525, 334] on span "Parcel_UK02 #1779" at bounding box center [508, 334] width 108 height 13
click at [803, 357] on p "Submit" at bounding box center [800, 355] width 37 height 15
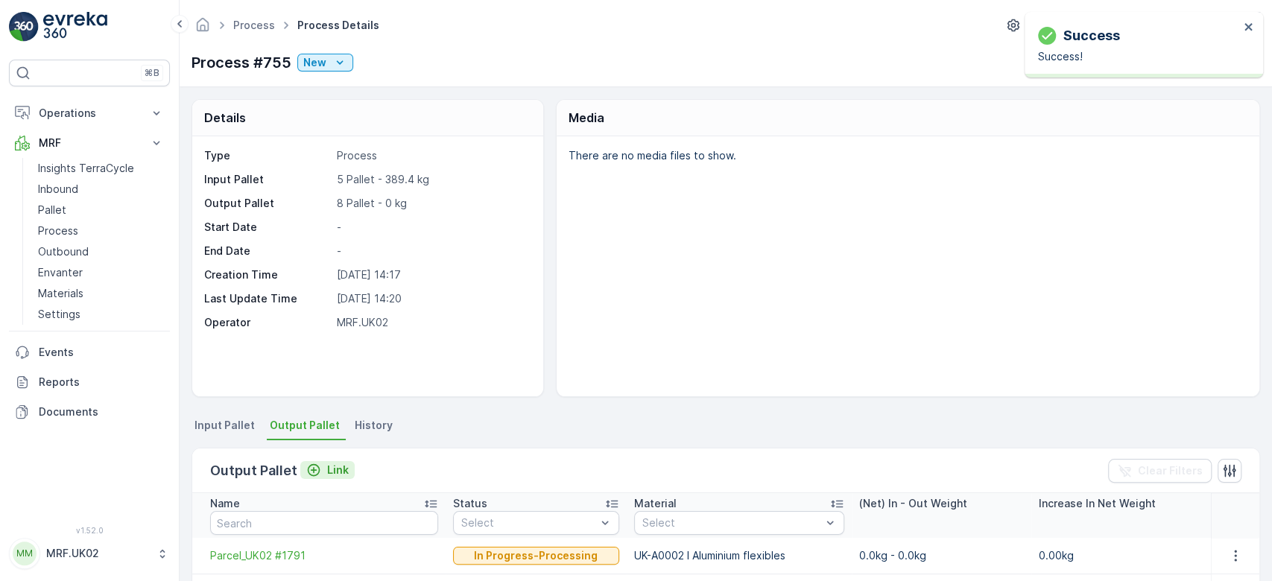
click at [338, 476] on p "Link" at bounding box center [338, 470] width 22 height 15
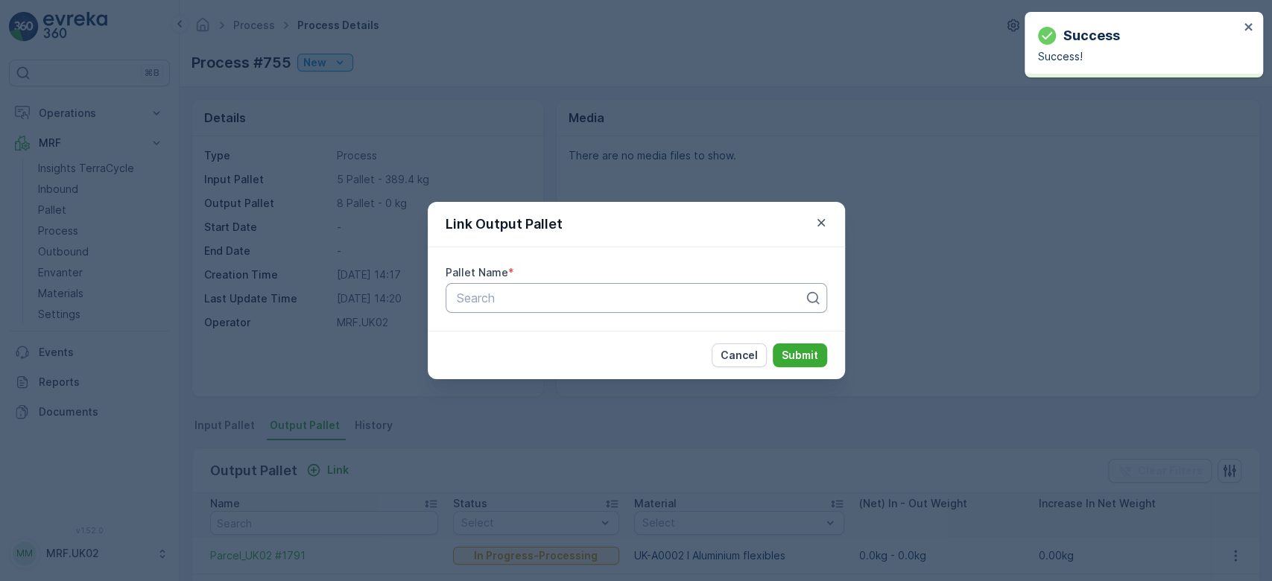
click at [504, 299] on div at bounding box center [630, 297] width 350 height 13
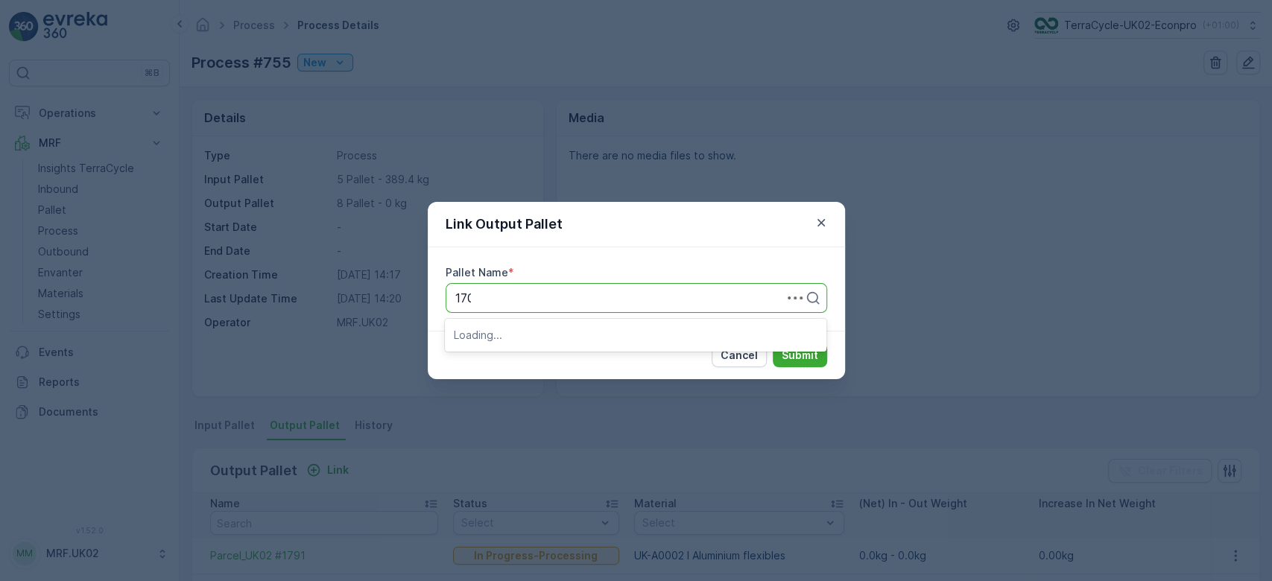
type input "1709"
click at [519, 335] on span "Parcel_UK02 #1709" at bounding box center [508, 334] width 109 height 13
click at [800, 350] on p "Submit" at bounding box center [800, 355] width 37 height 15
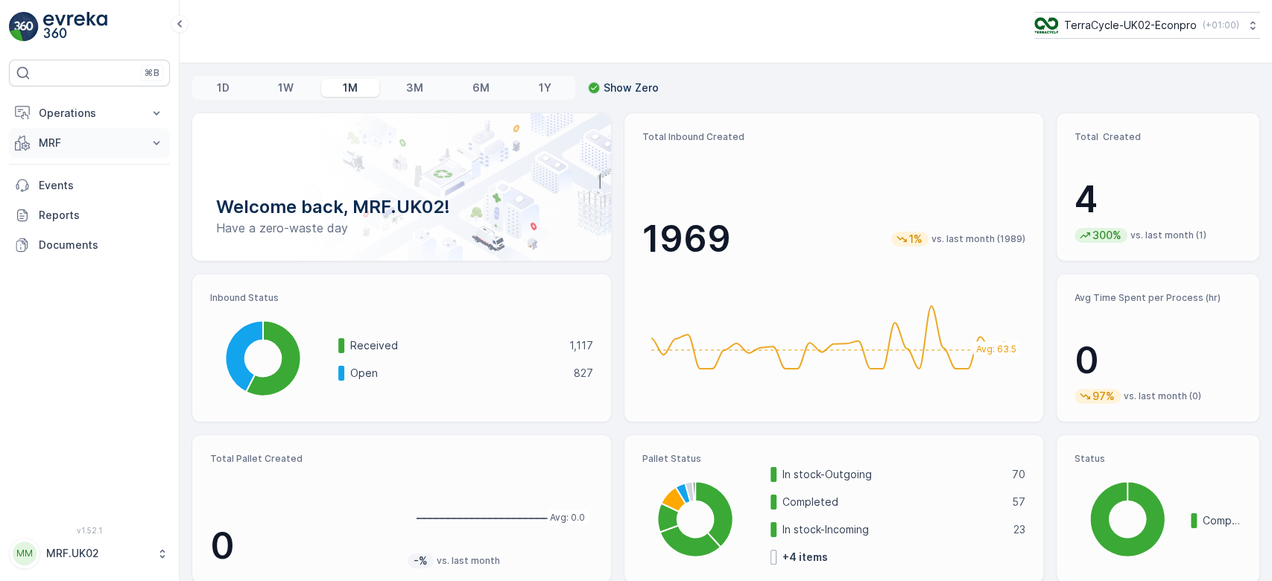
click at [72, 148] on p "MRF" at bounding box center [89, 143] width 101 height 15
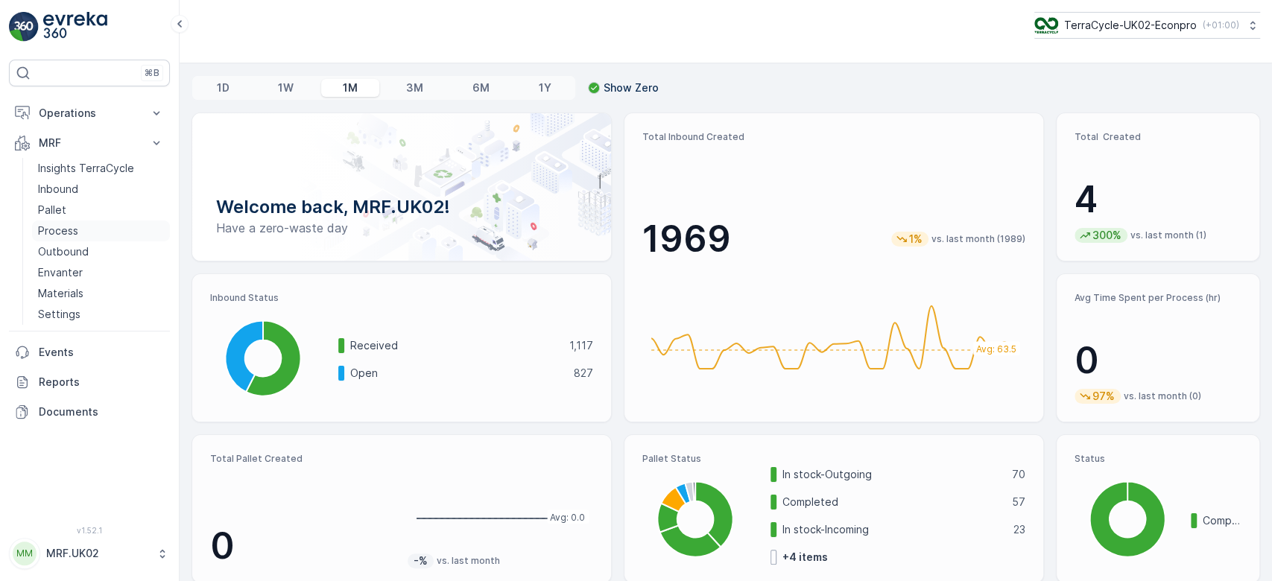
click at [79, 236] on link "Process" at bounding box center [101, 231] width 138 height 21
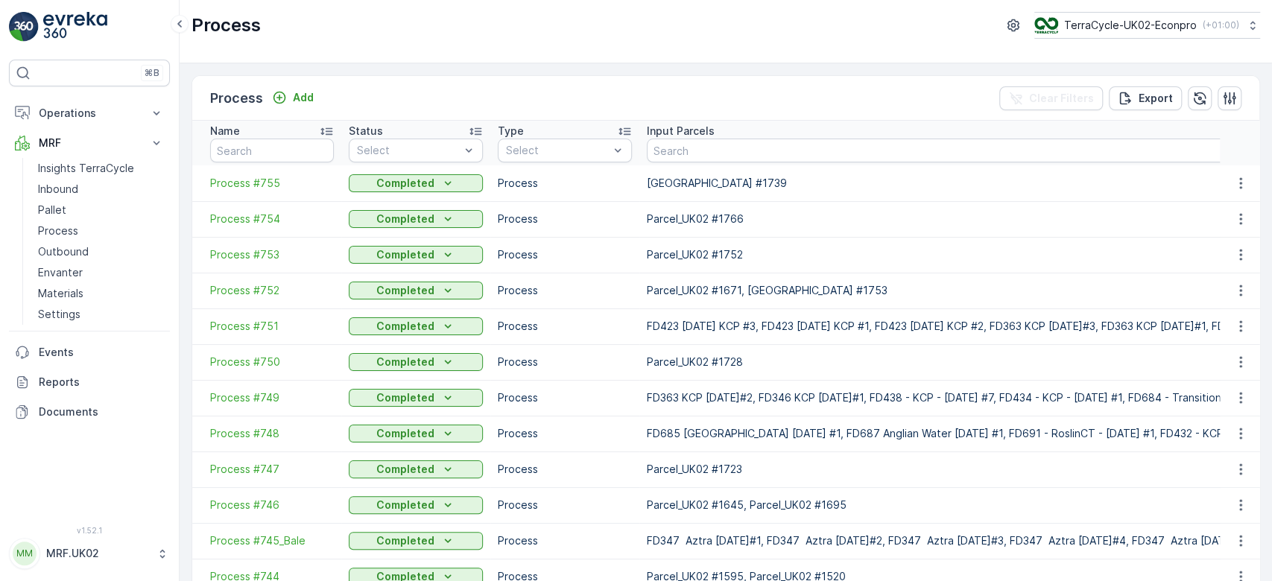
click at [259, 182] on span "Process #755" at bounding box center [272, 183] width 124 height 15
